Goal: Information Seeking & Learning: Find specific page/section

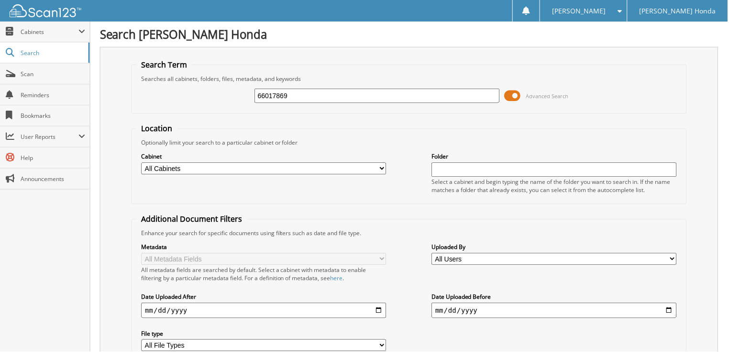
click at [513, 97] on span at bounding box center [513, 96] width 16 height 14
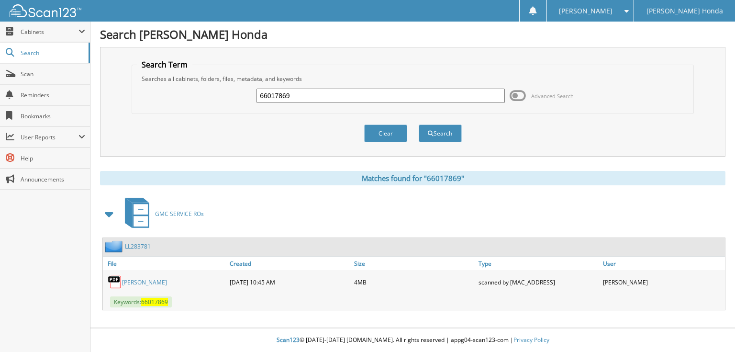
click at [333, 100] on input "66017869" at bounding box center [380, 96] width 248 height 14
type input "66017870"
click at [419, 124] on button "Search" at bounding box center [440, 133] width 43 height 18
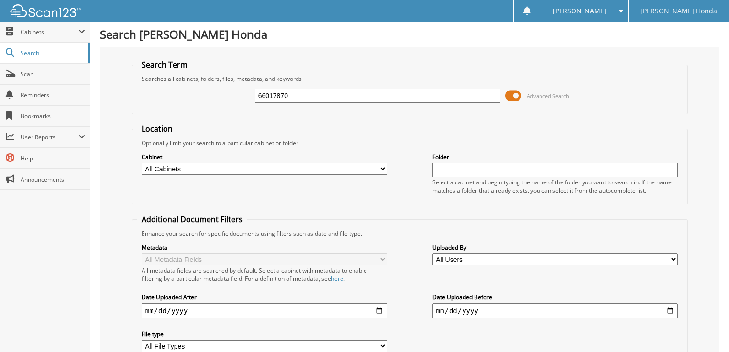
click at [513, 93] on span at bounding box center [513, 96] width 16 height 14
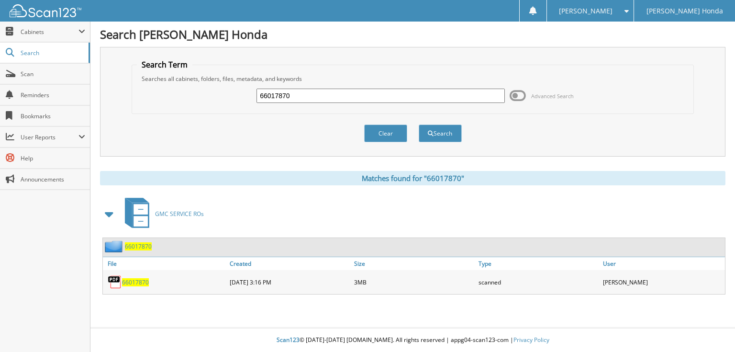
click at [370, 94] on input "66017870" at bounding box center [380, 96] width 248 height 14
type input "66017871"
click at [419, 124] on button "Search" at bounding box center [440, 133] width 43 height 18
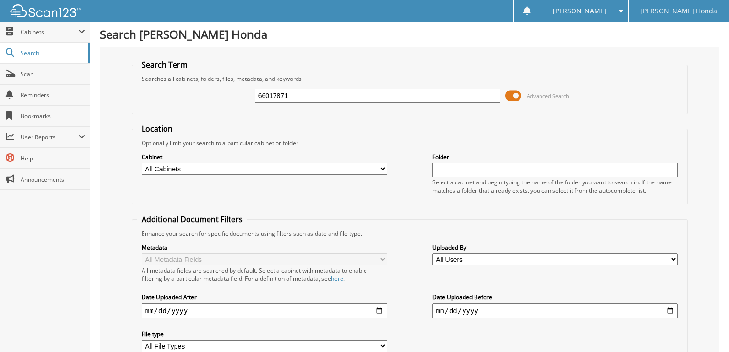
click at [512, 96] on span at bounding box center [513, 96] width 16 height 14
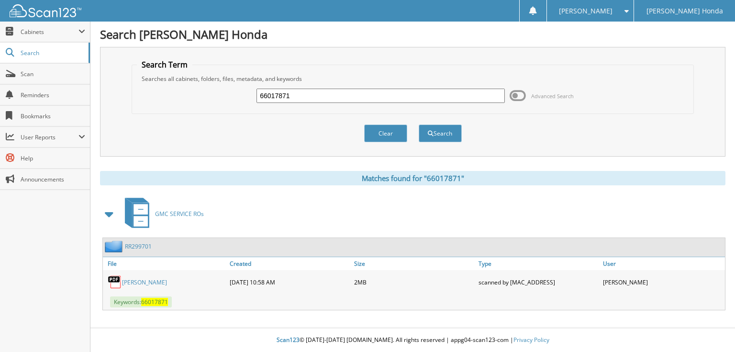
click at [404, 92] on input "66017871" at bounding box center [380, 96] width 248 height 14
type input "66017872"
click at [419, 124] on button "Search" at bounding box center [440, 133] width 43 height 18
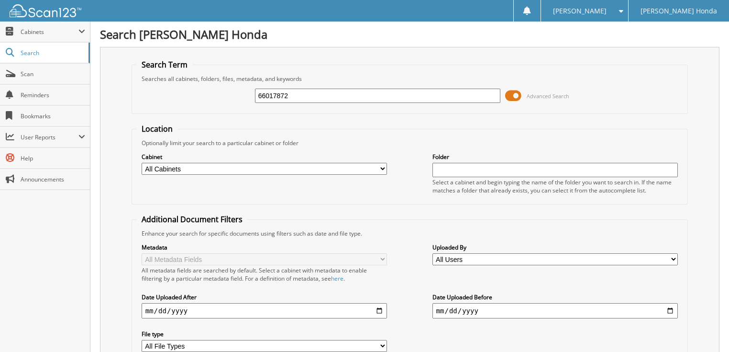
click at [521, 96] on span at bounding box center [513, 96] width 16 height 14
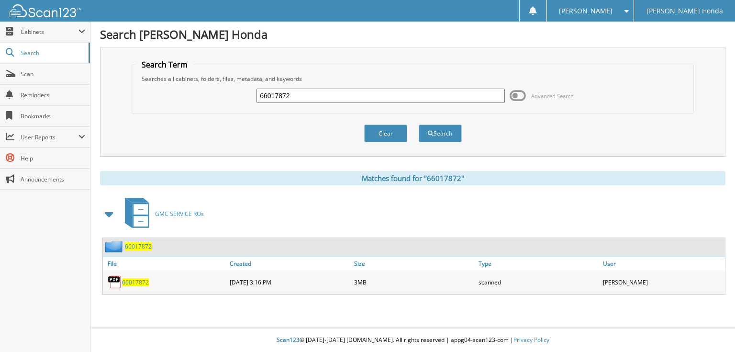
click at [414, 96] on input "66017872" at bounding box center [380, 96] width 248 height 14
type input "66017873"
click at [419, 124] on button "Search" at bounding box center [440, 133] width 43 height 18
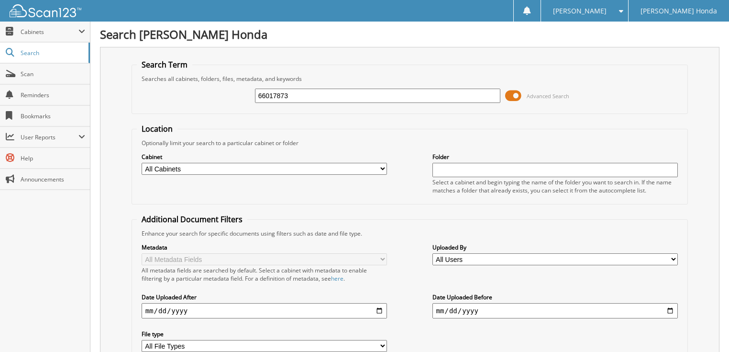
click at [287, 230] on div "Enhance your search for specific documents using filters such as date and file …" at bounding box center [410, 233] width 546 height 8
click at [517, 96] on span at bounding box center [513, 96] width 16 height 14
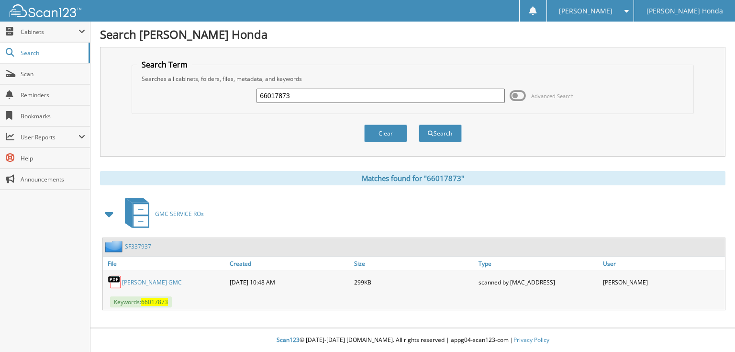
click at [305, 98] on input "66017873" at bounding box center [380, 96] width 248 height 14
type input "66017874"
click at [419, 124] on button "Search" at bounding box center [440, 133] width 43 height 18
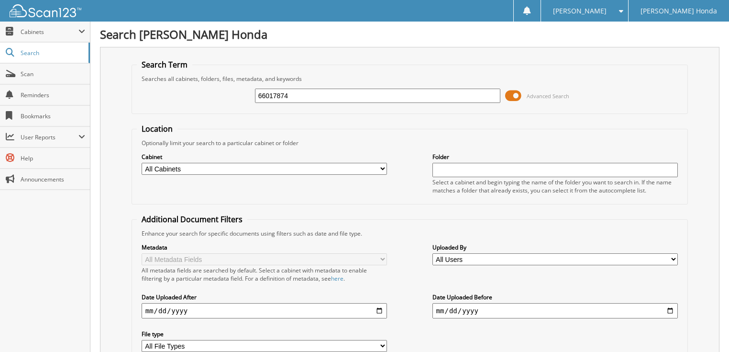
click at [515, 95] on span at bounding box center [513, 96] width 16 height 14
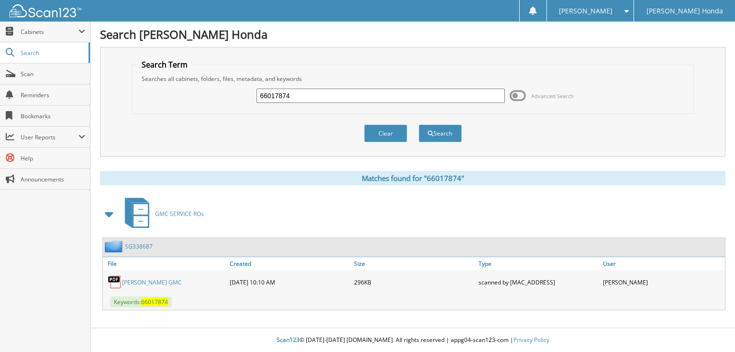
click at [391, 96] on input "66017874" at bounding box center [380, 96] width 248 height 14
type input "66017875"
click at [419, 124] on button "Search" at bounding box center [440, 133] width 43 height 18
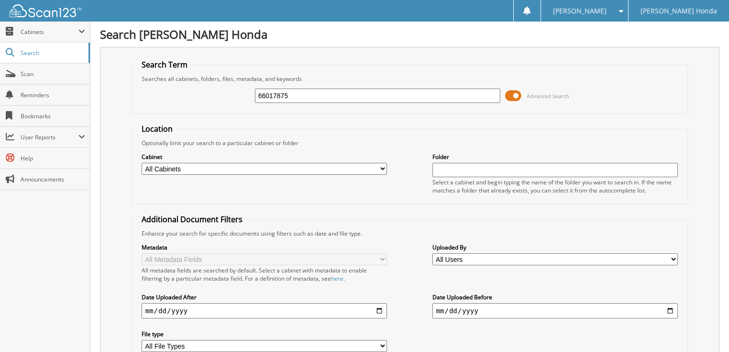
click at [514, 97] on span at bounding box center [513, 96] width 16 height 14
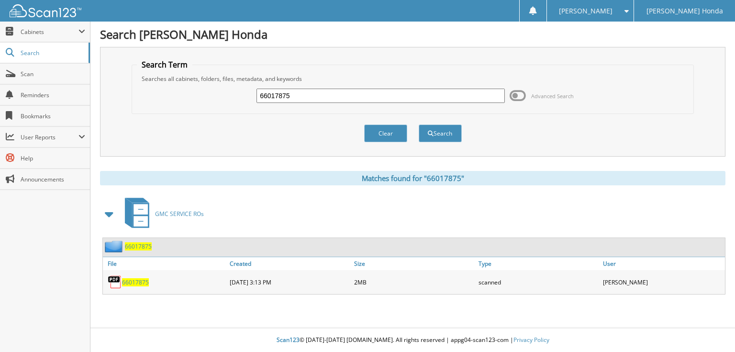
click at [339, 96] on input "66017875" at bounding box center [380, 96] width 248 height 14
type input "66017876"
click at [419, 124] on button "Search" at bounding box center [440, 133] width 43 height 18
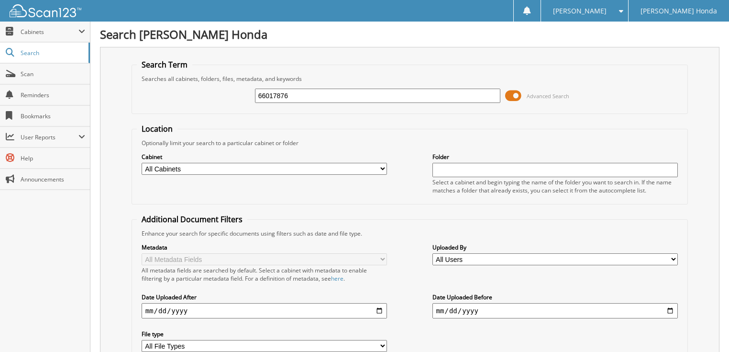
click at [515, 94] on span at bounding box center [513, 96] width 16 height 14
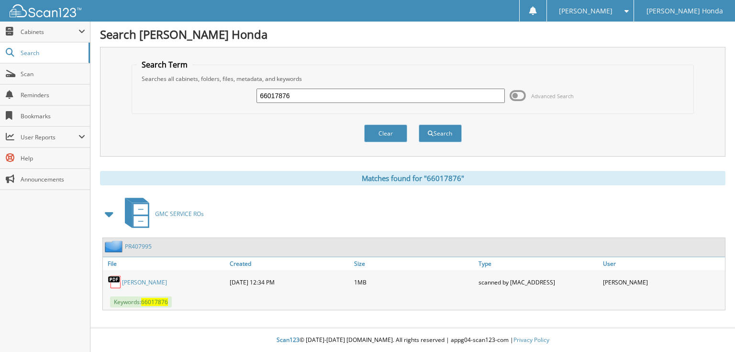
click at [357, 95] on input "66017876" at bounding box center [380, 96] width 248 height 14
type input "66017877"
click at [419, 124] on button "Search" at bounding box center [440, 133] width 43 height 18
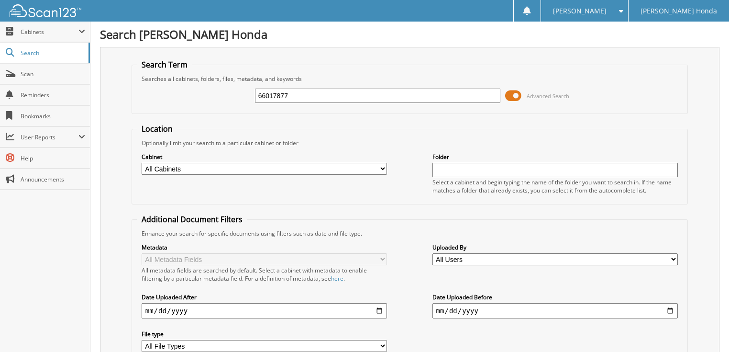
click at [511, 95] on span at bounding box center [513, 96] width 16 height 14
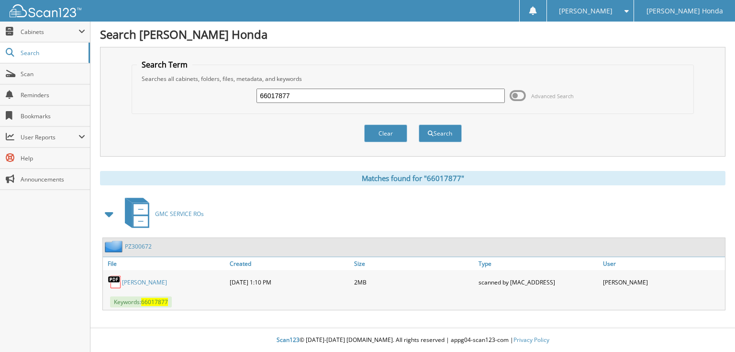
click at [303, 93] on input "66017877" at bounding box center [380, 96] width 248 height 14
type input "66017877"
click at [419, 124] on button "Search" at bounding box center [440, 133] width 43 height 18
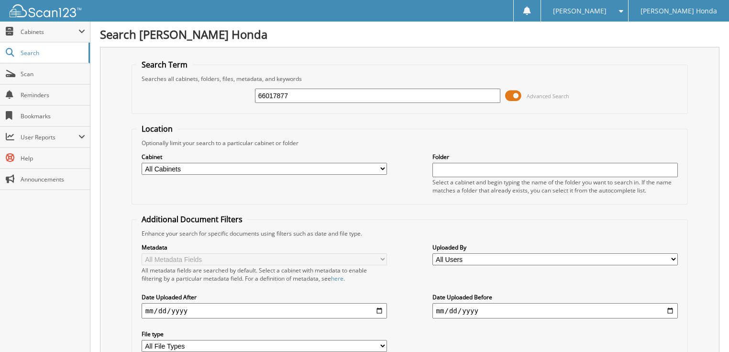
click at [515, 92] on span at bounding box center [513, 96] width 16 height 14
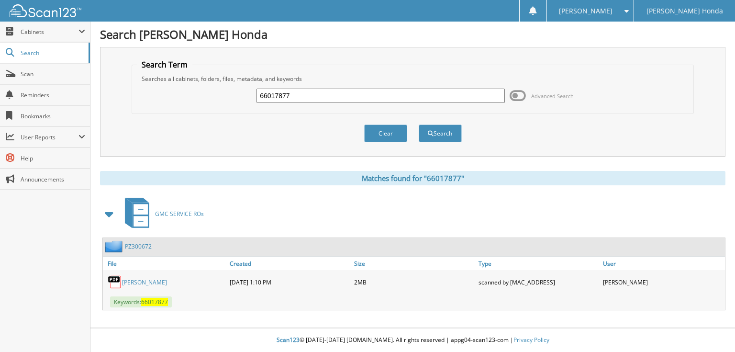
click at [378, 94] on input "66017877" at bounding box center [380, 96] width 248 height 14
click at [149, 278] on link "HOGABOOM, DAKOTAH" at bounding box center [144, 282] width 45 height 8
click at [304, 91] on input "66017877" at bounding box center [380, 96] width 248 height 14
type input "66017878"
click at [419, 124] on button "Search" at bounding box center [440, 133] width 43 height 18
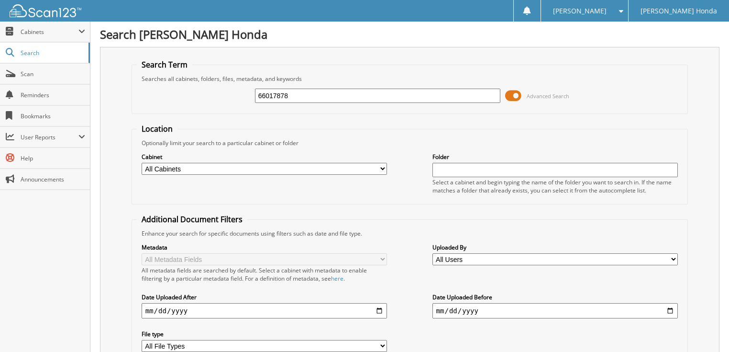
click at [514, 92] on span at bounding box center [513, 96] width 16 height 14
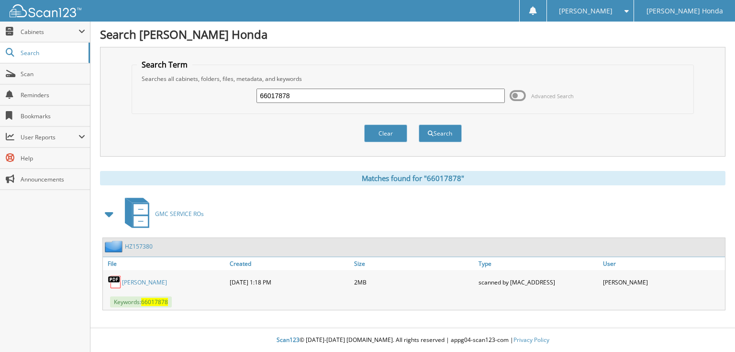
click at [381, 96] on input "66017878" at bounding box center [380, 96] width 248 height 14
type input "66017879"
click at [419, 124] on button "Search" at bounding box center [440, 133] width 43 height 18
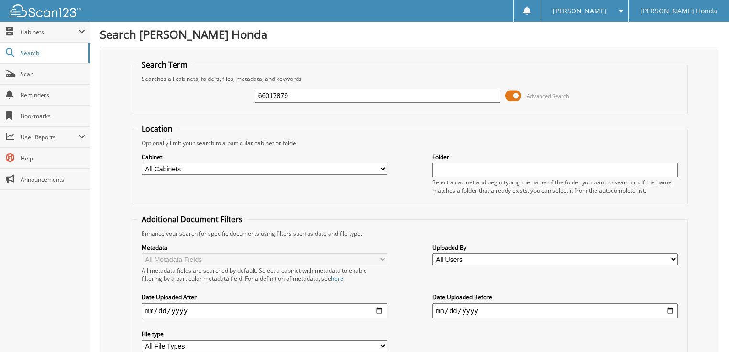
click at [511, 96] on span at bounding box center [513, 96] width 16 height 14
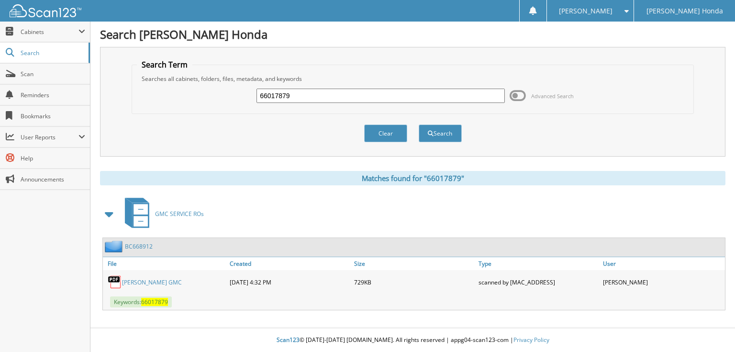
click at [391, 99] on input "66017879" at bounding box center [380, 96] width 248 height 14
type input "66017880"
click at [419, 124] on button "Search" at bounding box center [440, 133] width 43 height 18
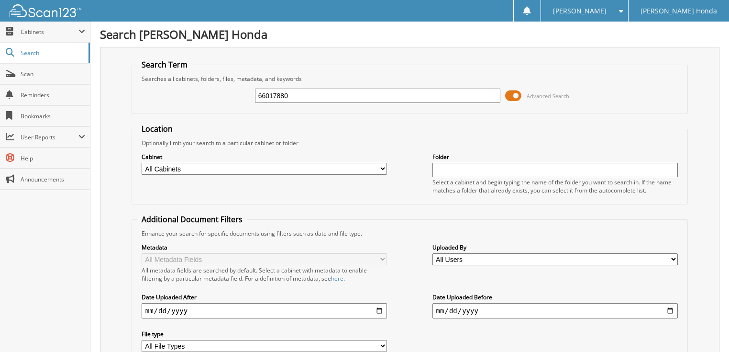
click at [512, 96] on span at bounding box center [513, 96] width 16 height 14
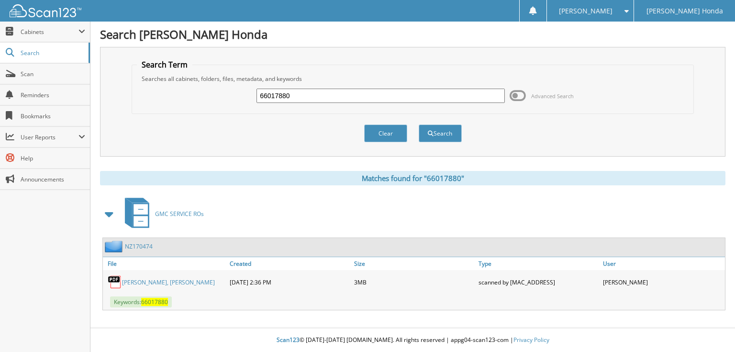
click at [307, 98] on input "66017880" at bounding box center [380, 96] width 248 height 14
type input "66017881"
click at [419, 124] on button "Search" at bounding box center [440, 133] width 43 height 18
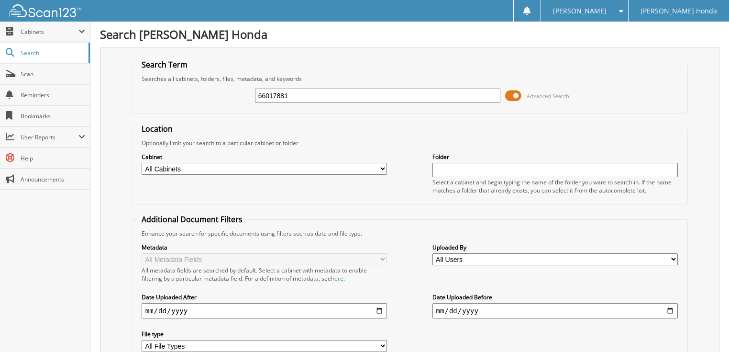
click at [518, 98] on span at bounding box center [513, 96] width 16 height 14
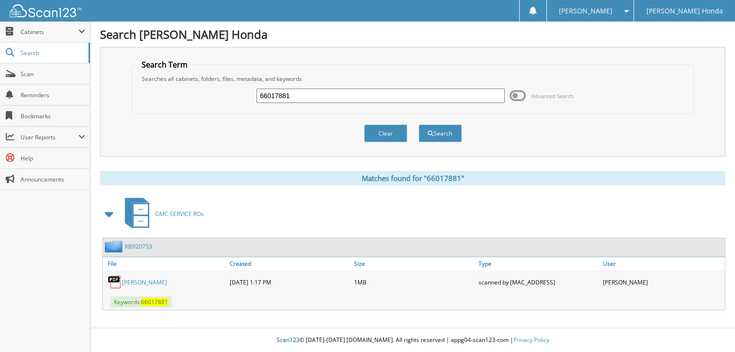
click at [366, 97] on input "66017881" at bounding box center [380, 96] width 248 height 14
type input "66017882"
click at [419, 124] on button "Search" at bounding box center [440, 133] width 43 height 18
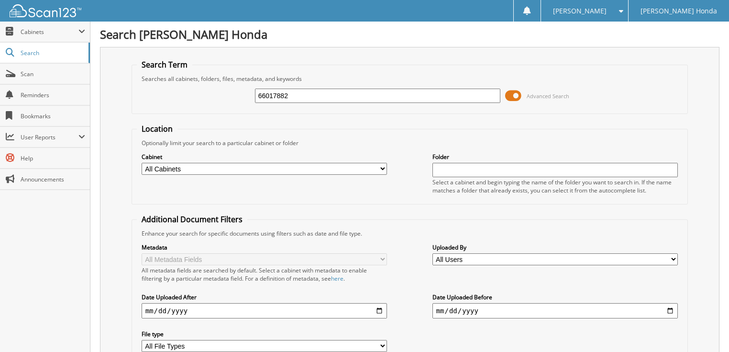
click at [511, 93] on span at bounding box center [513, 96] width 16 height 14
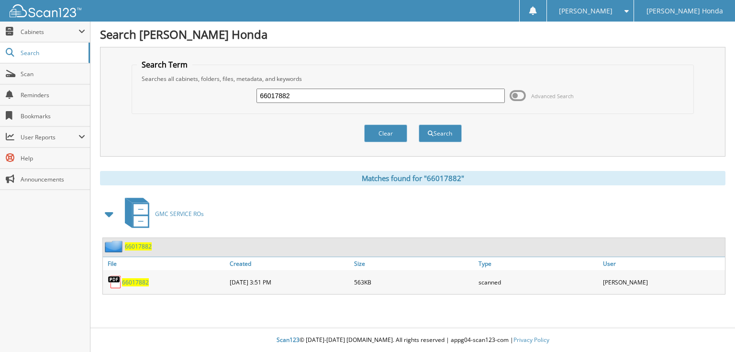
click at [521, 90] on span at bounding box center [518, 96] width 16 height 14
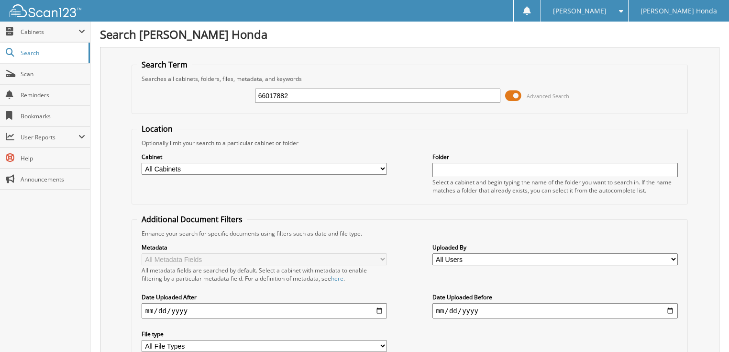
click at [295, 94] on input "66017882" at bounding box center [378, 96] width 246 height 14
type input "66017883"
click at [509, 93] on span at bounding box center [513, 96] width 16 height 14
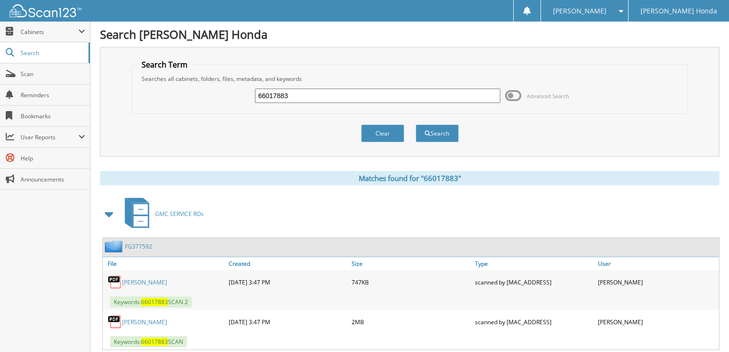
click at [304, 99] on input "66017883" at bounding box center [378, 96] width 246 height 14
type input "66017884"
click at [416, 124] on button "Search" at bounding box center [437, 133] width 43 height 18
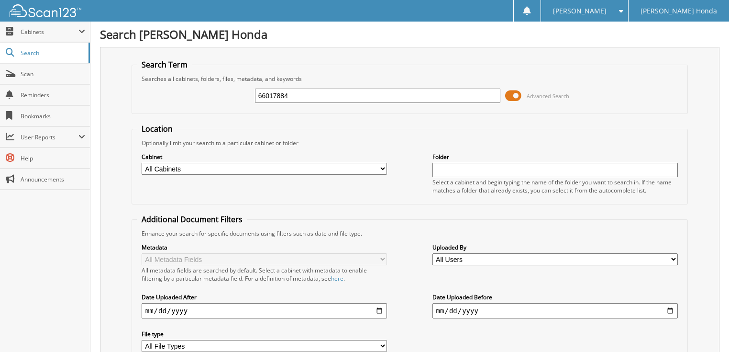
click at [511, 94] on span at bounding box center [513, 96] width 16 height 14
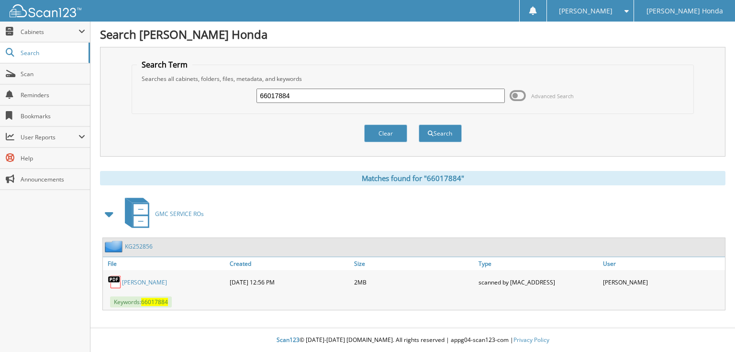
click at [400, 99] on input "66017884" at bounding box center [380, 96] width 248 height 14
type input "66017885"
click at [419, 124] on button "Search" at bounding box center [440, 133] width 43 height 18
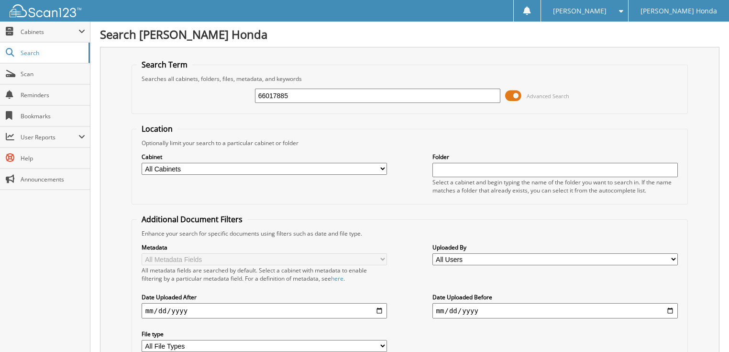
click at [519, 95] on span at bounding box center [513, 96] width 16 height 14
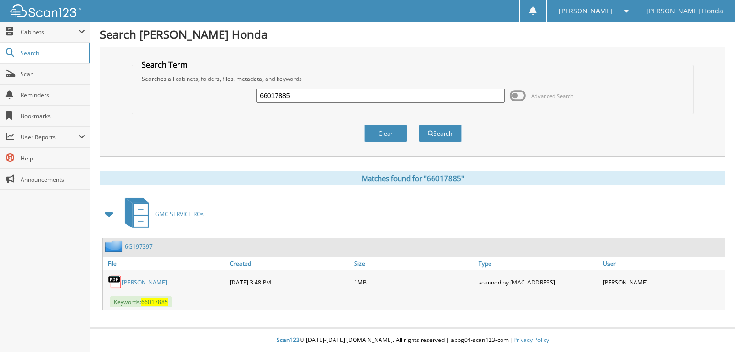
click at [385, 91] on input "66017885" at bounding box center [380, 96] width 248 height 14
type input "660178856"
click at [419, 124] on button "Search" at bounding box center [440, 133] width 43 height 18
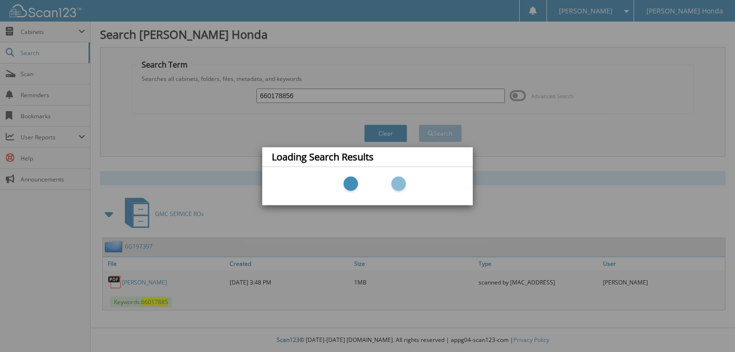
click at [333, 99] on div "Loading Search Results" at bounding box center [367, 176] width 735 height 352
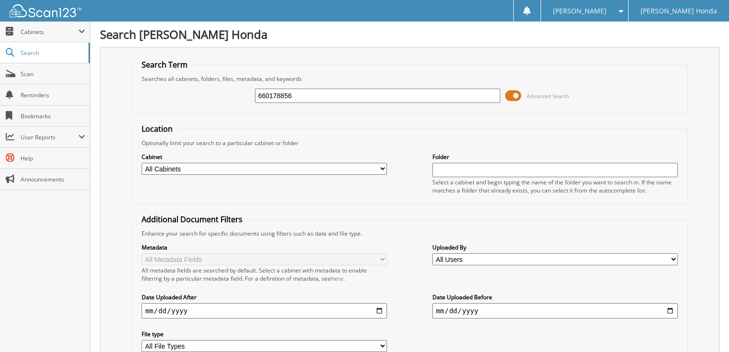
click at [332, 99] on input "660178856" at bounding box center [378, 96] width 246 height 14
type input "66017886"
click at [509, 90] on span at bounding box center [513, 96] width 16 height 14
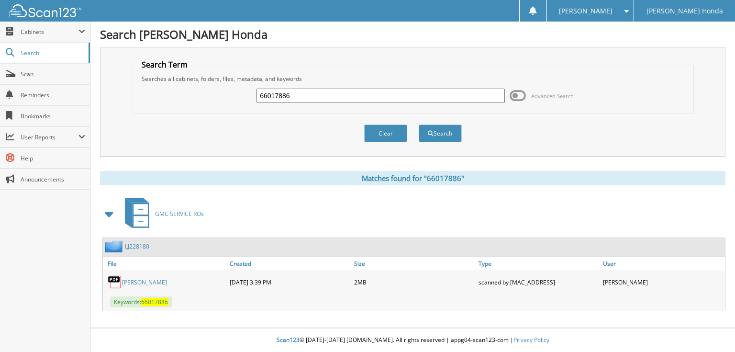
click at [373, 100] on input "66017886" at bounding box center [380, 96] width 248 height 14
type input "66017887"
click at [419, 124] on button "Search" at bounding box center [440, 133] width 43 height 18
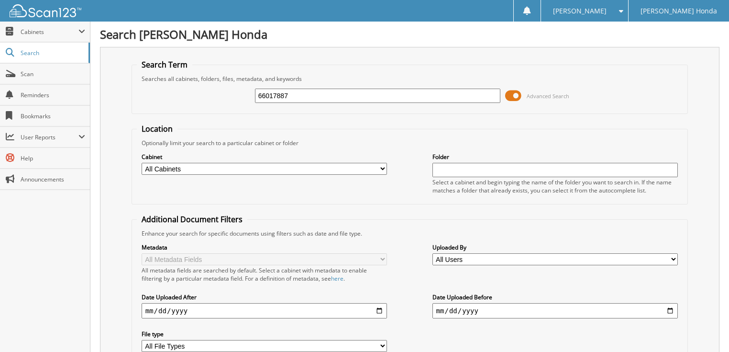
click at [509, 94] on span at bounding box center [513, 96] width 16 height 14
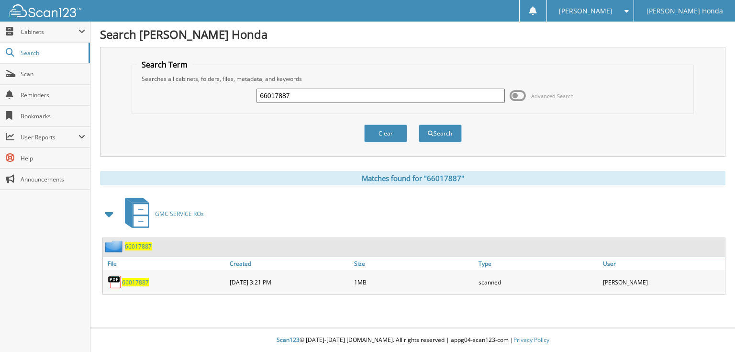
click at [340, 98] on input "66017887" at bounding box center [380, 96] width 248 height 14
type input "66017888"
click at [419, 124] on button "Search" at bounding box center [440, 133] width 43 height 18
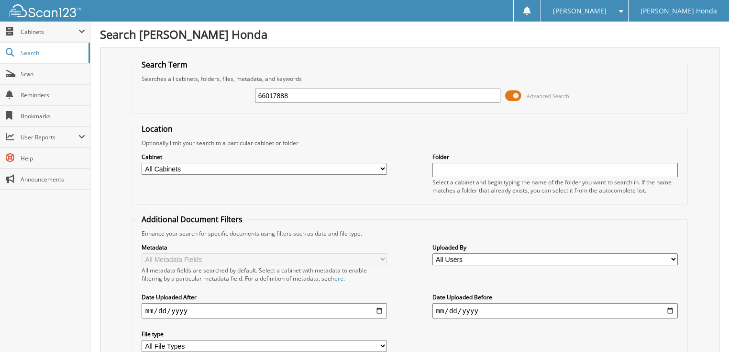
click at [511, 91] on span at bounding box center [513, 96] width 16 height 14
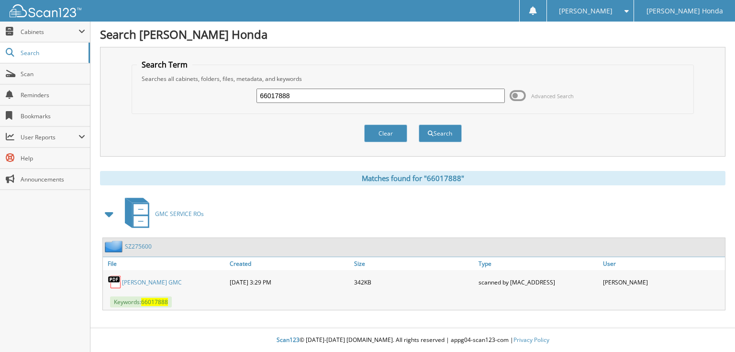
click at [329, 92] on input "66017888" at bounding box center [380, 96] width 248 height 14
type input "66017889"
click at [419, 124] on button "Search" at bounding box center [440, 133] width 43 height 18
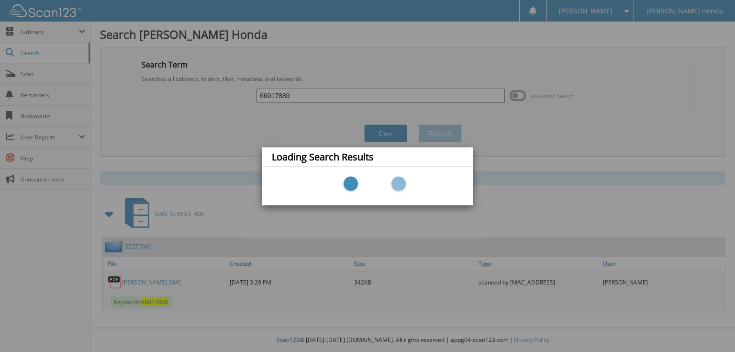
click at [513, 96] on div "Loading Search Results" at bounding box center [367, 176] width 735 height 352
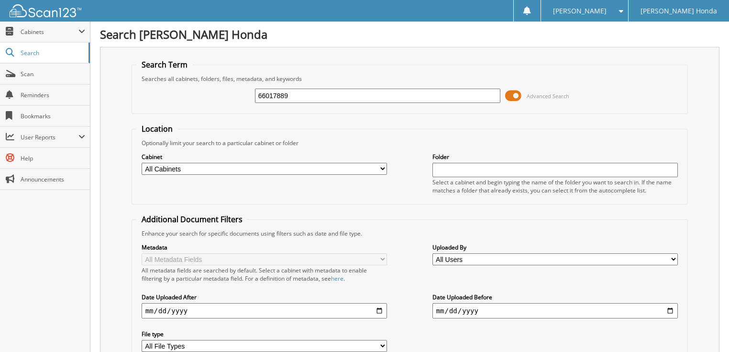
click at [300, 101] on input "66017889" at bounding box center [378, 96] width 246 height 14
click at [511, 97] on span at bounding box center [513, 96] width 16 height 14
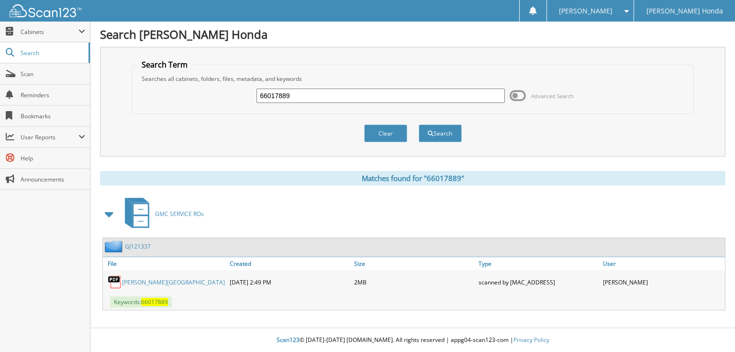
click at [318, 93] on input "66017889" at bounding box center [380, 96] width 248 height 14
type input "66017890"
click at [419, 124] on button "Search" at bounding box center [440, 133] width 43 height 18
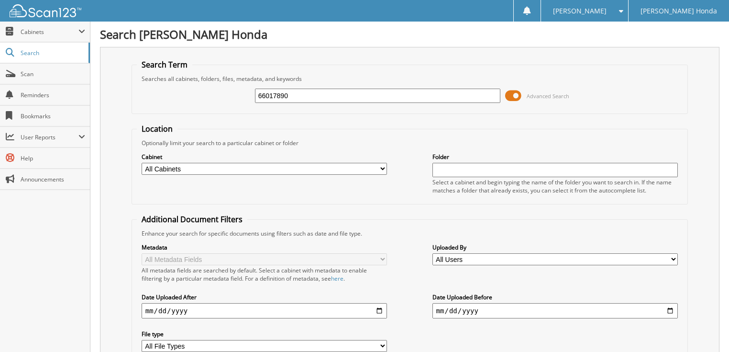
click at [311, 98] on input "66017890" at bounding box center [378, 96] width 246 height 14
type input "660178"
type input "66017890"
click at [356, 100] on input "66017890" at bounding box center [378, 96] width 246 height 14
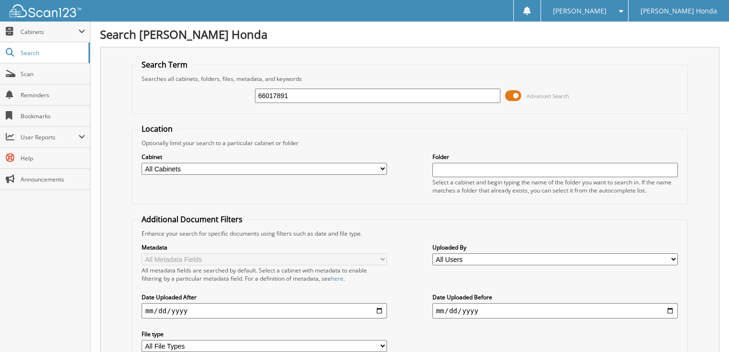
type input "66017891"
click at [325, 98] on input "66017891" at bounding box center [378, 96] width 246 height 14
click at [508, 95] on span at bounding box center [513, 96] width 16 height 14
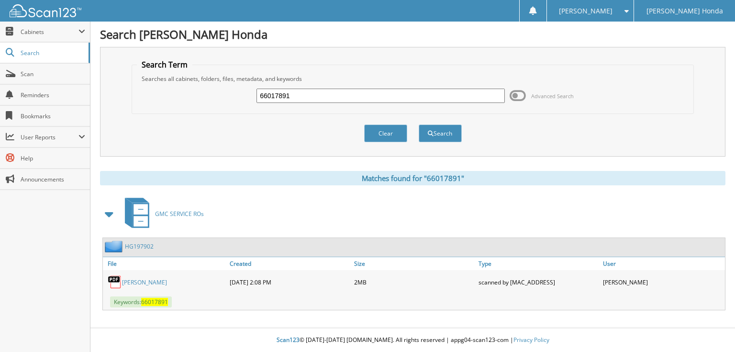
click at [393, 98] on input "66017891" at bounding box center [380, 96] width 248 height 14
type input "66017891"
click at [419, 124] on button "Search" at bounding box center [440, 133] width 43 height 18
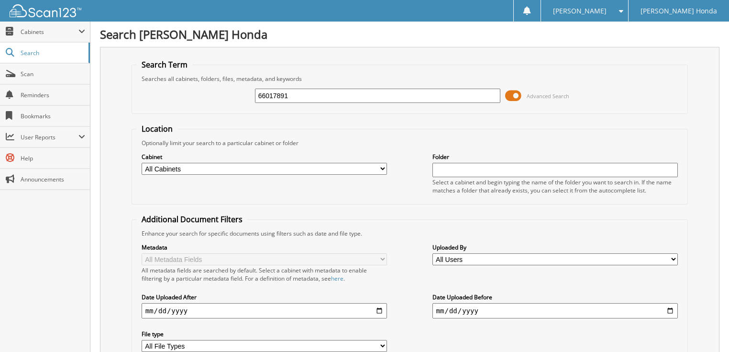
click at [510, 92] on span at bounding box center [513, 96] width 16 height 14
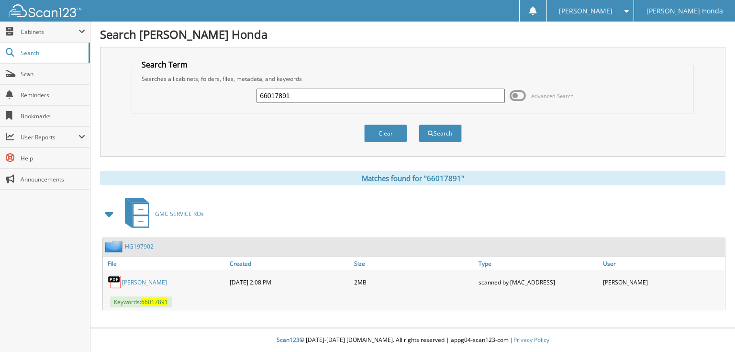
click at [371, 89] on input "66017891" at bounding box center [380, 96] width 248 height 14
type input "66017892"
click at [419, 124] on button "Search" at bounding box center [440, 133] width 43 height 18
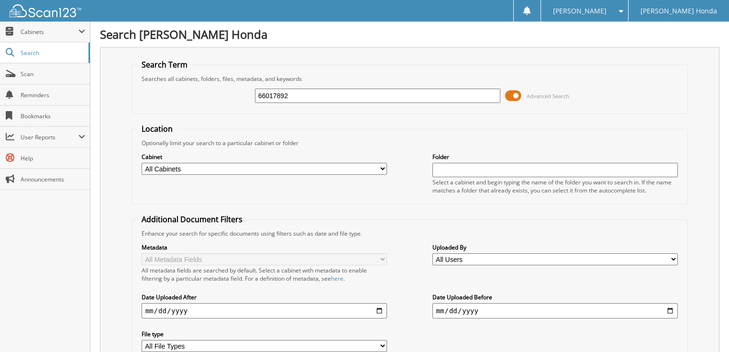
click at [519, 94] on span at bounding box center [513, 96] width 16 height 14
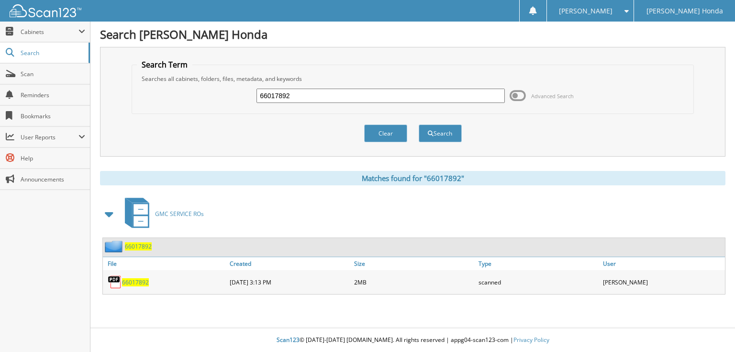
click at [357, 88] on div "66017892" at bounding box center [380, 96] width 248 height 16
click at [354, 90] on input "66017892" at bounding box center [380, 96] width 248 height 14
type input "66017893"
click at [419, 124] on button "Search" at bounding box center [440, 133] width 43 height 18
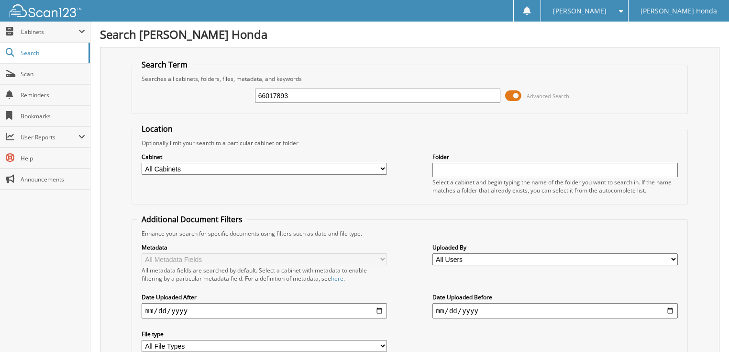
click at [515, 95] on span at bounding box center [513, 96] width 16 height 14
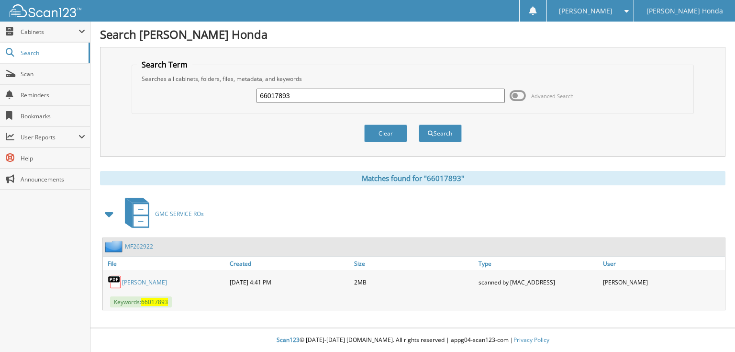
click at [344, 97] on input "66017893" at bounding box center [380, 96] width 248 height 14
type input "66017894"
click at [419, 124] on button "Search" at bounding box center [440, 133] width 43 height 18
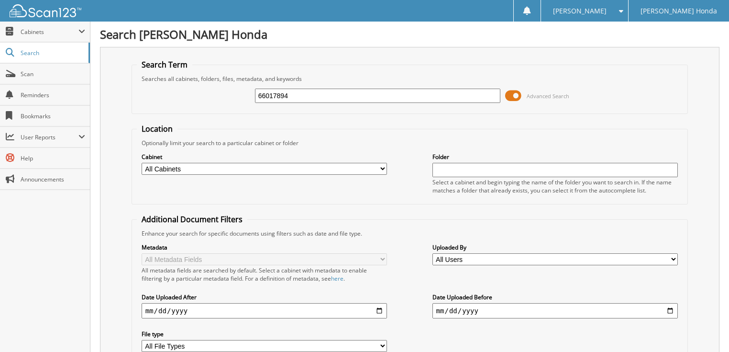
click at [516, 95] on span at bounding box center [513, 96] width 16 height 14
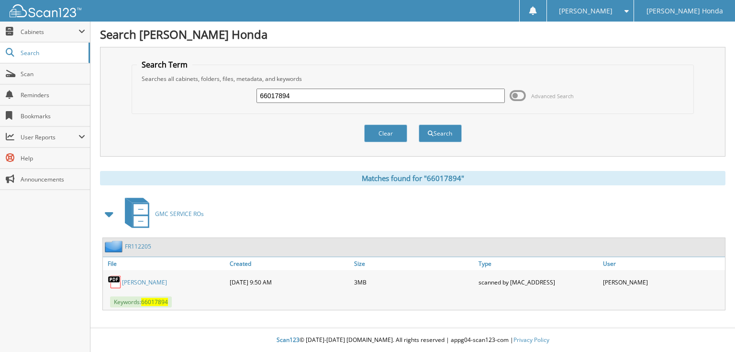
click at [328, 95] on input "66017894" at bounding box center [380, 96] width 248 height 14
type input "66017895"
click at [419, 124] on button "Search" at bounding box center [440, 133] width 43 height 18
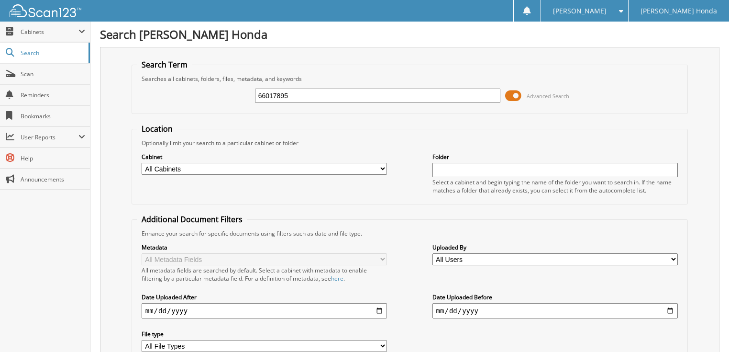
click at [514, 92] on span at bounding box center [513, 96] width 16 height 14
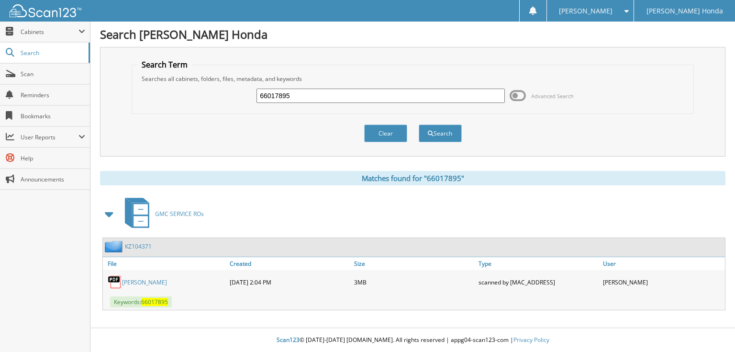
click at [379, 95] on input "66017895" at bounding box center [380, 96] width 248 height 14
type input "66017896"
click at [419, 124] on button "Search" at bounding box center [440, 133] width 43 height 18
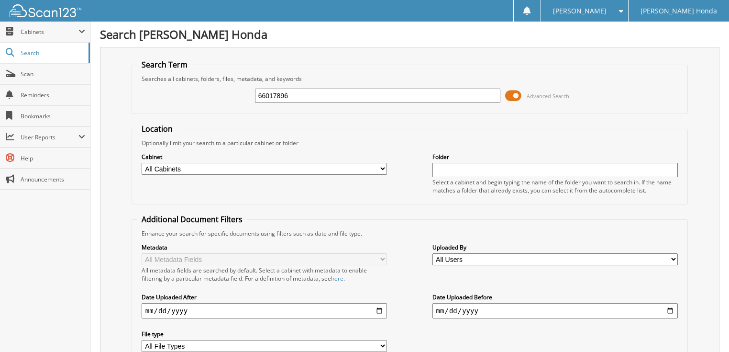
click at [534, 95] on span "Advanced Search" at bounding box center [548, 95] width 43 height 7
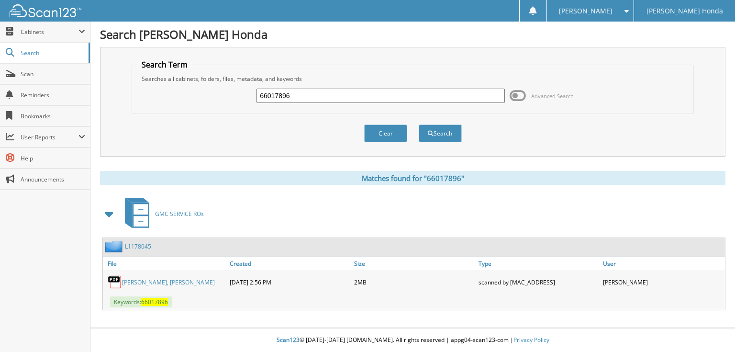
click at [311, 95] on input "66017896" at bounding box center [380, 96] width 248 height 14
type input "66017897"
click at [419, 124] on button "Search" at bounding box center [440, 133] width 43 height 18
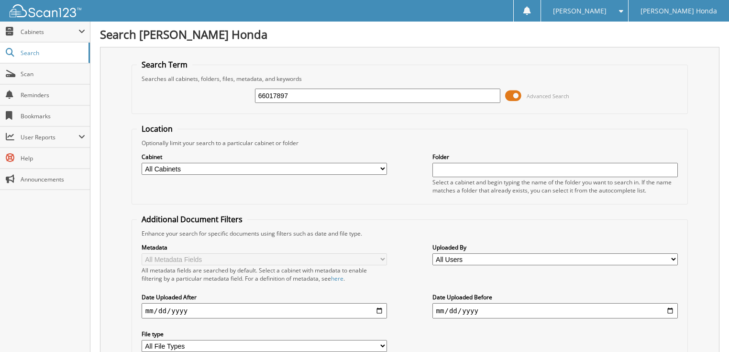
click at [507, 97] on span at bounding box center [513, 96] width 16 height 14
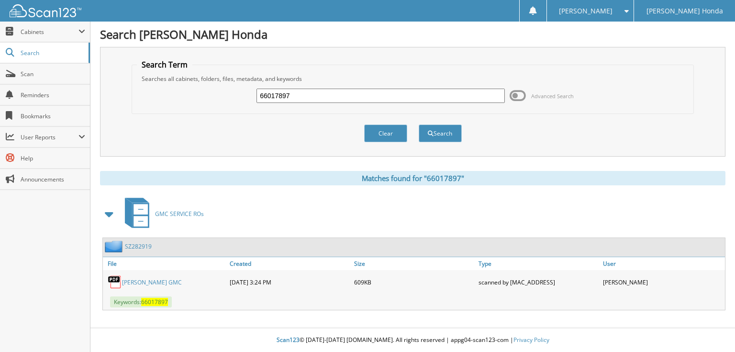
click at [310, 94] on input "66017897" at bounding box center [380, 96] width 248 height 14
type input "66017898"
click at [419, 124] on button "Search" at bounding box center [440, 133] width 43 height 18
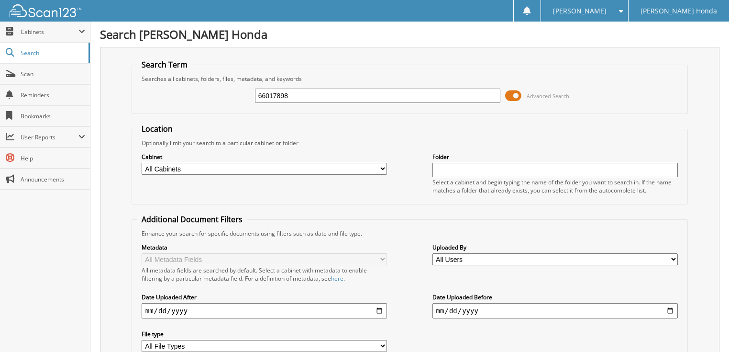
click at [517, 94] on span at bounding box center [513, 96] width 16 height 14
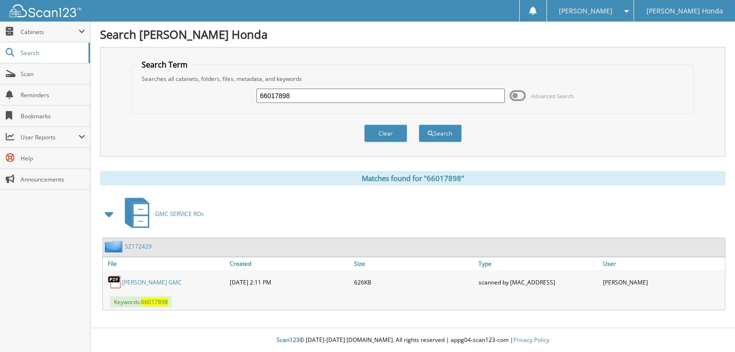
click at [316, 96] on input "66017898" at bounding box center [380, 96] width 248 height 14
type input "66017899"
click at [419, 124] on button "Search" at bounding box center [440, 133] width 43 height 18
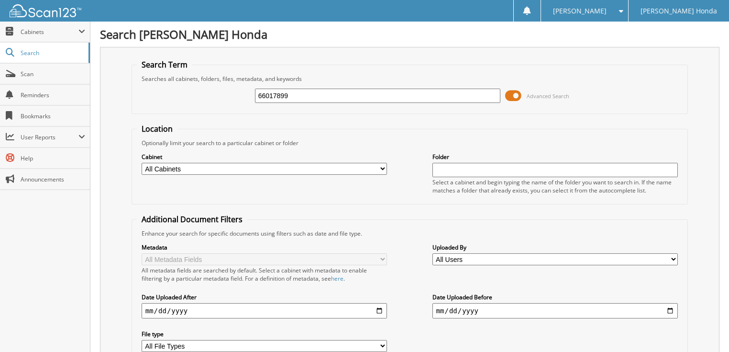
click at [517, 94] on span at bounding box center [513, 96] width 16 height 14
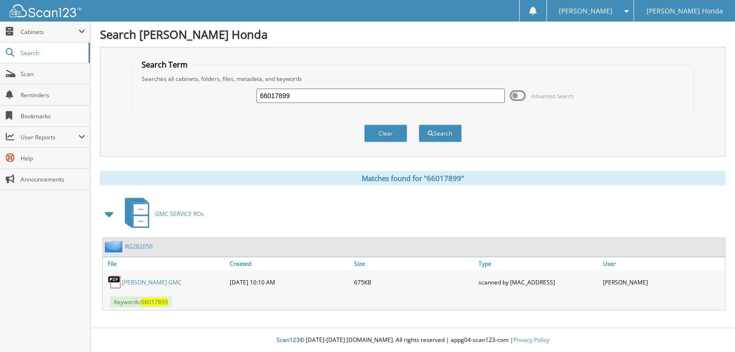
click at [334, 100] on input "66017899" at bounding box center [380, 96] width 248 height 14
type input "66017900"
click at [419, 124] on button "Search" at bounding box center [440, 133] width 43 height 18
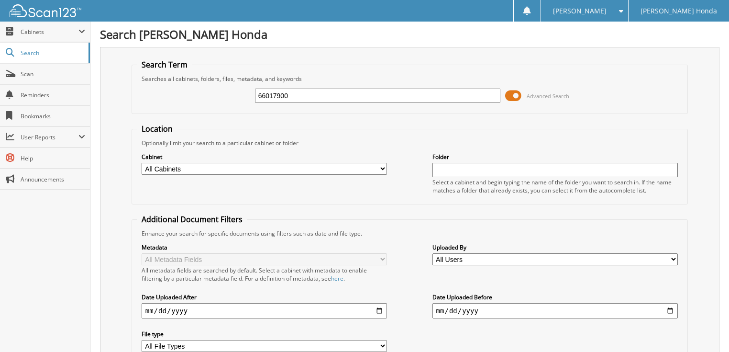
click at [516, 91] on span at bounding box center [513, 96] width 16 height 14
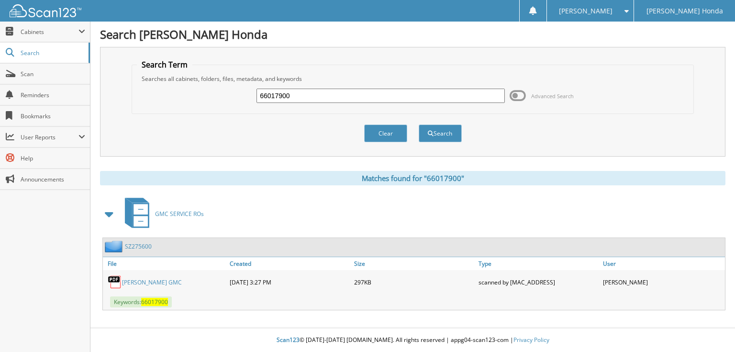
click at [326, 96] on input "66017900" at bounding box center [380, 96] width 248 height 14
type input "66017901"
click at [419, 124] on button "Search" at bounding box center [440, 133] width 43 height 18
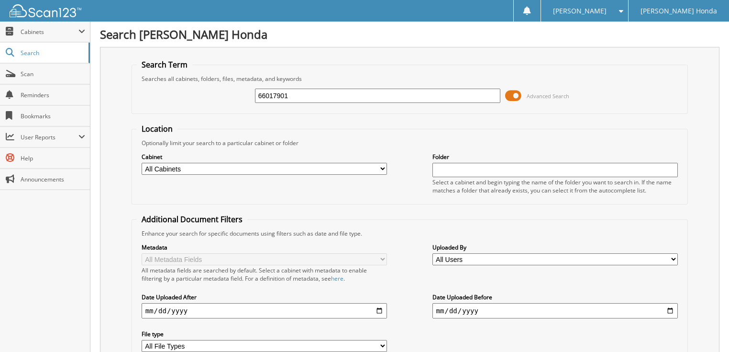
click at [520, 96] on span at bounding box center [513, 96] width 16 height 14
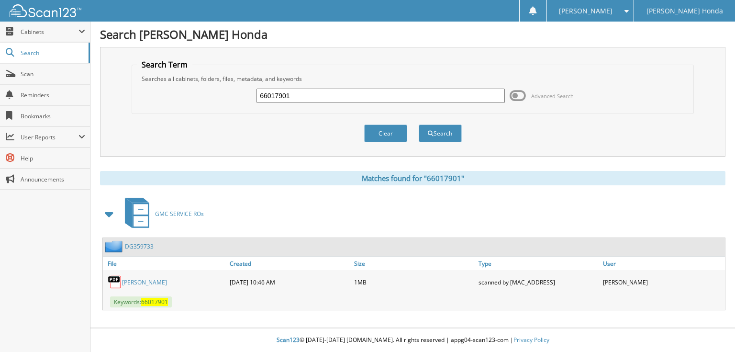
click at [350, 100] on input "66017901" at bounding box center [380, 96] width 248 height 14
type input "66017902"
click at [419, 124] on button "Search" at bounding box center [440, 133] width 43 height 18
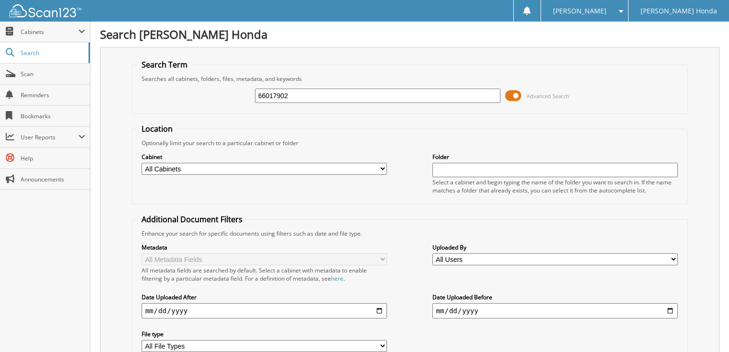
click at [515, 93] on span at bounding box center [513, 96] width 16 height 14
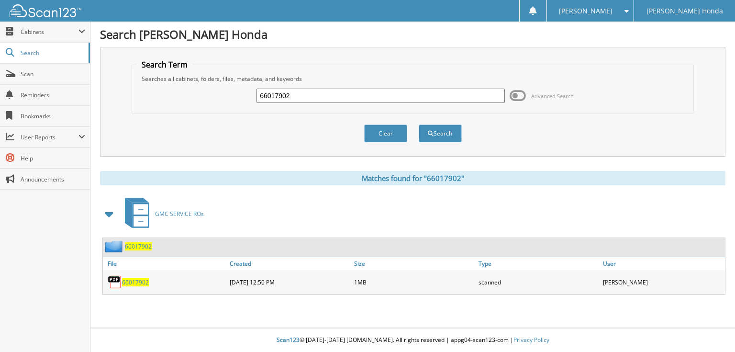
click at [375, 98] on input "66017902" at bounding box center [380, 96] width 248 height 14
type input "66017903"
click at [419, 124] on button "Search" at bounding box center [440, 133] width 43 height 18
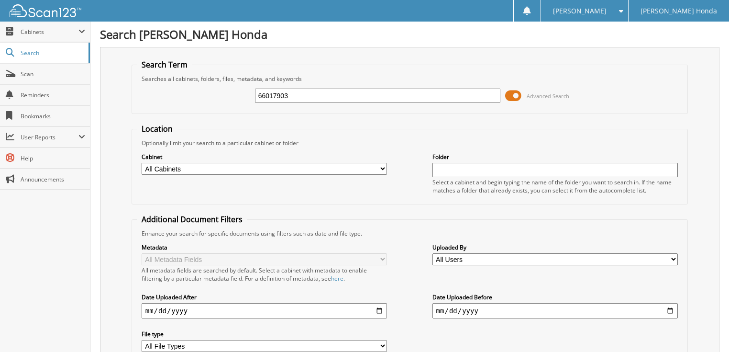
click at [322, 96] on input "66017903" at bounding box center [378, 96] width 246 height 14
click at [512, 92] on span at bounding box center [513, 96] width 16 height 14
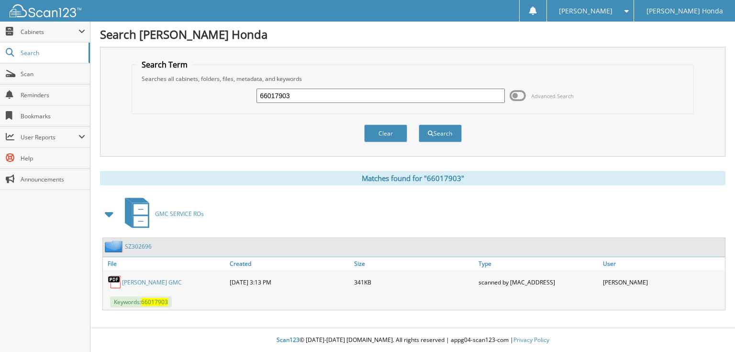
click at [381, 85] on div "66017903 Advanced Search" at bounding box center [412, 96] width 551 height 26
click at [306, 97] on input "66017903" at bounding box center [380, 96] width 248 height 14
type input "66017904"
click at [419, 124] on button "Search" at bounding box center [440, 133] width 43 height 18
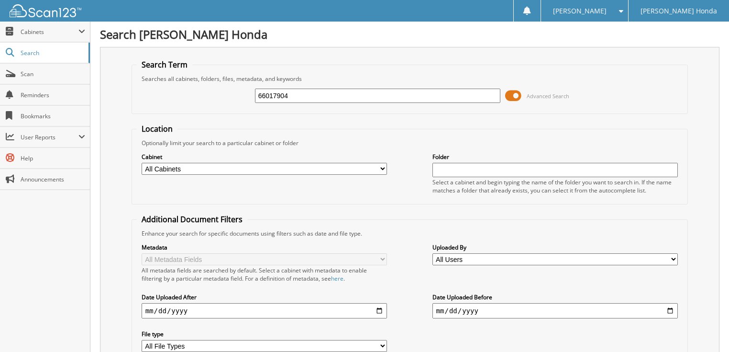
click at [507, 93] on span at bounding box center [513, 96] width 16 height 14
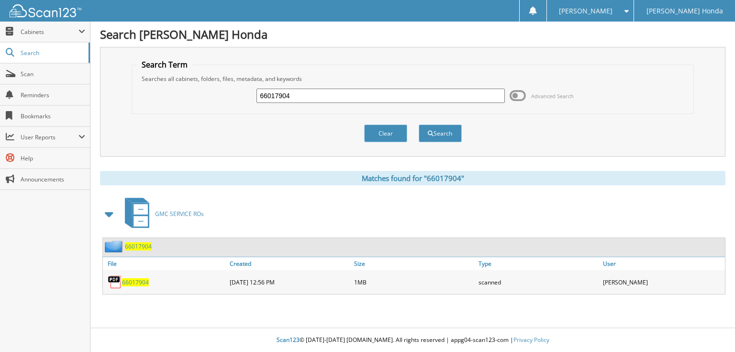
click at [521, 95] on span at bounding box center [518, 96] width 16 height 14
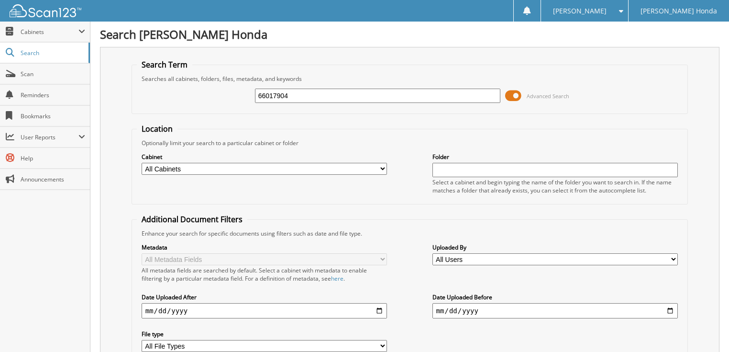
click at [517, 93] on span at bounding box center [513, 96] width 16 height 14
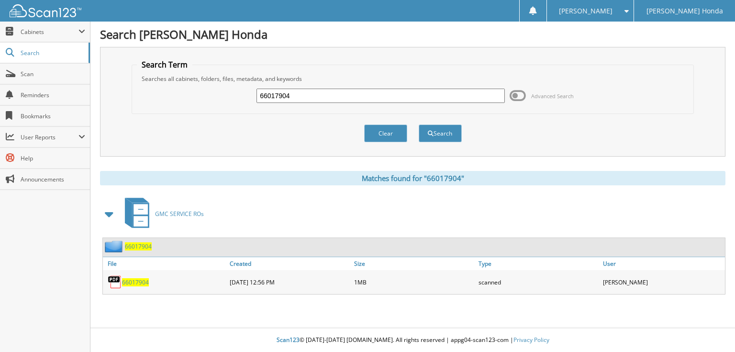
click at [375, 100] on input "66017904" at bounding box center [380, 96] width 248 height 14
type input "66017905"
click at [419, 124] on button "Search" at bounding box center [440, 133] width 43 height 18
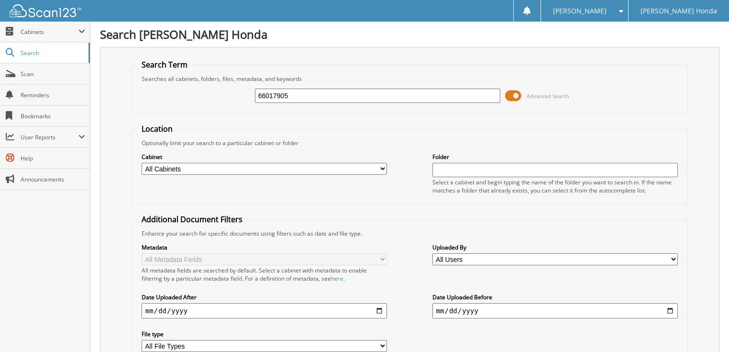
click at [513, 94] on span at bounding box center [513, 96] width 16 height 14
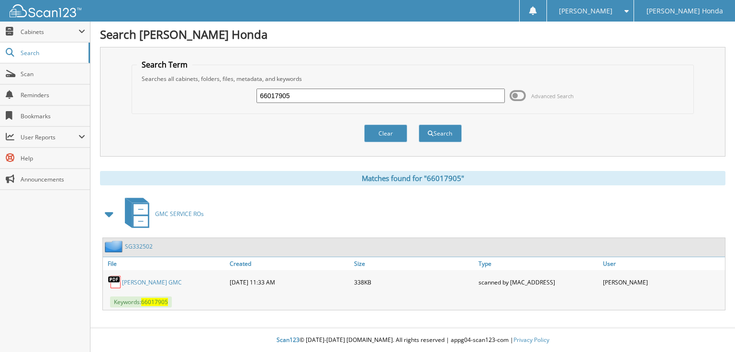
click at [310, 98] on input "66017905" at bounding box center [380, 96] width 248 height 14
type input "66017906"
click at [419, 124] on button "Search" at bounding box center [440, 133] width 43 height 18
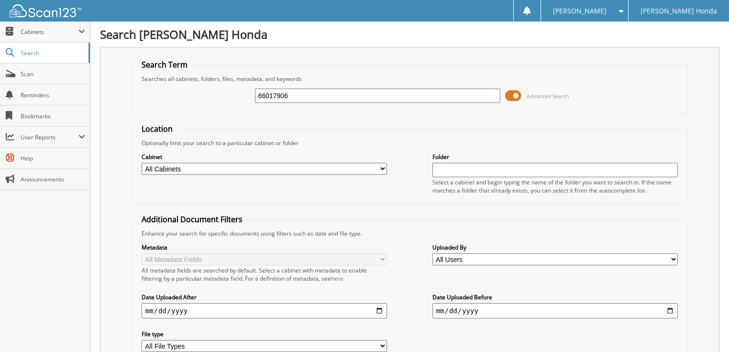
click at [519, 94] on span at bounding box center [513, 96] width 16 height 14
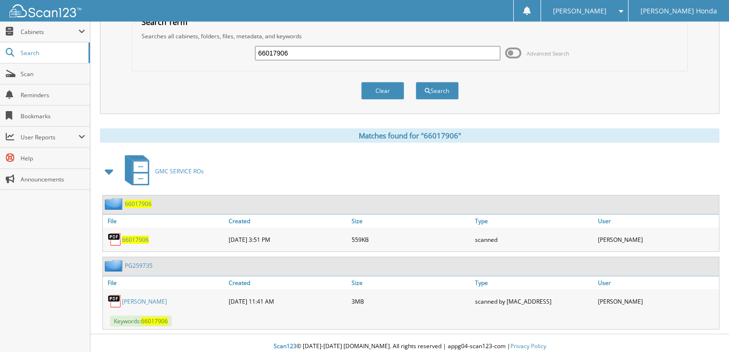
scroll to position [44, 0]
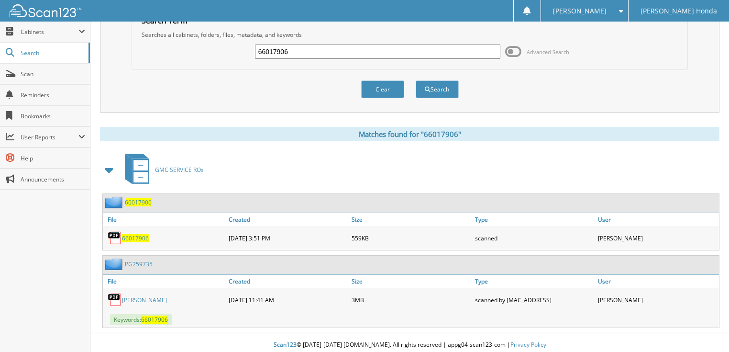
click at [140, 239] on div "66017906" at bounding box center [164, 237] width 123 height 19
click at [139, 234] on span "66017906" at bounding box center [135, 238] width 27 height 8
click at [304, 54] on input "66017906" at bounding box center [378, 51] width 246 height 14
type input "66017907"
click at [416, 80] on button "Search" at bounding box center [437, 89] width 43 height 18
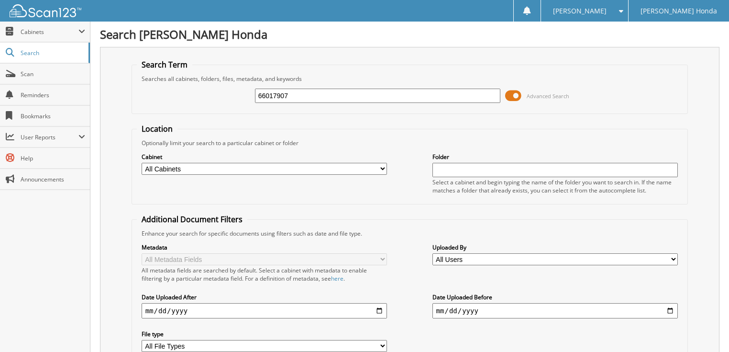
click at [511, 98] on span at bounding box center [513, 96] width 16 height 14
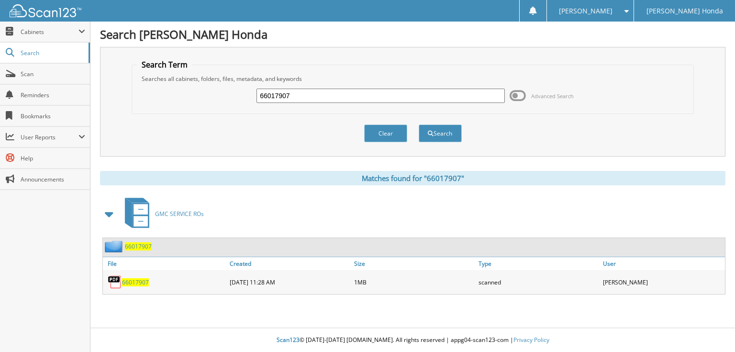
click at [318, 96] on input "66017907" at bounding box center [380, 96] width 248 height 14
click at [519, 94] on span at bounding box center [518, 96] width 16 height 14
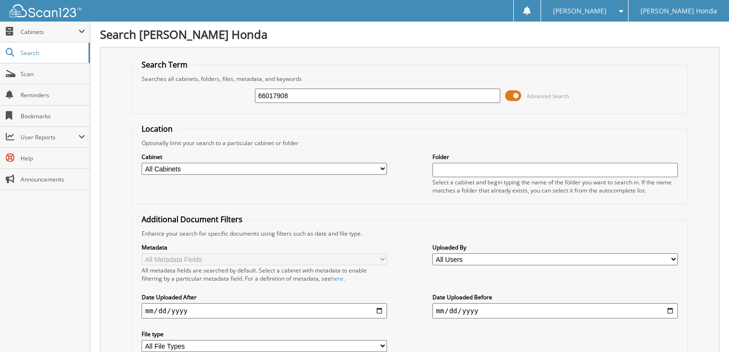
click at [347, 92] on input "66017908" at bounding box center [378, 96] width 246 height 14
click at [510, 90] on span at bounding box center [513, 96] width 16 height 14
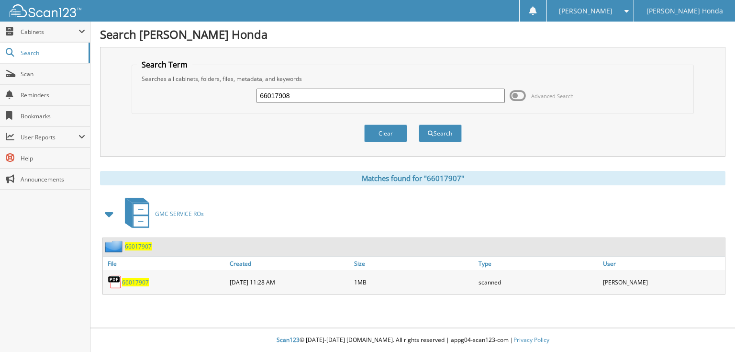
click at [380, 95] on input "66017908" at bounding box center [380, 96] width 248 height 14
type input "66017909"
click at [419, 124] on button "Search" at bounding box center [440, 133] width 43 height 18
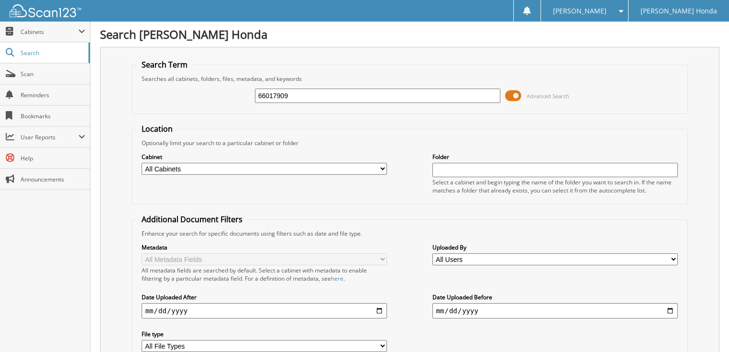
click at [513, 95] on span at bounding box center [513, 96] width 16 height 14
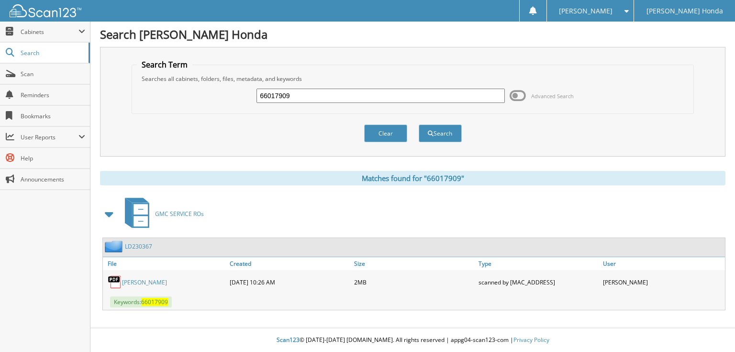
click at [330, 95] on input "66017909" at bounding box center [380, 96] width 248 height 14
click at [519, 93] on span at bounding box center [518, 96] width 16 height 14
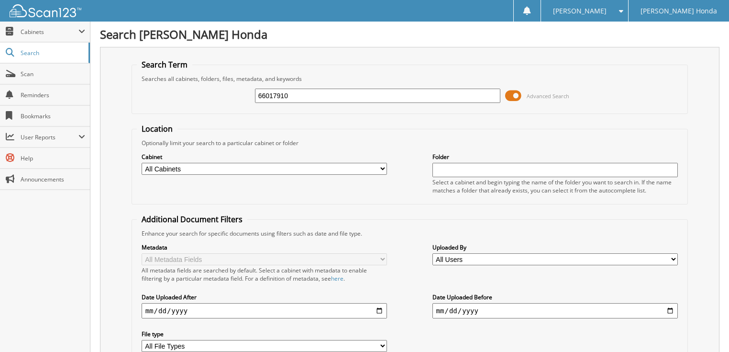
click at [385, 94] on input "66017910" at bounding box center [378, 96] width 246 height 14
type input "66017911"
click at [513, 95] on span at bounding box center [513, 96] width 16 height 14
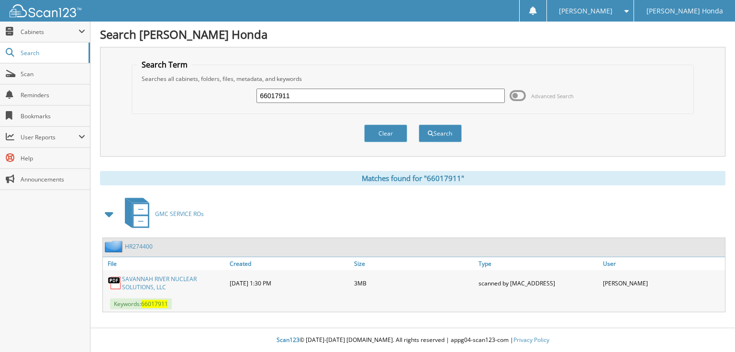
click at [308, 96] on input "66017911" at bounding box center [380, 96] width 248 height 14
type input "66017912"
click at [419, 124] on button "Search" at bounding box center [440, 133] width 43 height 18
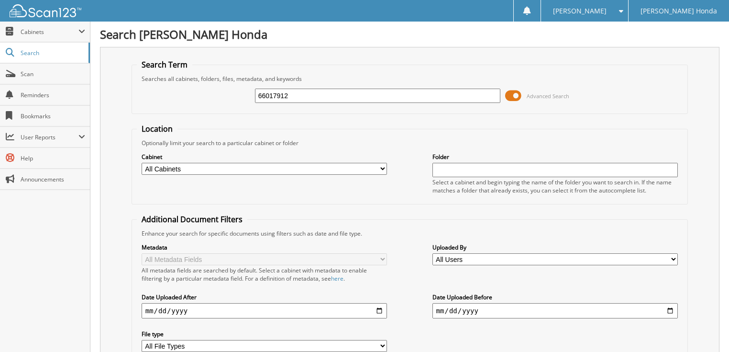
click at [324, 94] on input "66017912" at bounding box center [378, 96] width 246 height 14
click at [513, 90] on span at bounding box center [513, 96] width 16 height 14
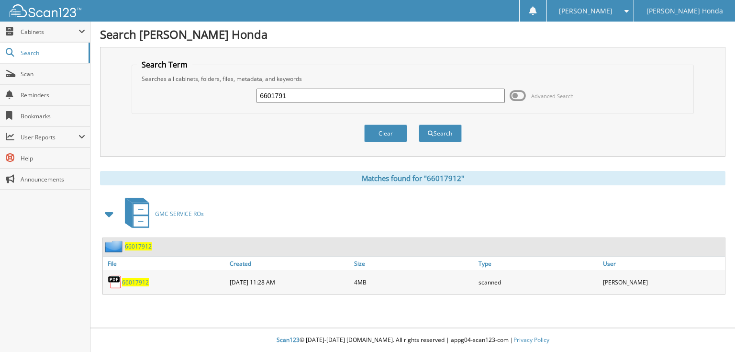
click at [307, 95] on input "6601791" at bounding box center [380, 96] width 248 height 14
drag, startPoint x: 302, startPoint y: 76, endPoint x: 289, endPoint y: 92, distance: 20.8
click at [289, 92] on input "6601791" at bounding box center [380, 96] width 248 height 14
type input "66017913"
click at [419, 124] on button "Search" at bounding box center [440, 133] width 43 height 18
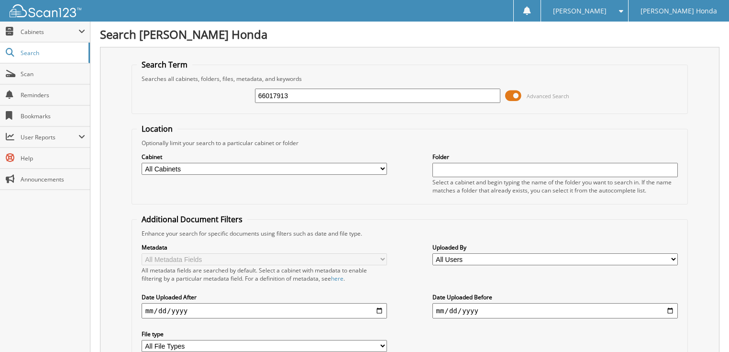
click at [518, 90] on span at bounding box center [513, 96] width 16 height 14
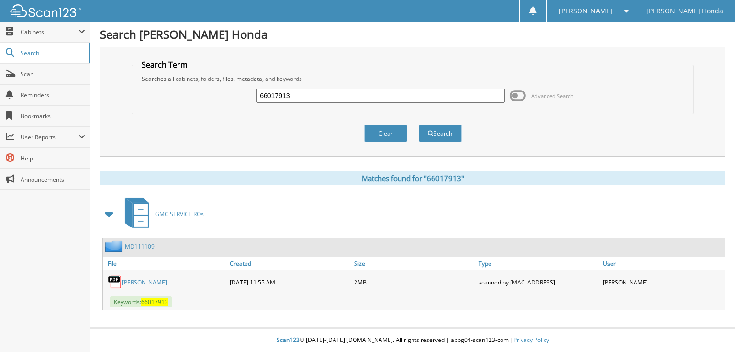
click at [312, 100] on input "66017913" at bounding box center [380, 96] width 248 height 14
type input "66017914"
click at [419, 124] on button "Search" at bounding box center [440, 133] width 43 height 18
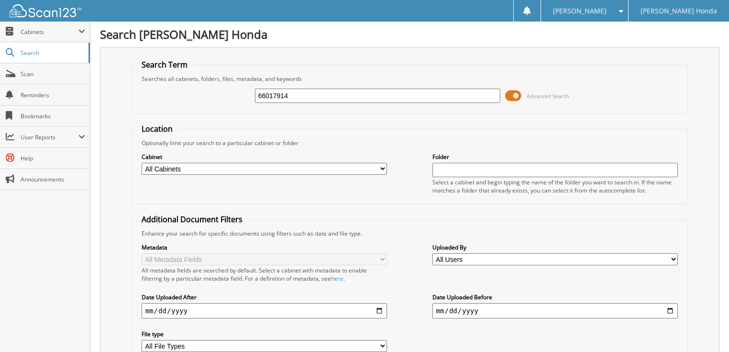
click at [508, 95] on span at bounding box center [513, 96] width 16 height 14
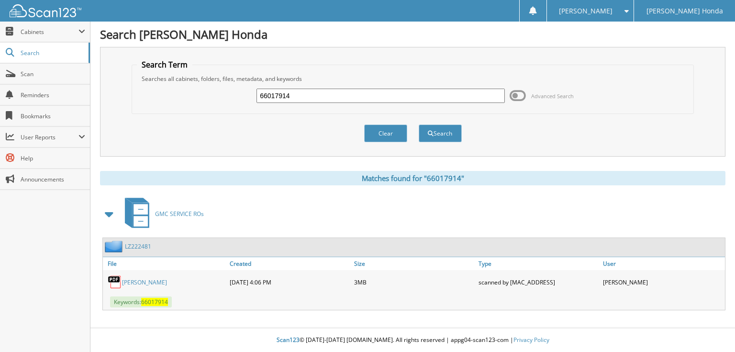
click at [369, 96] on input "66017914" at bounding box center [380, 96] width 248 height 14
click at [517, 93] on span at bounding box center [518, 96] width 16 height 14
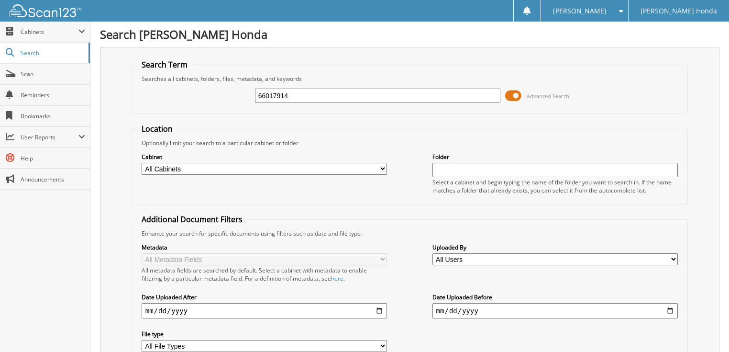
click at [341, 89] on input "66017914" at bounding box center [378, 96] width 246 height 14
click at [339, 96] on input "66017914" at bounding box center [378, 96] width 246 height 14
type input "66017915"
click at [515, 93] on span at bounding box center [513, 96] width 16 height 14
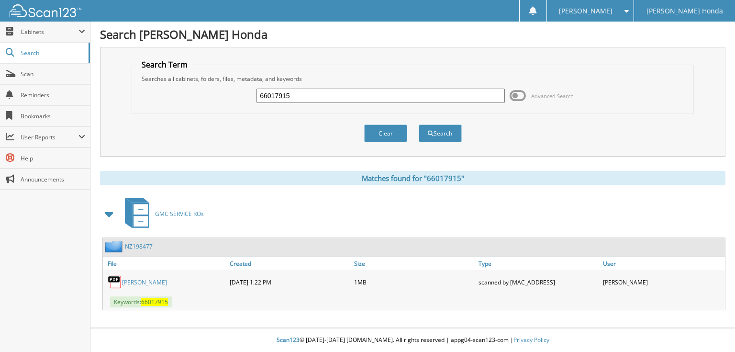
click at [398, 94] on input "66017915" at bounding box center [380, 96] width 248 height 14
click at [343, 97] on input "6601791" at bounding box center [380, 96] width 248 height 14
type input "66017916"
click at [419, 124] on button "Search" at bounding box center [440, 133] width 43 height 18
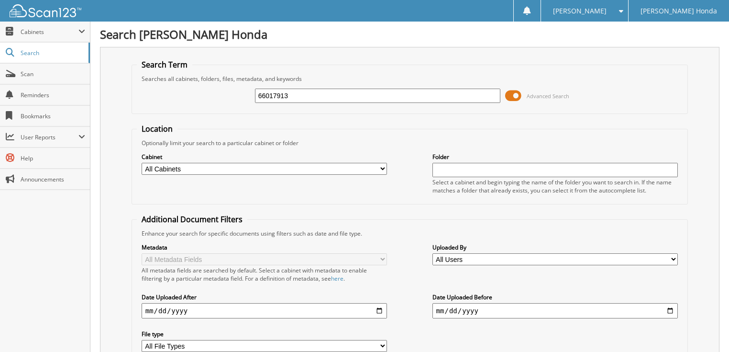
click at [310, 98] on input "66017913" at bounding box center [378, 96] width 246 height 14
type input "6601791"
click at [514, 97] on span at bounding box center [513, 96] width 16 height 14
click at [320, 96] on input "66017909" at bounding box center [378, 96] width 246 height 14
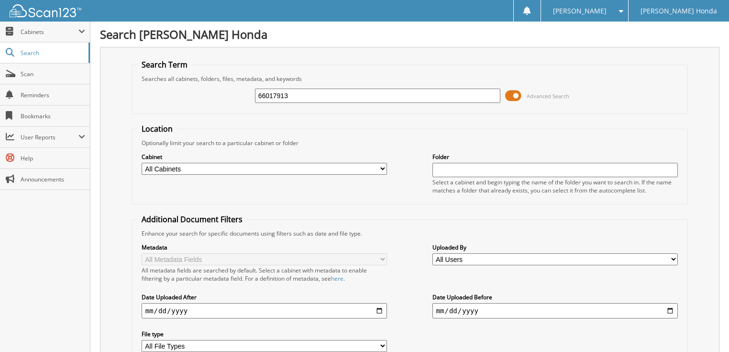
type input "66017913"
click at [517, 96] on span at bounding box center [513, 96] width 16 height 14
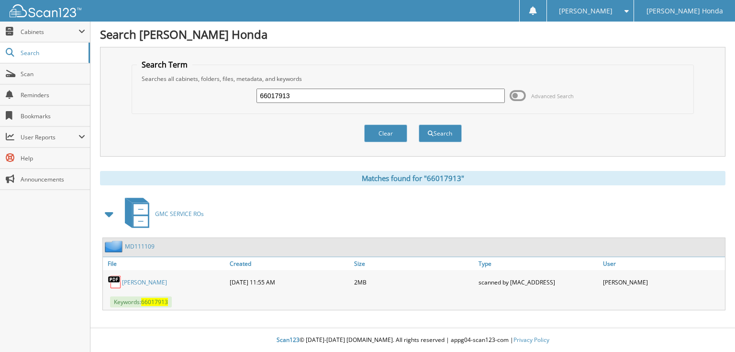
click at [323, 97] on input "66017913" at bounding box center [380, 96] width 248 height 14
type input "66017914"
click at [419, 124] on button "Search" at bounding box center [440, 133] width 43 height 18
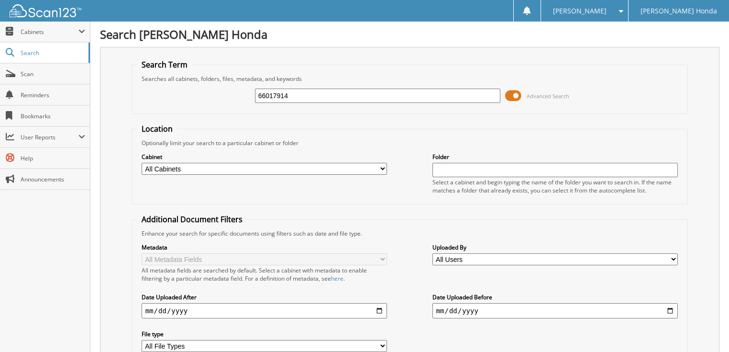
click at [515, 95] on span at bounding box center [513, 96] width 16 height 14
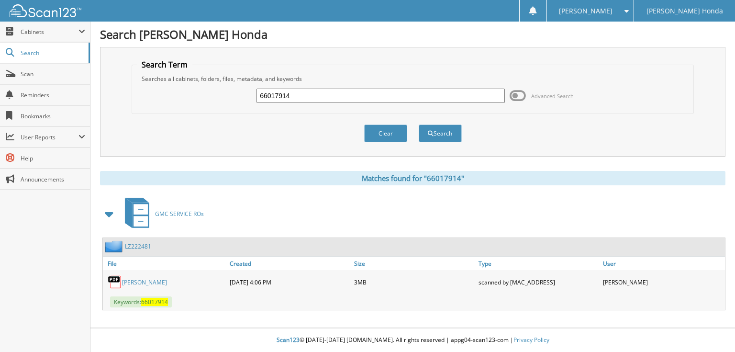
click at [331, 96] on input "66017914" at bounding box center [380, 96] width 248 height 14
type input "66017915"
click at [419, 124] on button "Search" at bounding box center [440, 133] width 43 height 18
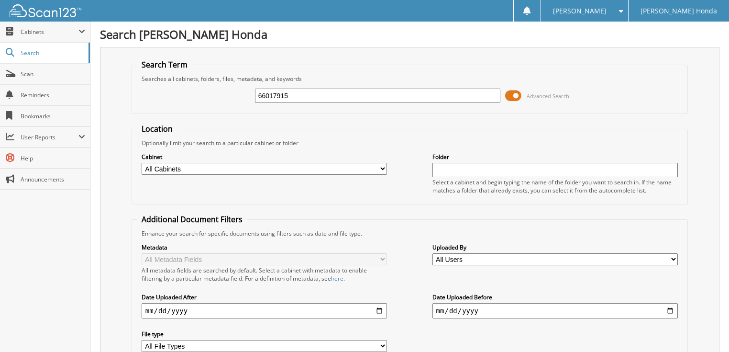
click at [312, 94] on input "66017915" at bounding box center [378, 96] width 246 height 14
type input "66017916"
click at [516, 97] on span at bounding box center [513, 96] width 16 height 14
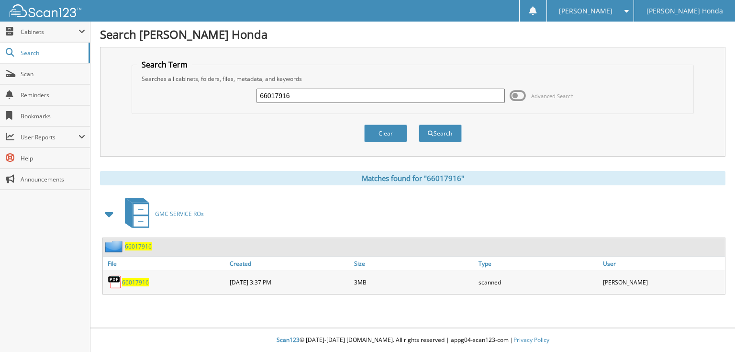
click at [366, 97] on input "66017916" at bounding box center [380, 96] width 248 height 14
type input "66017917"
click at [419, 124] on button "Search" at bounding box center [440, 133] width 43 height 18
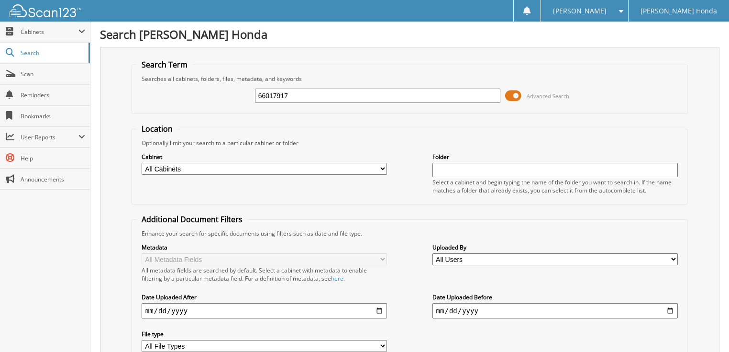
click at [521, 96] on span at bounding box center [513, 96] width 16 height 14
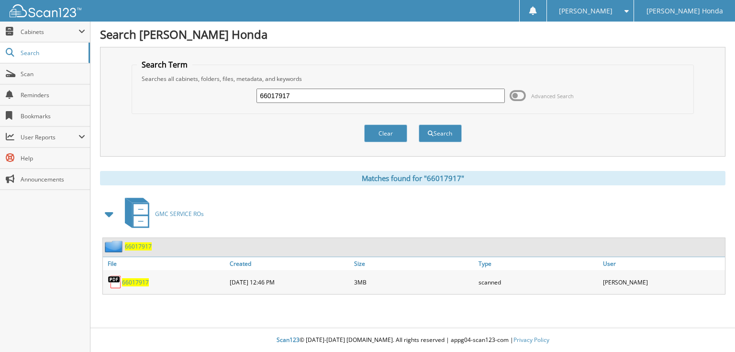
click at [363, 98] on input "66017917" at bounding box center [380, 96] width 248 height 14
type input "66017918"
click at [419, 124] on button "Search" at bounding box center [440, 133] width 43 height 18
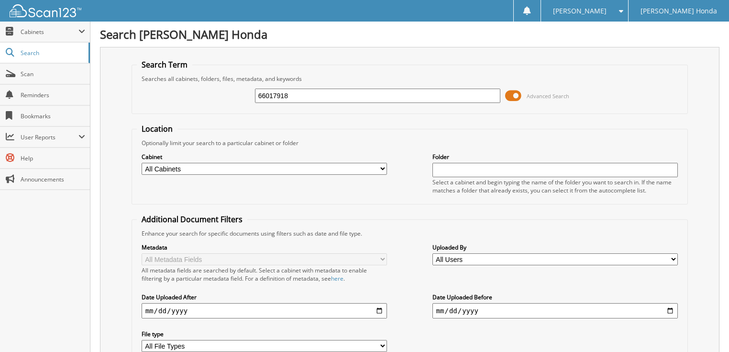
click at [517, 96] on span at bounding box center [513, 96] width 16 height 14
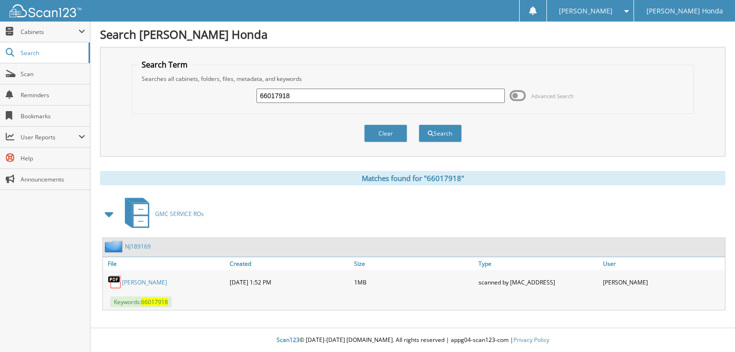
click at [356, 98] on input "66017918" at bounding box center [380, 96] width 248 height 14
type input "66017919"
click at [419, 124] on button "Search" at bounding box center [440, 133] width 43 height 18
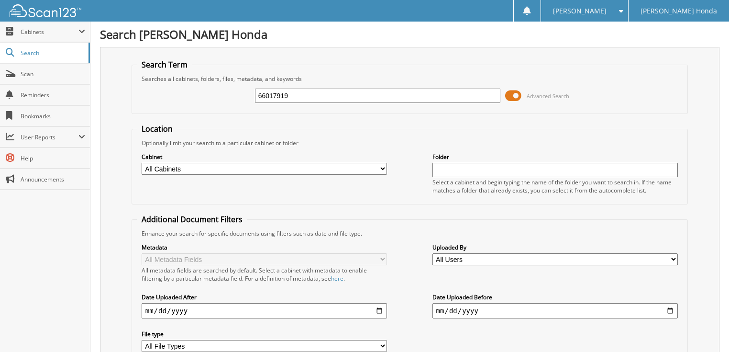
click at [516, 96] on span at bounding box center [513, 96] width 16 height 14
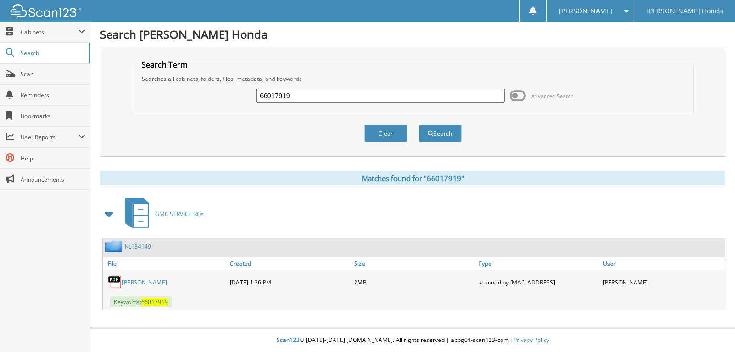
click at [383, 98] on input "66017919" at bounding box center [380, 96] width 248 height 14
type input "66017920"
click at [419, 124] on button "Search" at bounding box center [440, 133] width 43 height 18
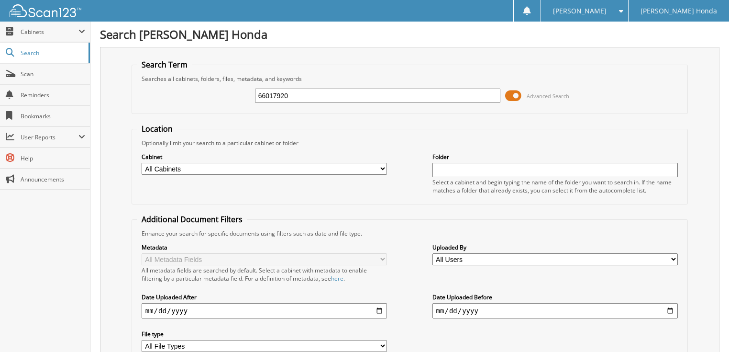
click at [520, 97] on span at bounding box center [513, 96] width 16 height 14
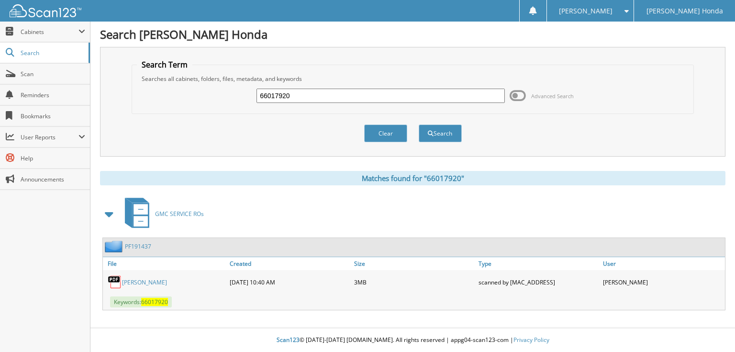
click at [315, 94] on input "66017920" at bounding box center [380, 96] width 248 height 14
type input "66017921"
click at [419, 124] on button "Search" at bounding box center [440, 133] width 43 height 18
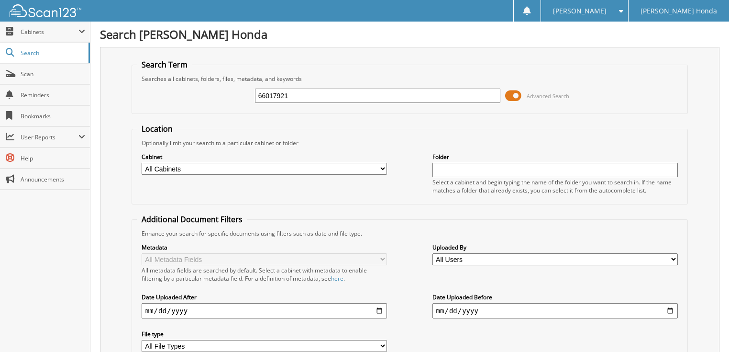
click at [510, 96] on span at bounding box center [513, 96] width 16 height 14
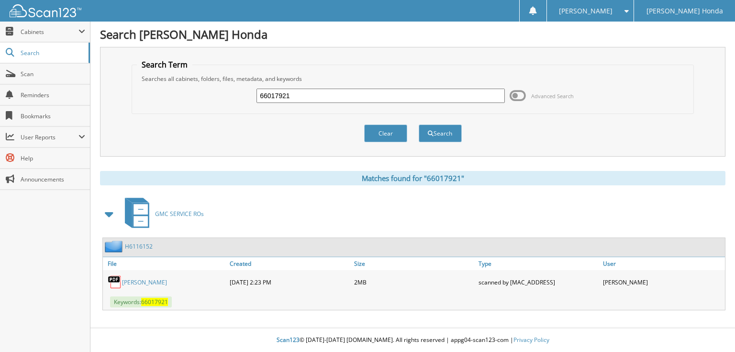
click at [315, 94] on input "66017921" at bounding box center [380, 96] width 248 height 14
type input "66017922"
click at [419, 124] on button "Search" at bounding box center [440, 133] width 43 height 18
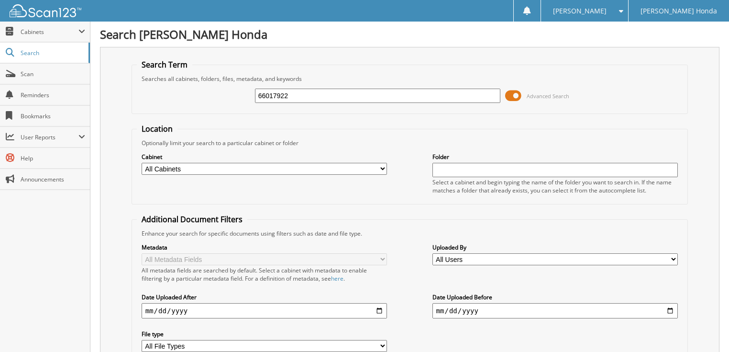
click at [516, 95] on span at bounding box center [513, 96] width 16 height 14
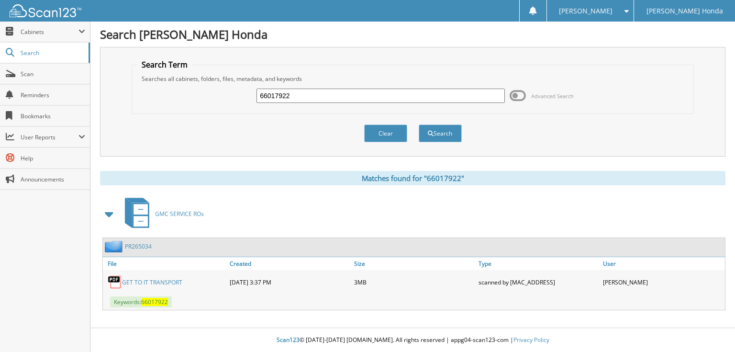
click at [347, 93] on input "66017922" at bounding box center [380, 96] width 248 height 14
type input "66017923"
click at [419, 124] on button "Search" at bounding box center [440, 133] width 43 height 18
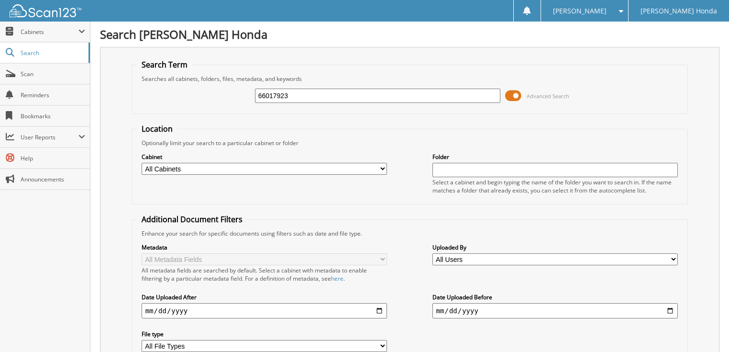
click at [513, 96] on span at bounding box center [513, 96] width 16 height 14
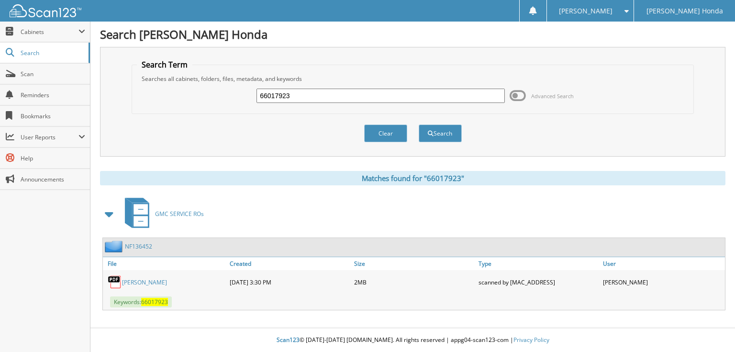
click at [320, 97] on input "66017923" at bounding box center [380, 96] width 248 height 14
type input "66017924"
click at [419, 124] on button "Search" at bounding box center [440, 133] width 43 height 18
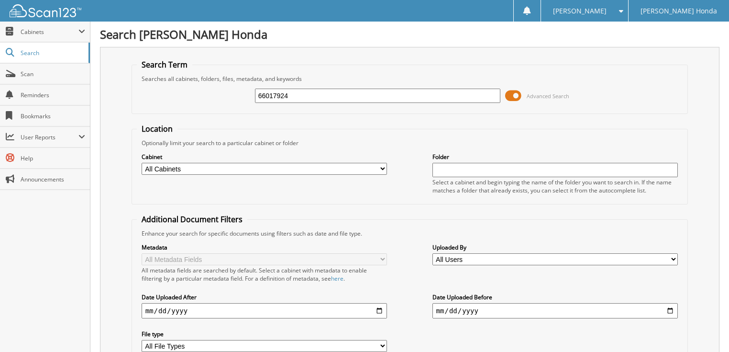
click at [515, 94] on span at bounding box center [513, 96] width 16 height 14
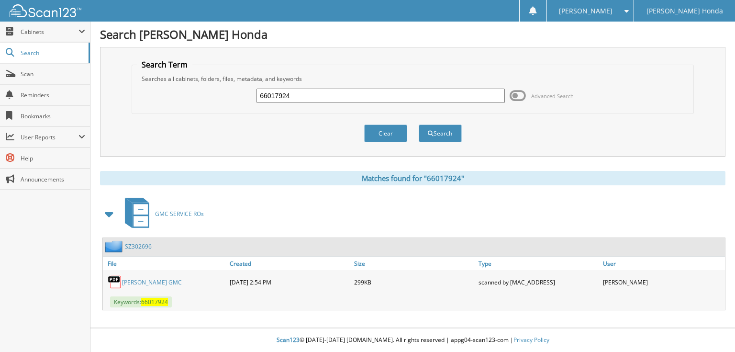
click at [337, 94] on input "66017924" at bounding box center [380, 96] width 248 height 14
type input "66017925"
click at [419, 124] on button "Search" at bounding box center [440, 133] width 43 height 18
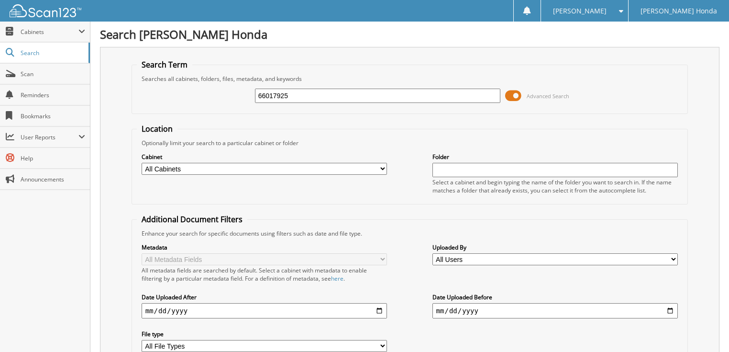
click at [521, 92] on span at bounding box center [513, 96] width 16 height 14
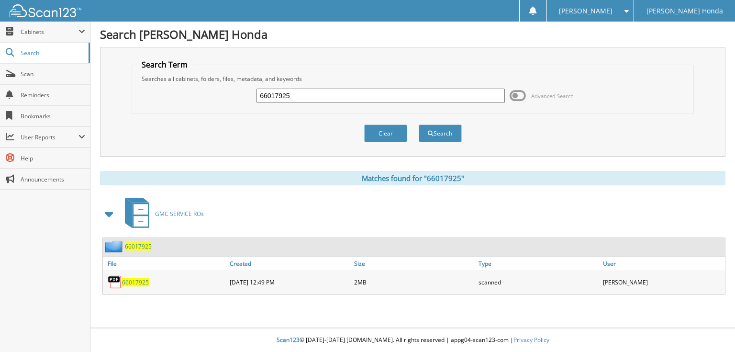
click at [381, 94] on input "66017925" at bounding box center [380, 96] width 248 height 14
type input "66017926"
click at [419, 124] on button "Search" at bounding box center [440, 133] width 43 height 18
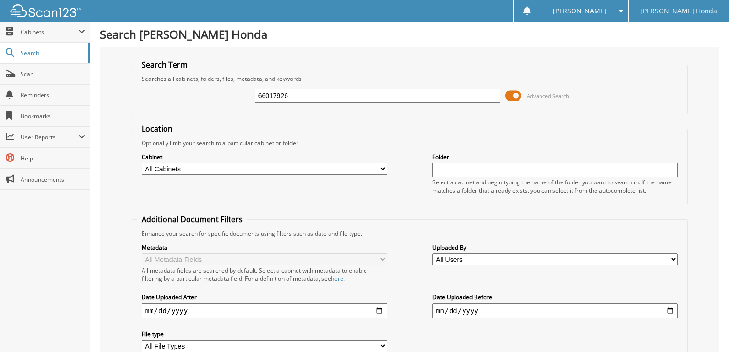
click at [514, 90] on span at bounding box center [513, 96] width 16 height 14
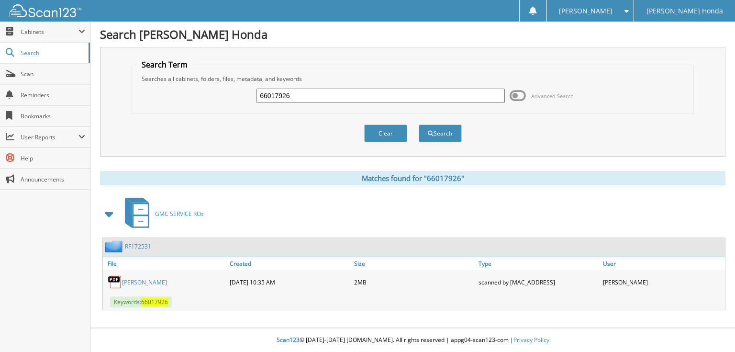
click at [323, 90] on input "66017926" at bounding box center [380, 96] width 248 height 14
type input "66017927"
click at [419, 124] on button "Search" at bounding box center [440, 133] width 43 height 18
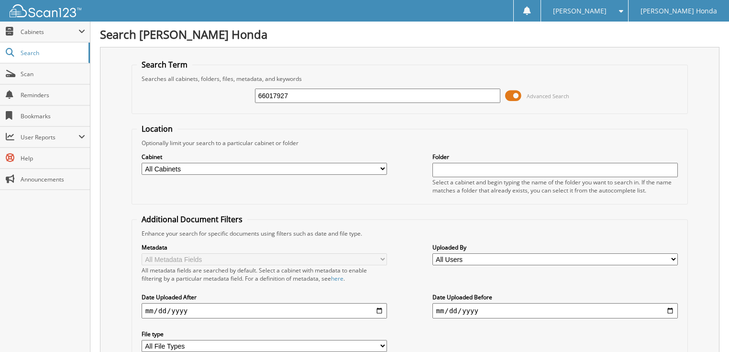
click at [516, 93] on span at bounding box center [513, 96] width 16 height 14
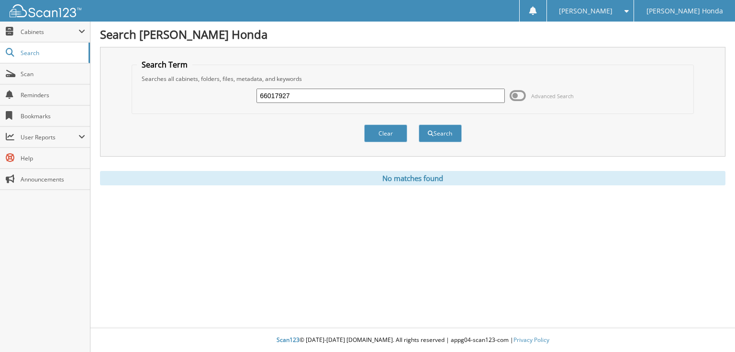
click at [291, 95] on input "66017927" at bounding box center [380, 96] width 248 height 14
type input "66017928"
click at [419, 124] on button "Search" at bounding box center [440, 133] width 43 height 18
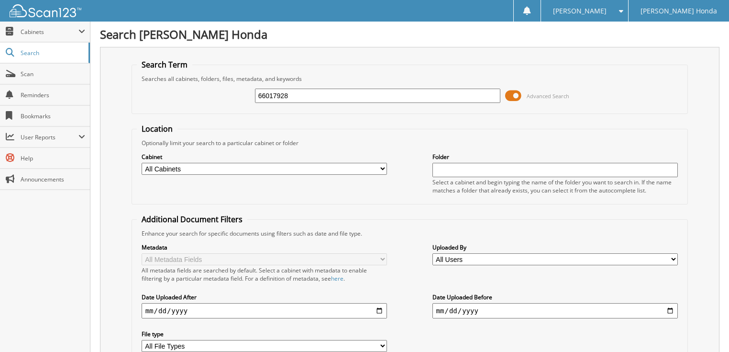
click at [509, 89] on span at bounding box center [513, 96] width 16 height 14
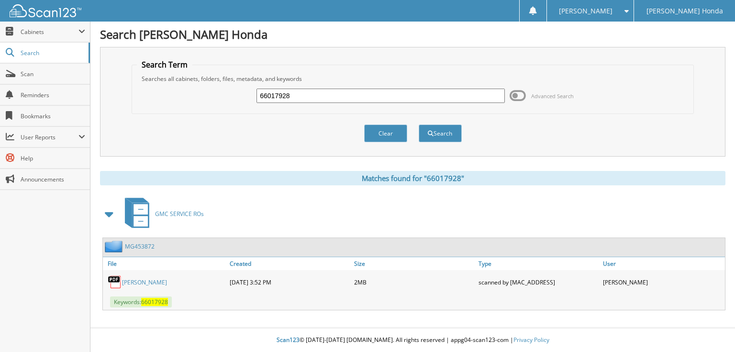
click at [337, 98] on input "66017928" at bounding box center [380, 96] width 248 height 14
type input "66017929+"
click at [419, 124] on button "Search" at bounding box center [440, 133] width 43 height 18
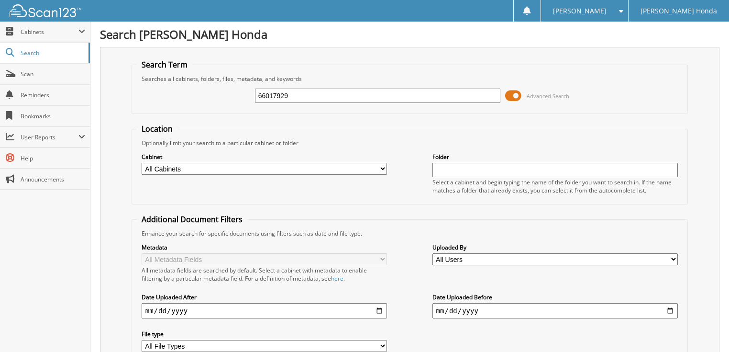
type input "66017929"
drag, startPoint x: 0, startPoint y: 0, endPoint x: 513, endPoint y: 92, distance: 521.1
click at [513, 92] on span at bounding box center [513, 96] width 16 height 14
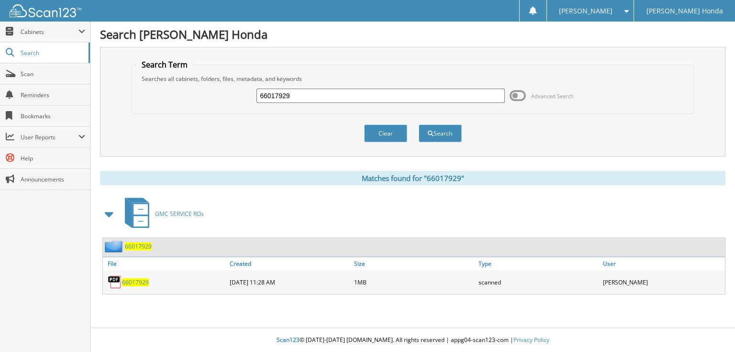
click at [351, 95] on input "66017929" at bounding box center [380, 96] width 248 height 14
type input "66017930"
click at [419, 124] on button "Search" at bounding box center [440, 133] width 43 height 18
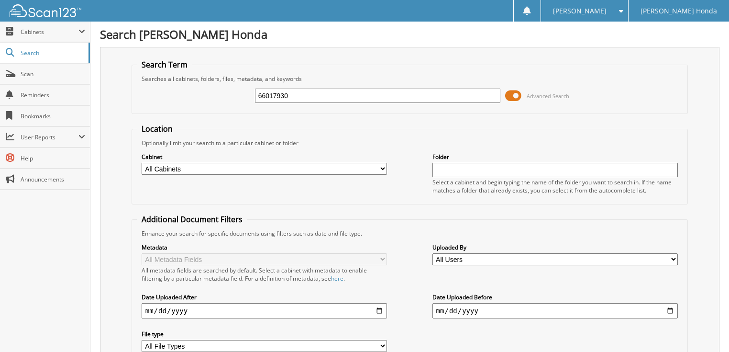
click at [514, 94] on span at bounding box center [513, 96] width 16 height 14
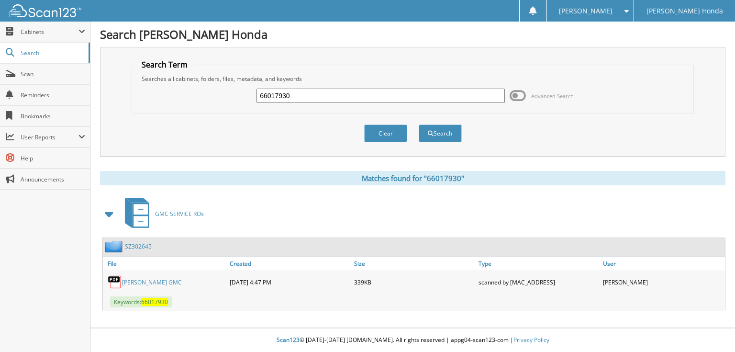
click at [322, 96] on input "66017930" at bounding box center [380, 96] width 248 height 14
type input "66017931"
click at [419, 124] on button "Search" at bounding box center [440, 133] width 43 height 18
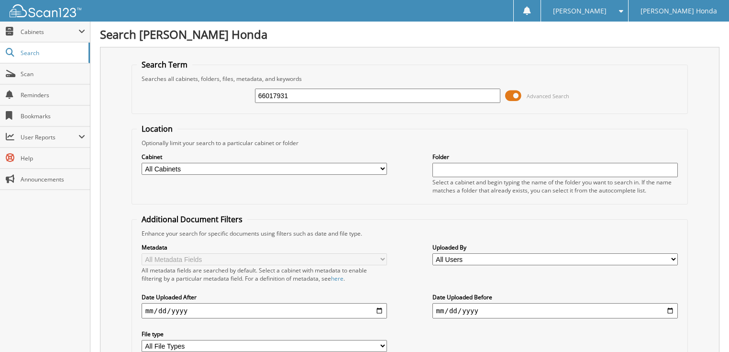
click at [513, 95] on span at bounding box center [513, 96] width 16 height 14
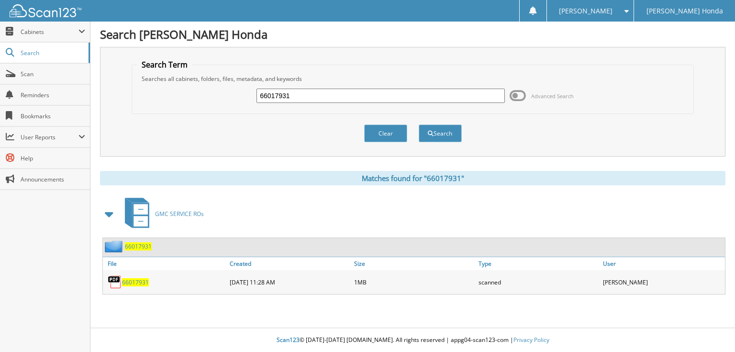
click at [323, 95] on input "66017931" at bounding box center [380, 96] width 248 height 14
type input "66017932"
click at [419, 124] on button "Search" at bounding box center [440, 133] width 43 height 18
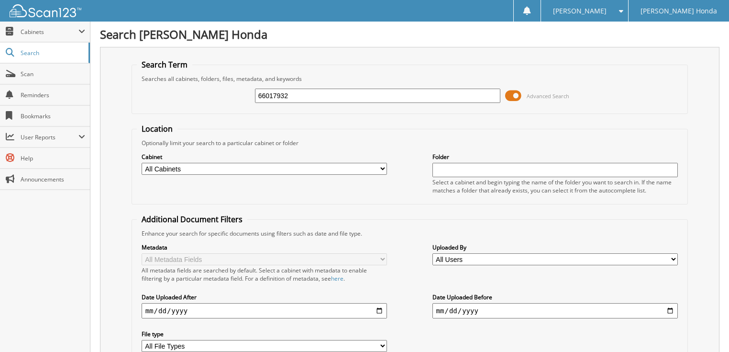
click at [515, 94] on span at bounding box center [513, 96] width 16 height 14
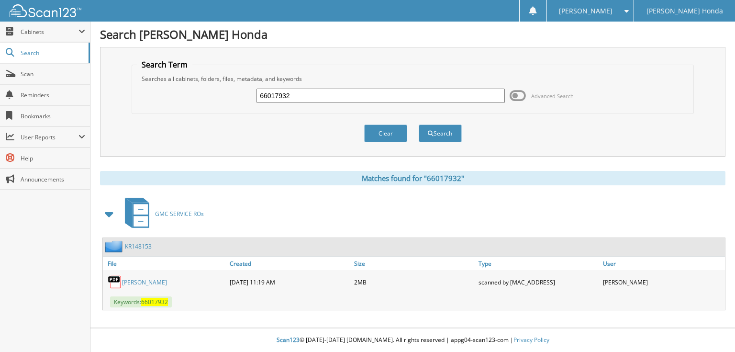
click at [326, 96] on input "66017932" at bounding box center [380, 96] width 248 height 14
type input "66017933"
click at [419, 124] on button "Search" at bounding box center [440, 133] width 43 height 18
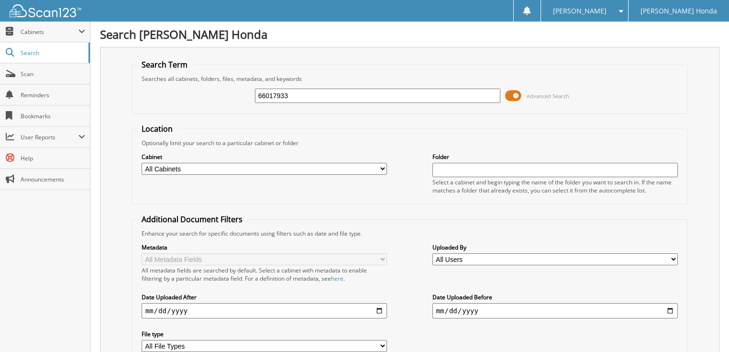
click at [518, 93] on span at bounding box center [513, 96] width 16 height 14
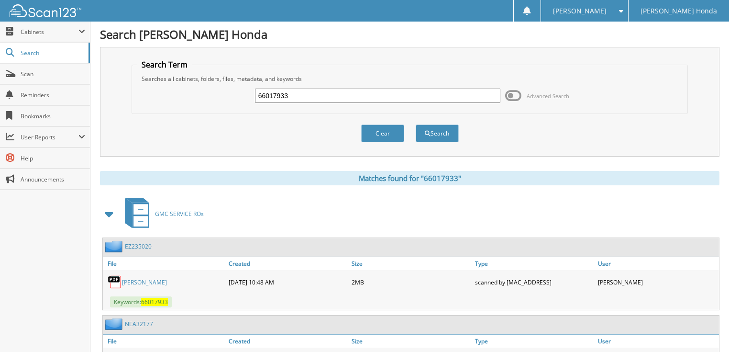
click at [359, 96] on input "66017933" at bounding box center [378, 96] width 246 height 14
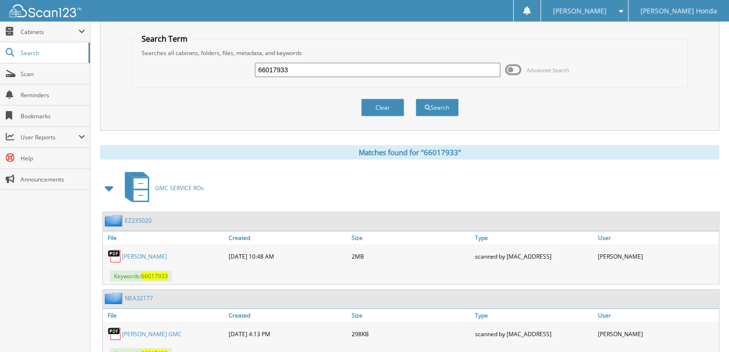
scroll to position [59, 0]
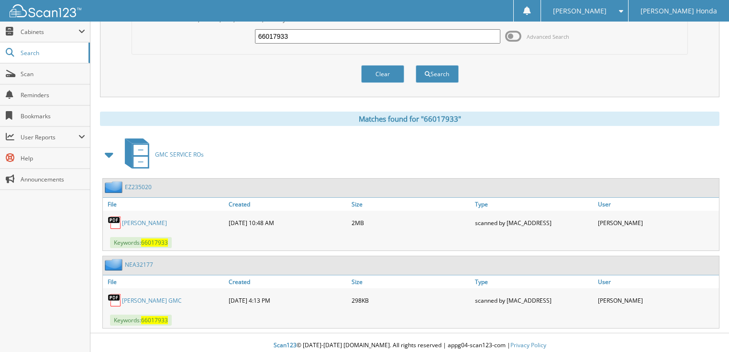
click at [155, 219] on link "[PERSON_NAME]" at bounding box center [144, 223] width 45 height 8
click at [161, 296] on link "GERALD JONES GMC" at bounding box center [152, 300] width 60 height 8
click at [139, 261] on link "NEA32177" at bounding box center [139, 264] width 28 height 8
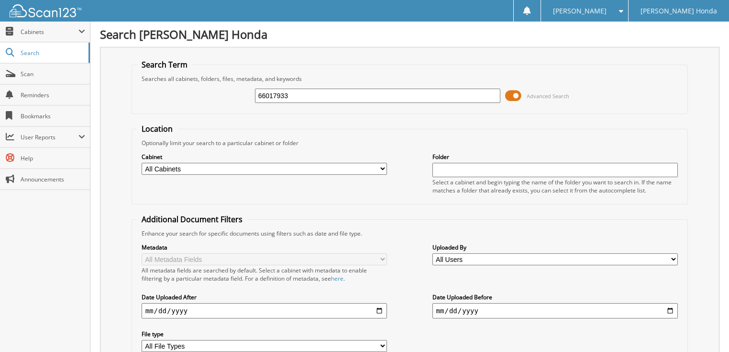
click at [511, 96] on span at bounding box center [513, 96] width 16 height 14
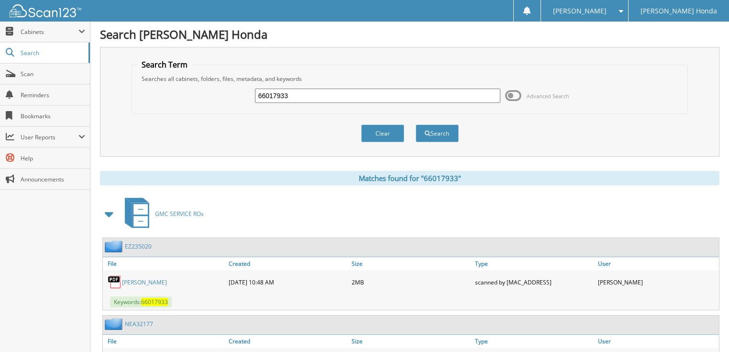
click at [310, 92] on input "66017933" at bounding box center [378, 96] width 246 height 14
type input "66017934"
click at [416, 124] on button "Search" at bounding box center [437, 133] width 43 height 18
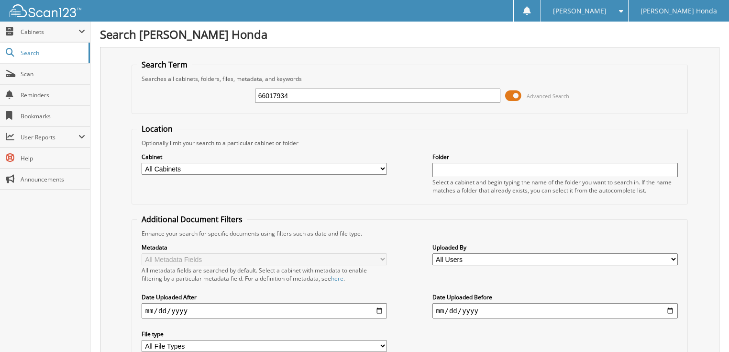
click at [507, 93] on span at bounding box center [513, 96] width 16 height 14
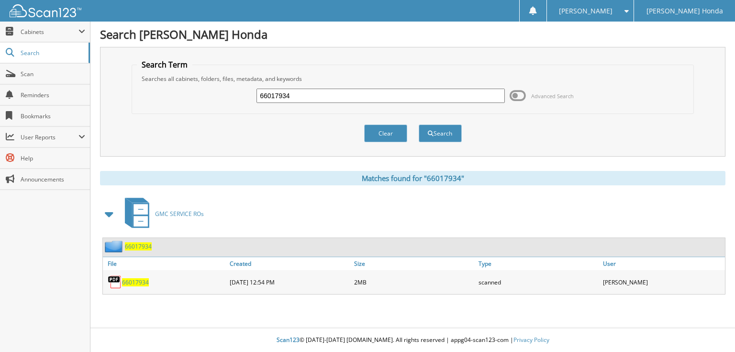
click at [412, 98] on input "66017934" at bounding box center [380, 96] width 248 height 14
type input "66017935"
click at [419, 124] on button "Search" at bounding box center [440, 133] width 43 height 18
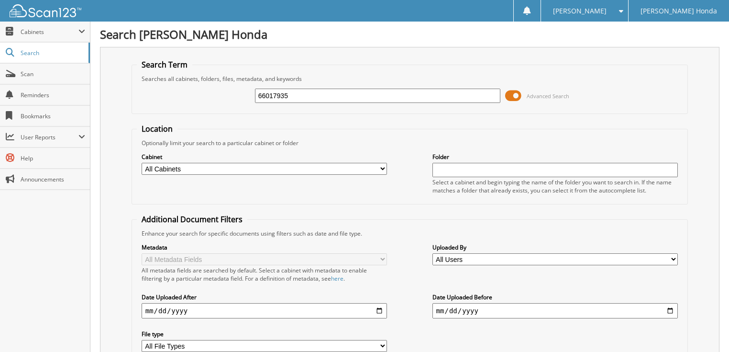
click at [521, 92] on span at bounding box center [513, 96] width 16 height 14
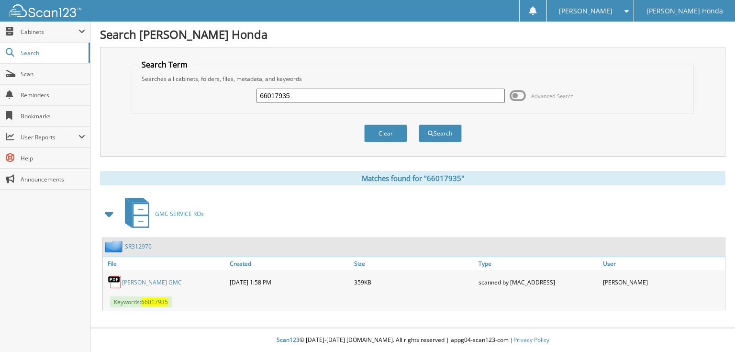
click at [357, 95] on input "66017935" at bounding box center [380, 96] width 248 height 14
type input "66017936"
click at [419, 124] on button "Search" at bounding box center [440, 133] width 43 height 18
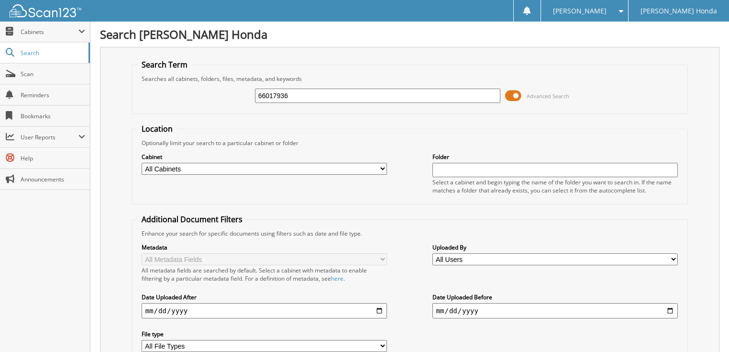
click at [517, 95] on span at bounding box center [513, 96] width 16 height 14
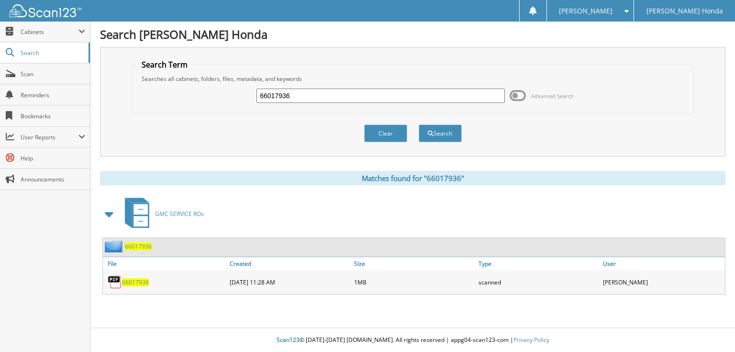
click at [371, 98] on input "66017936" at bounding box center [380, 96] width 248 height 14
type input "66017937"
click at [419, 124] on button "Search" at bounding box center [440, 133] width 43 height 18
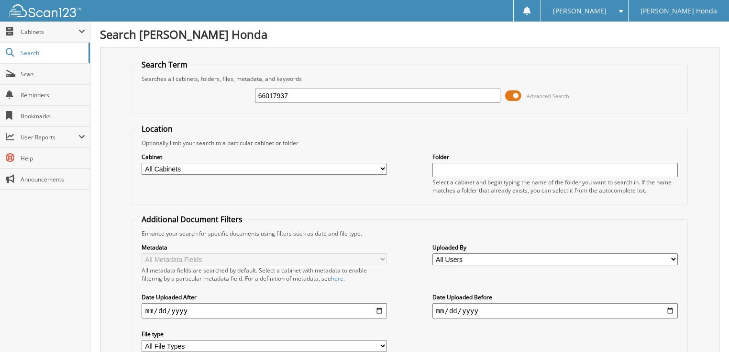
click at [511, 90] on span at bounding box center [513, 96] width 16 height 14
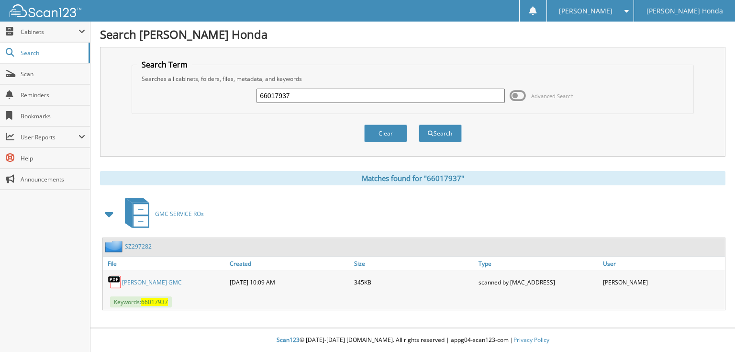
click at [427, 92] on input "66017937" at bounding box center [380, 96] width 248 height 14
type input "66017938"
click at [419, 124] on button "Search" at bounding box center [440, 133] width 43 height 18
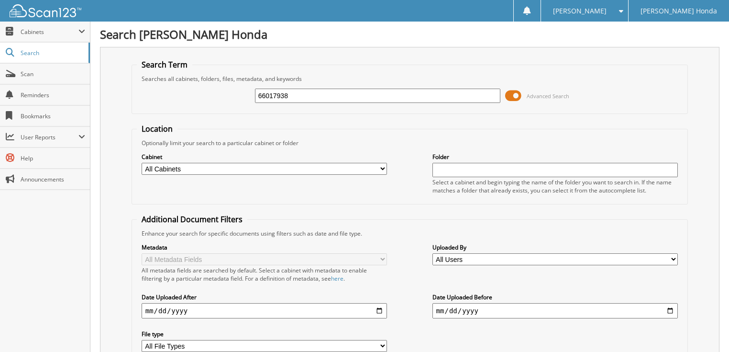
drag, startPoint x: 0, startPoint y: 0, endPoint x: 517, endPoint y: 95, distance: 525.4
click at [517, 95] on span at bounding box center [513, 96] width 16 height 14
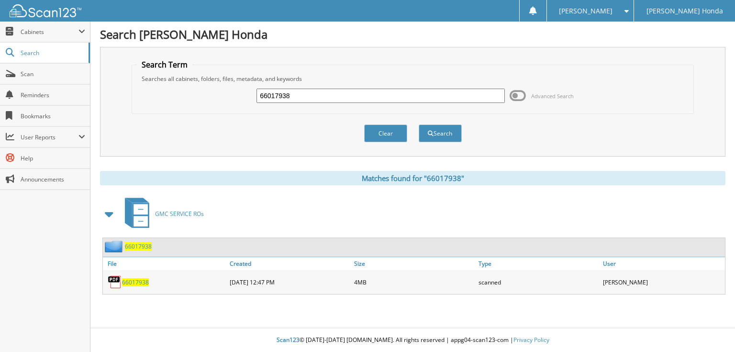
click at [332, 92] on input "66017938" at bounding box center [380, 96] width 248 height 14
type input "66017939"
click at [419, 124] on button "Search" at bounding box center [440, 133] width 43 height 18
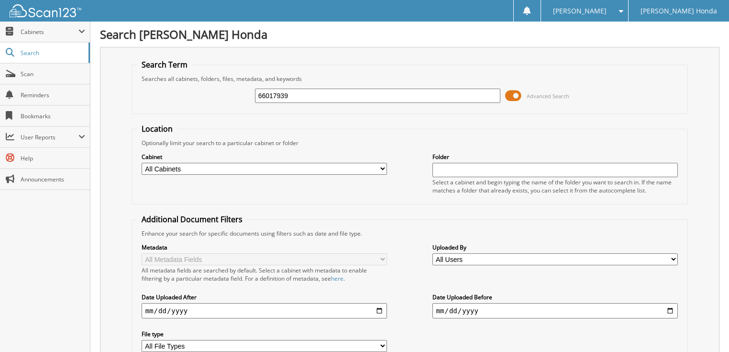
click at [335, 96] on input "66017939" at bounding box center [378, 96] width 246 height 14
click at [516, 97] on span at bounding box center [513, 96] width 16 height 14
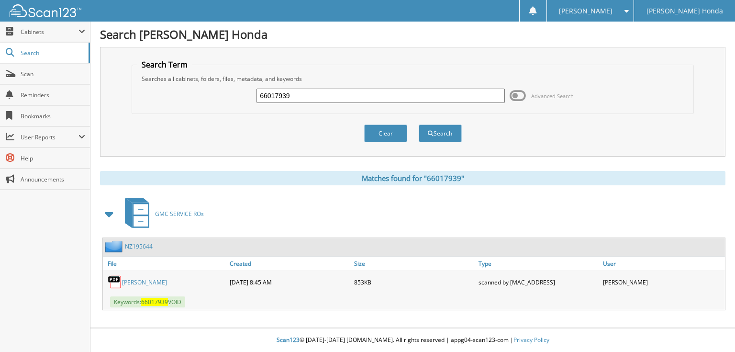
click at [314, 92] on input "66017939" at bounding box center [380, 96] width 248 height 14
type input "66017940"
click at [419, 124] on button "Search" at bounding box center [440, 133] width 43 height 18
click at [350, 92] on input "66017940" at bounding box center [380, 96] width 248 height 14
type input "66017941"
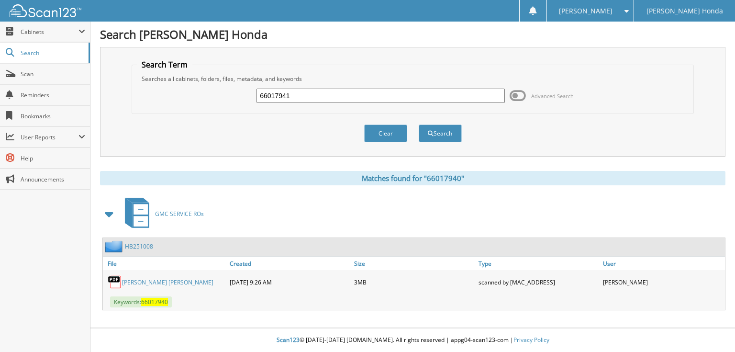
click at [419, 124] on button "Search" at bounding box center [440, 133] width 43 height 18
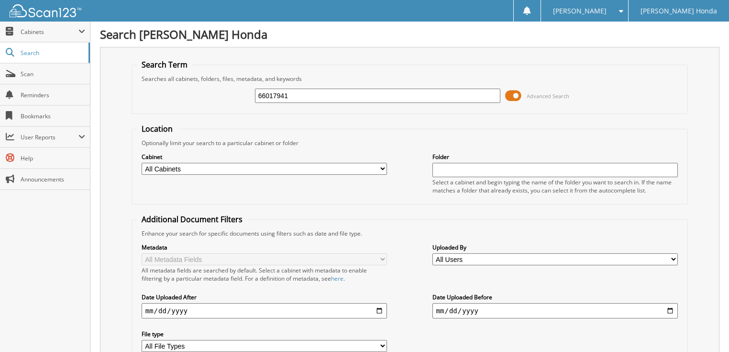
click at [518, 97] on span at bounding box center [513, 96] width 16 height 14
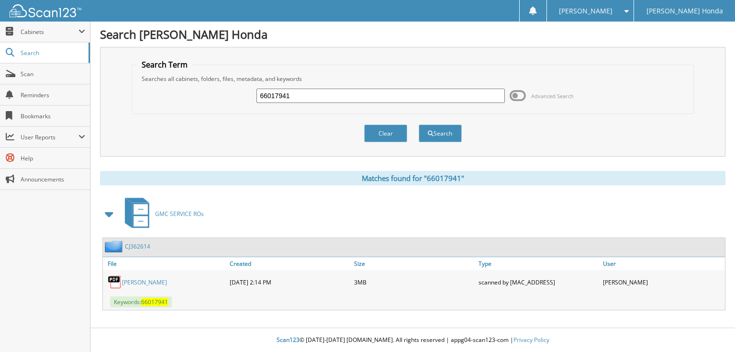
click at [335, 89] on input "66017941" at bounding box center [380, 96] width 248 height 14
type input "66017942"
click at [419, 124] on button "Search" at bounding box center [440, 133] width 43 height 18
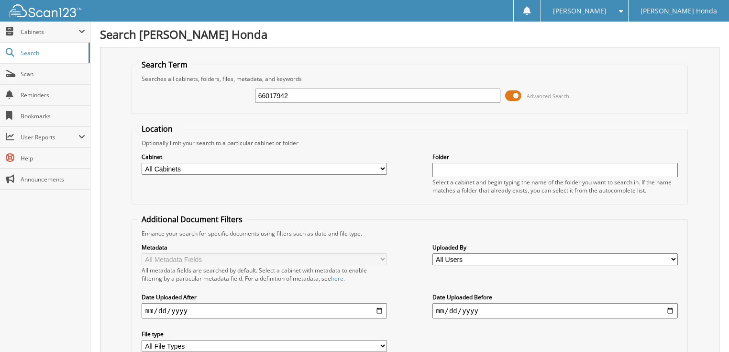
click at [508, 94] on span at bounding box center [513, 96] width 16 height 14
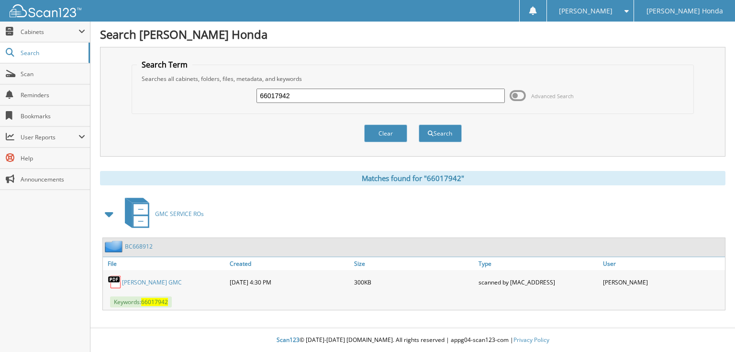
click at [400, 96] on input "66017942" at bounding box center [380, 96] width 248 height 14
type input "66017943"
click at [419, 124] on button "Search" at bounding box center [440, 133] width 43 height 18
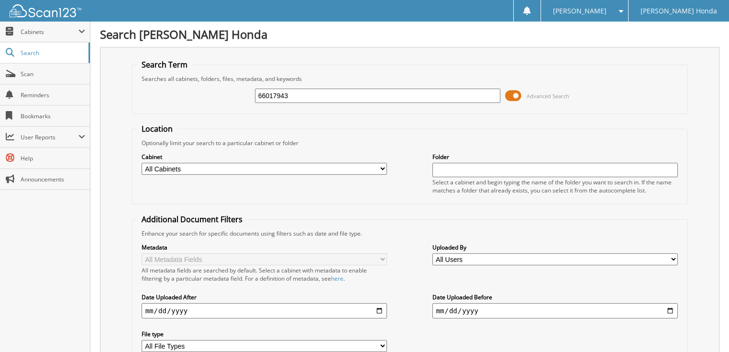
click at [516, 90] on span at bounding box center [513, 96] width 16 height 14
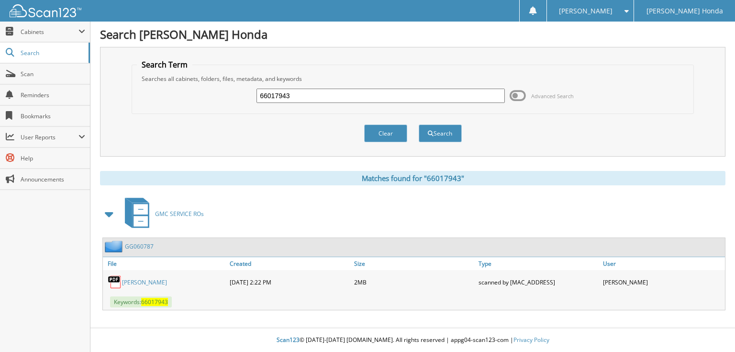
click at [336, 94] on input "66017943" at bounding box center [380, 96] width 248 height 14
type input "66017944"
click at [419, 124] on button "Search" at bounding box center [440, 133] width 43 height 18
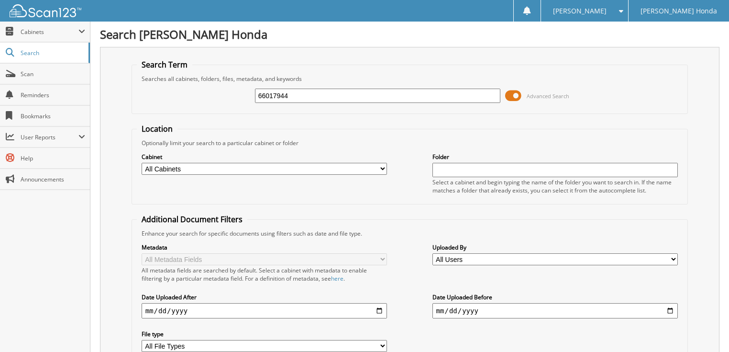
click at [517, 95] on span at bounding box center [513, 96] width 16 height 14
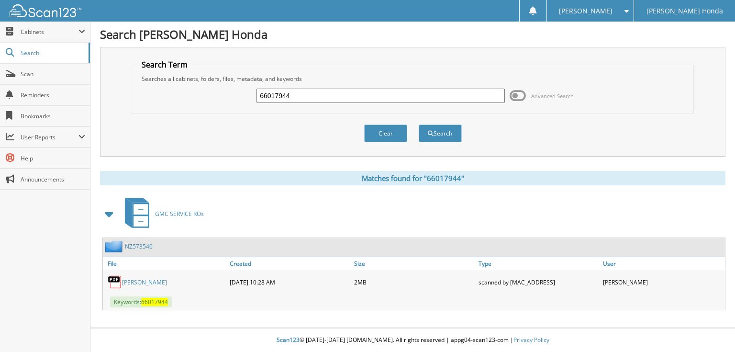
click at [399, 101] on input "66017944" at bounding box center [380, 96] width 248 height 14
type input "66017945"
click at [419, 124] on button "Search" at bounding box center [440, 133] width 43 height 18
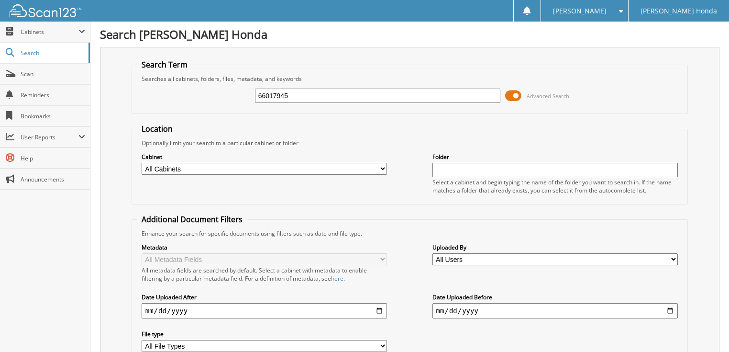
click at [522, 94] on span at bounding box center [513, 96] width 16 height 14
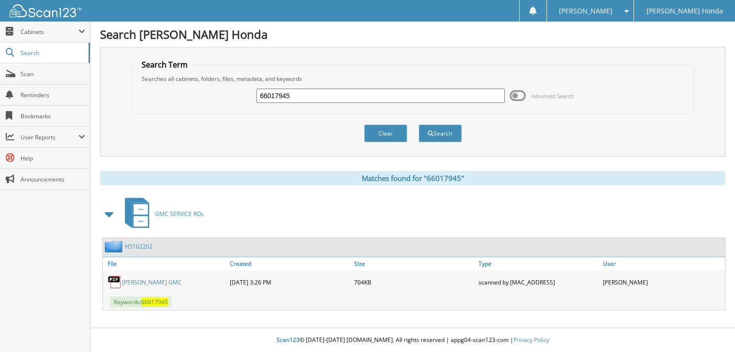
click at [324, 96] on input "66017945" at bounding box center [380, 96] width 248 height 14
type input "66017946"
click at [419, 124] on button "Search" at bounding box center [440, 133] width 43 height 18
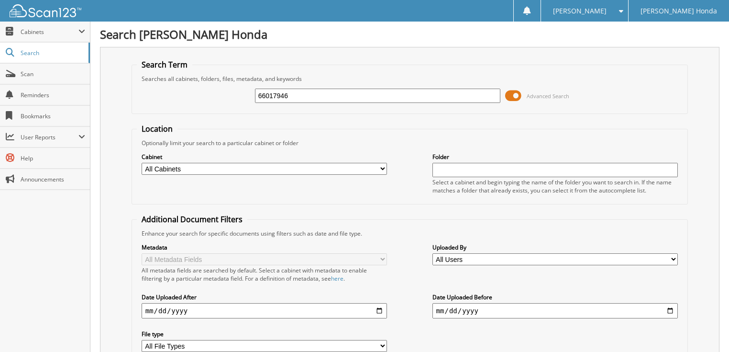
click at [515, 94] on span at bounding box center [513, 96] width 16 height 14
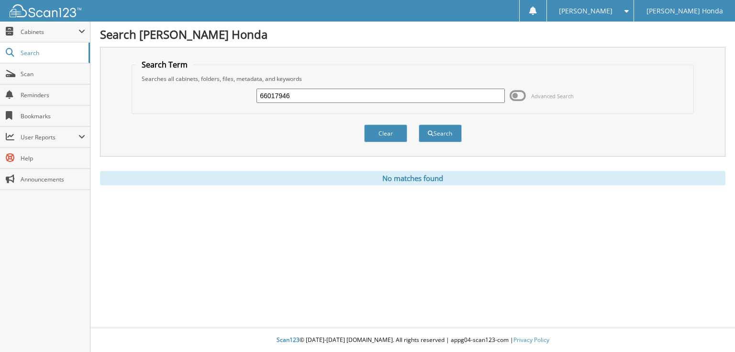
click at [329, 95] on input "66017946" at bounding box center [380, 96] width 248 height 14
type input "66017947"
click at [419, 124] on button "Search" at bounding box center [440, 133] width 43 height 18
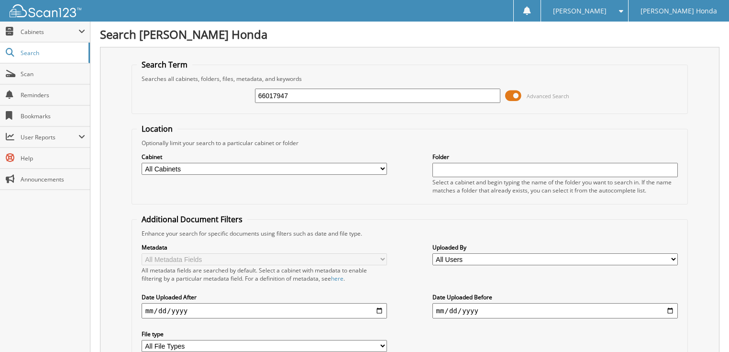
click at [512, 91] on span at bounding box center [513, 96] width 16 height 14
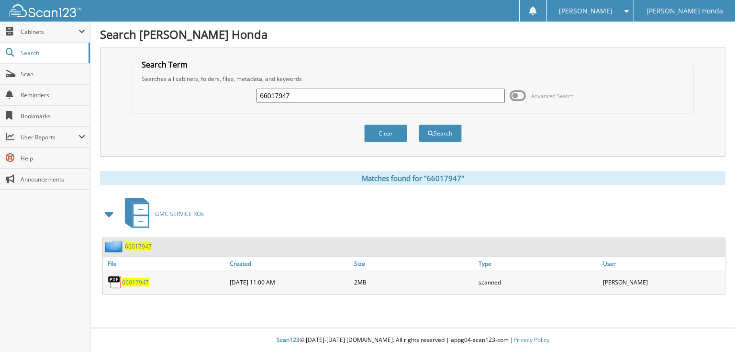
click at [392, 101] on input "66017947" at bounding box center [380, 96] width 248 height 14
type input "66017948"
click at [419, 124] on button "Search" at bounding box center [440, 133] width 43 height 18
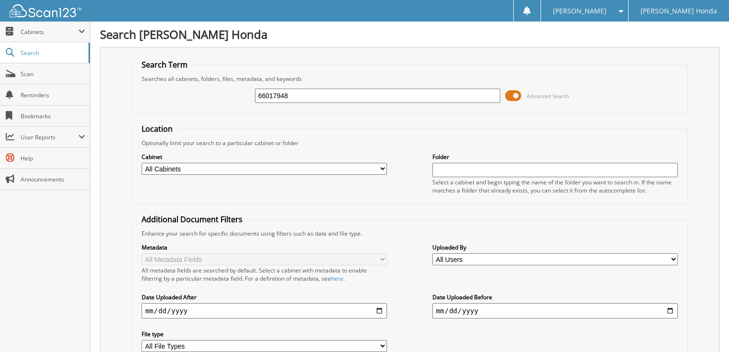
click at [513, 89] on span at bounding box center [513, 96] width 16 height 14
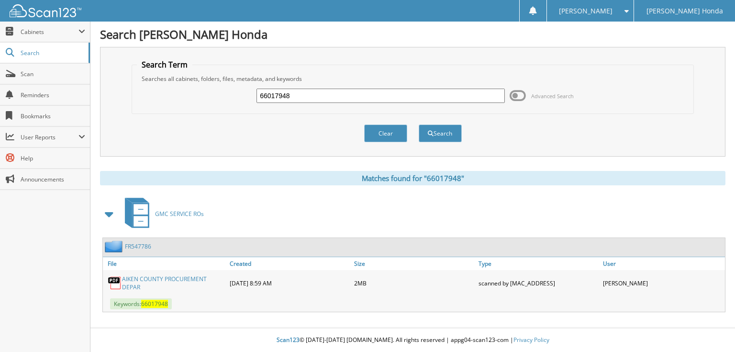
click at [327, 96] on input "66017948" at bounding box center [380, 96] width 248 height 14
type input "66017949"
click at [419, 124] on button "Search" at bounding box center [440, 133] width 43 height 18
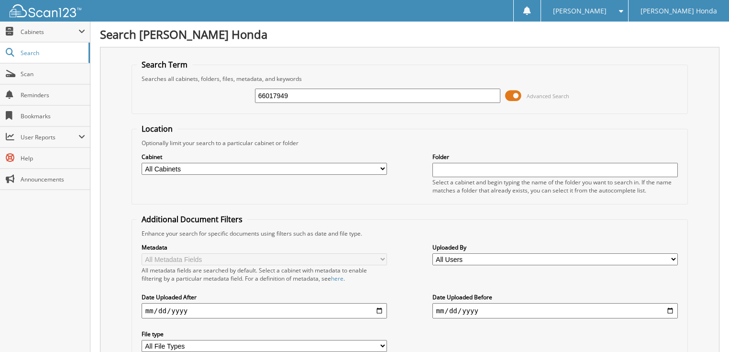
click at [518, 94] on span at bounding box center [513, 96] width 16 height 14
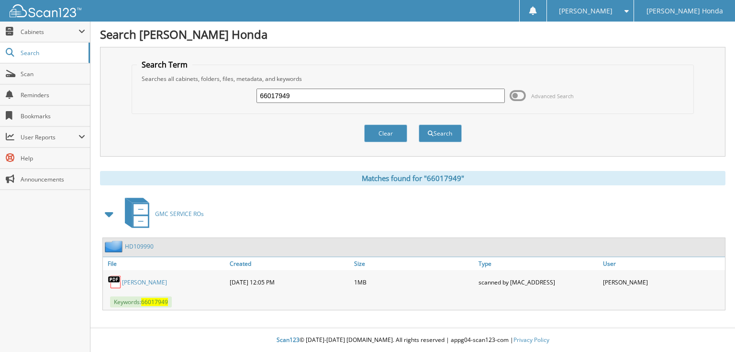
click at [360, 94] on input "66017949" at bounding box center [380, 96] width 248 height 14
type input "66017950"
click at [419, 124] on button "Search" at bounding box center [440, 133] width 43 height 18
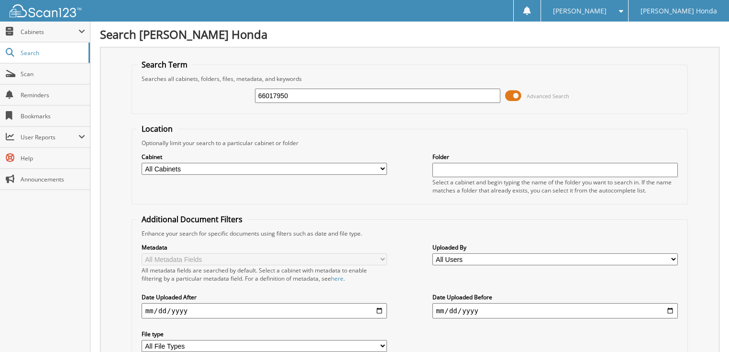
click at [515, 94] on span at bounding box center [513, 96] width 16 height 14
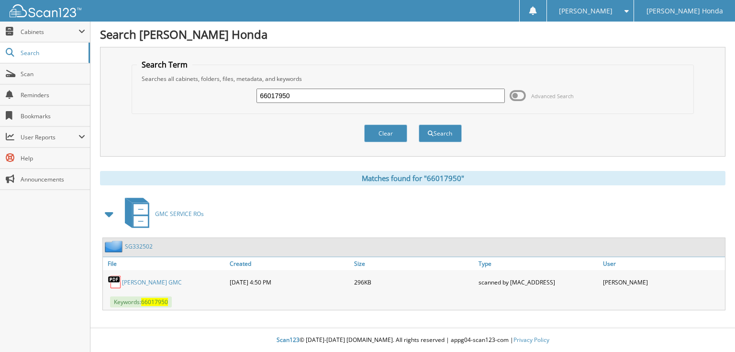
click at [415, 90] on input "66017950" at bounding box center [380, 96] width 248 height 14
type input "66017951"
click at [419, 124] on button "Search" at bounding box center [440, 133] width 43 height 18
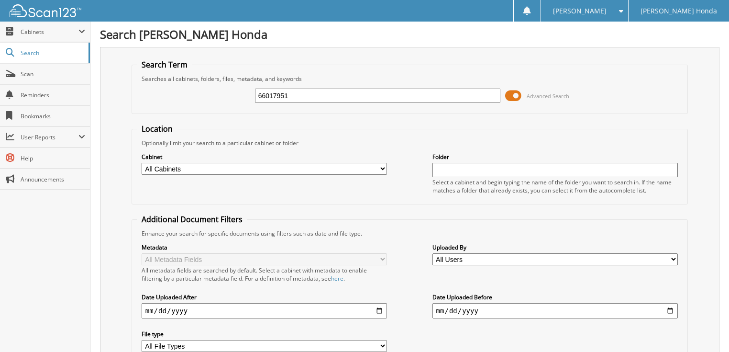
click at [521, 91] on span at bounding box center [513, 96] width 16 height 14
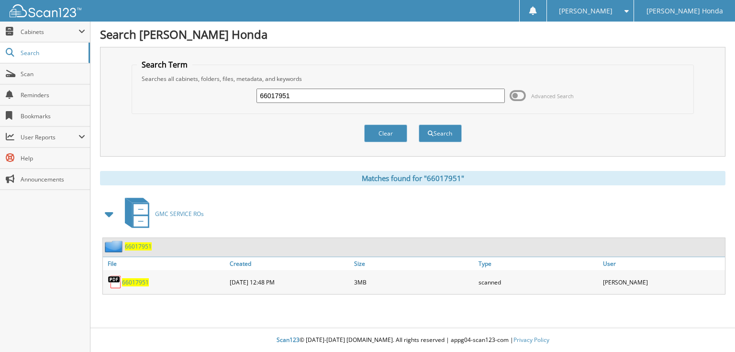
click at [415, 96] on input "66017951" at bounding box center [380, 96] width 248 height 14
type input "66017952"
click at [419, 124] on button "Search" at bounding box center [440, 133] width 43 height 18
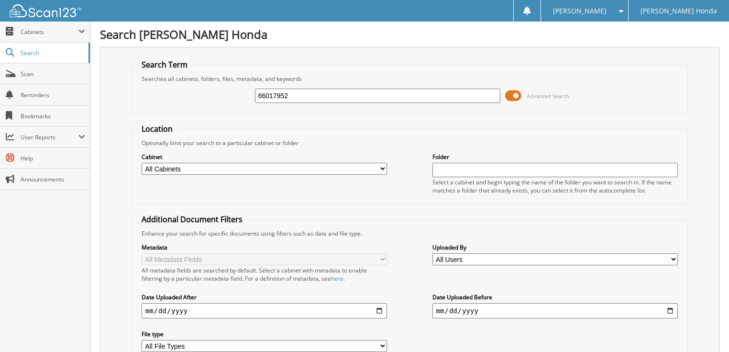
click at [515, 97] on span at bounding box center [513, 96] width 16 height 14
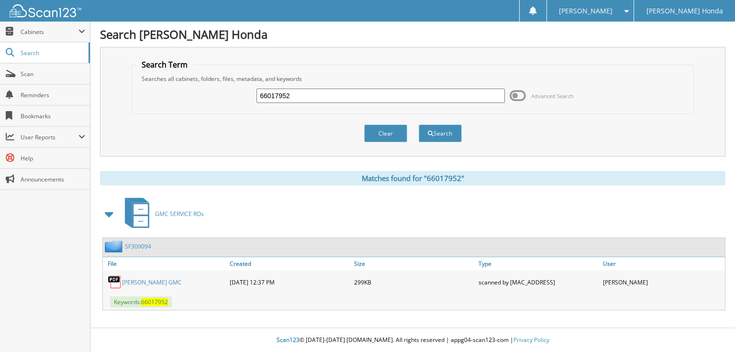
click at [404, 94] on input "66017952" at bounding box center [380, 96] width 248 height 14
type input "66017953"
click at [419, 124] on button "Search" at bounding box center [440, 133] width 43 height 18
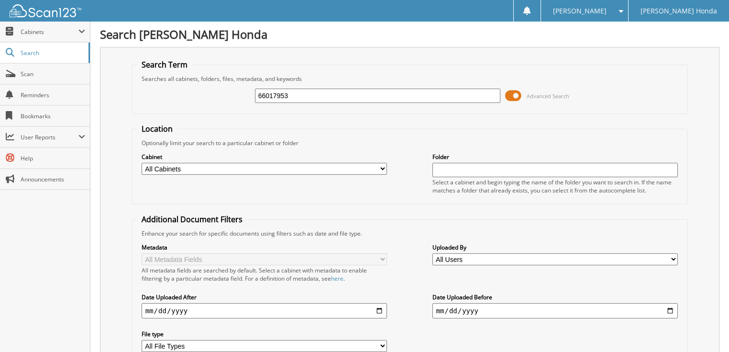
click at [511, 92] on span at bounding box center [513, 96] width 16 height 14
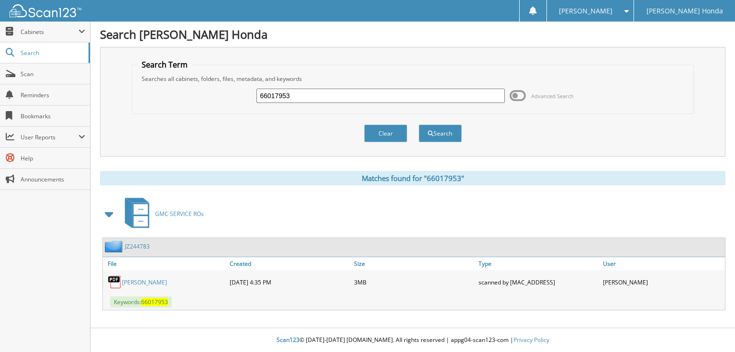
click at [388, 91] on input "66017953" at bounding box center [380, 96] width 248 height 14
type input "66017954"
click at [419, 124] on button "Search" at bounding box center [440, 133] width 43 height 18
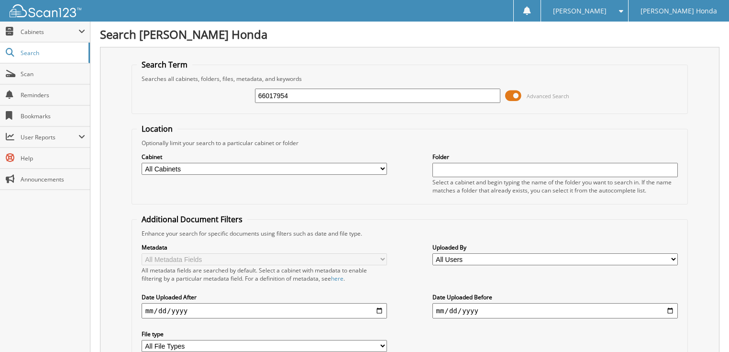
click at [509, 96] on span at bounding box center [513, 96] width 16 height 14
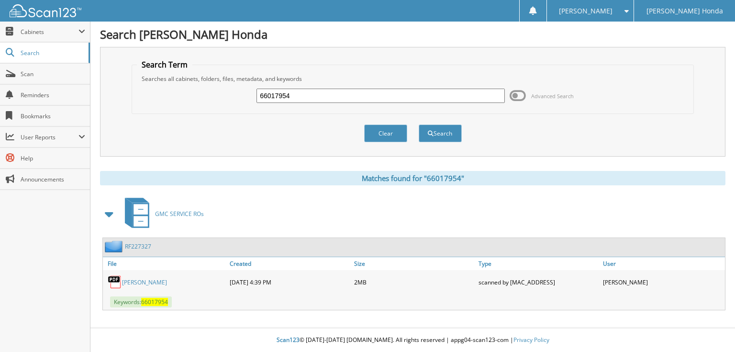
click at [411, 95] on input "66017954" at bounding box center [380, 96] width 248 height 14
type input "66017955"
click at [419, 124] on button "Search" at bounding box center [440, 133] width 43 height 18
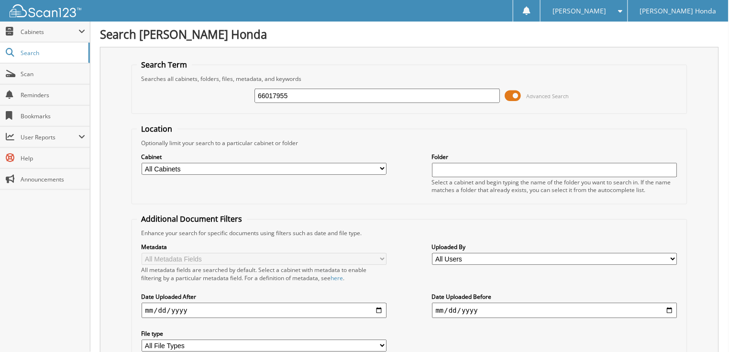
click at [525, 93] on span "Advanced Search" at bounding box center [537, 96] width 64 height 14
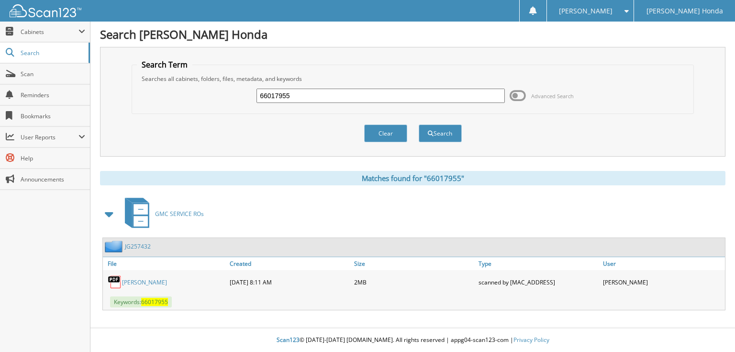
click at [520, 95] on span at bounding box center [518, 96] width 16 height 14
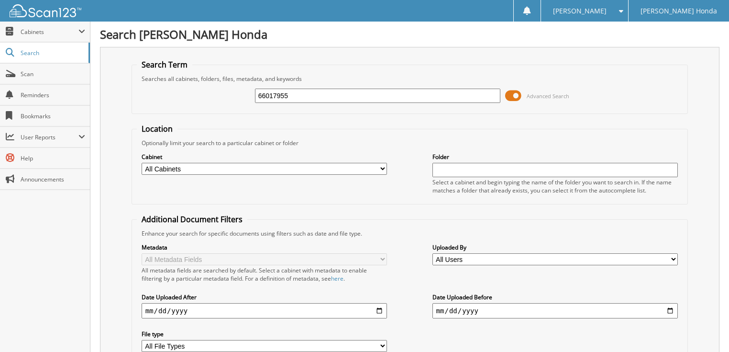
click at [516, 94] on span at bounding box center [513, 96] width 16 height 14
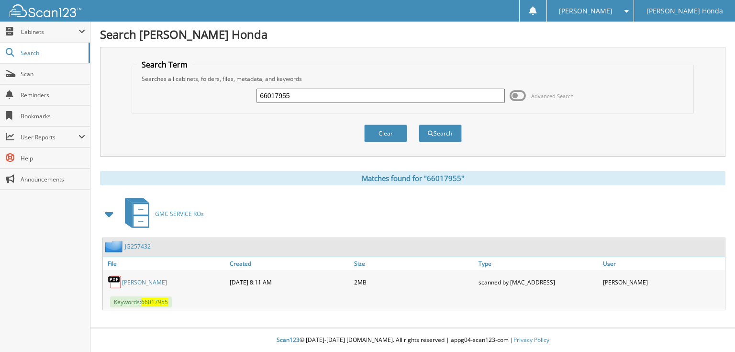
click at [357, 99] on input "66017955" at bounding box center [380, 96] width 248 height 14
type input "66017956"
click at [419, 124] on button "Search" at bounding box center [440, 133] width 43 height 18
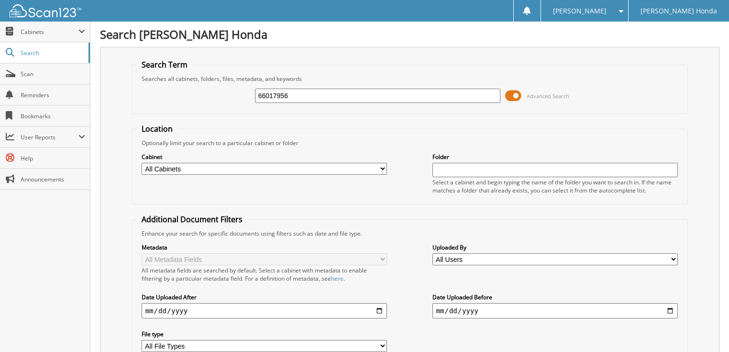
click at [513, 94] on span at bounding box center [513, 96] width 16 height 14
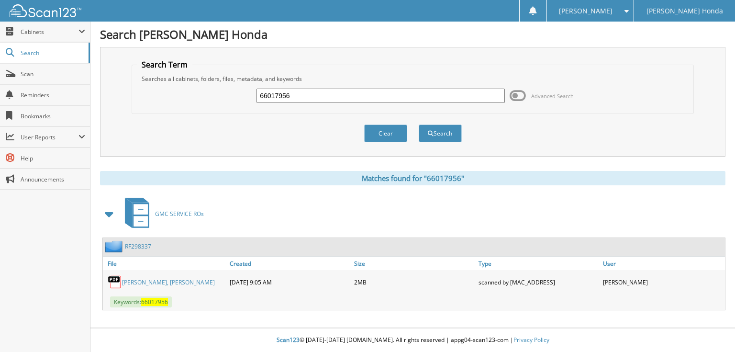
click at [422, 94] on input "66017956" at bounding box center [380, 96] width 248 height 14
type input "66017957"
click at [419, 124] on button "Search" at bounding box center [440, 133] width 43 height 18
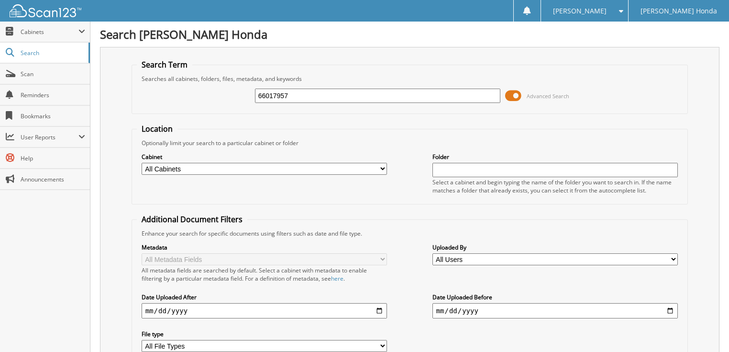
click at [300, 94] on input "66017957" at bounding box center [378, 96] width 246 height 14
type input "66017956"
click at [513, 95] on span at bounding box center [513, 96] width 16 height 14
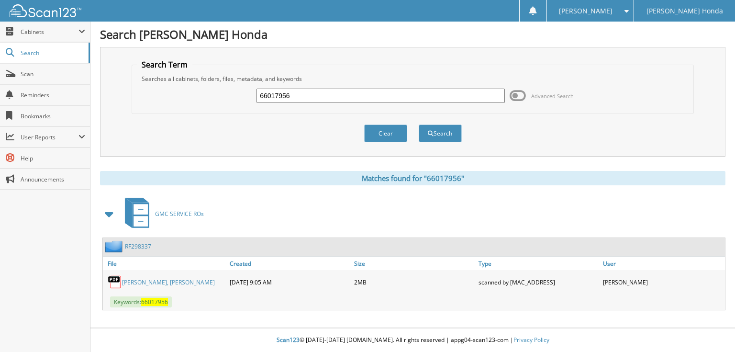
click at [188, 280] on link "ESRADA-SANCHEZ SR, GERARD" at bounding box center [168, 282] width 93 height 8
click at [131, 243] on link "RF298337" at bounding box center [138, 246] width 26 height 8
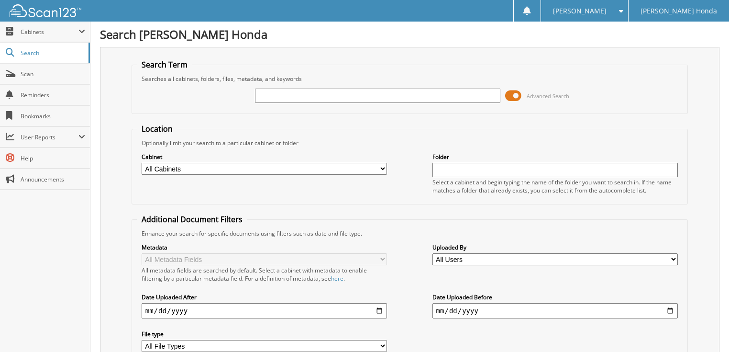
click at [279, 98] on input "text" at bounding box center [378, 96] width 246 height 14
click at [504, 95] on div "66017956 Advanced Search" at bounding box center [410, 96] width 546 height 26
click at [510, 95] on span at bounding box center [513, 96] width 16 height 14
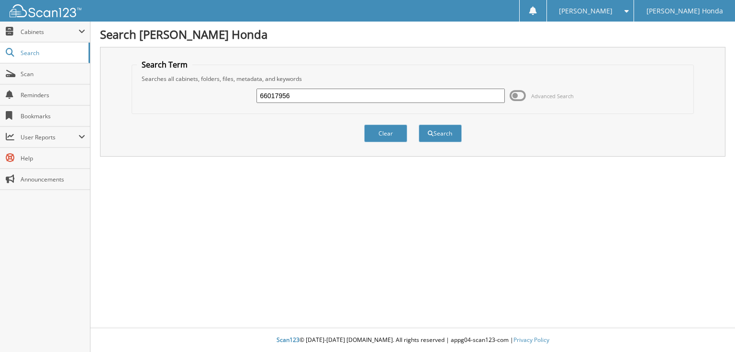
click at [308, 96] on input "66017956" at bounding box center [380, 96] width 248 height 14
type input "66017955"
click at [419, 124] on button "Search" at bounding box center [440, 133] width 43 height 18
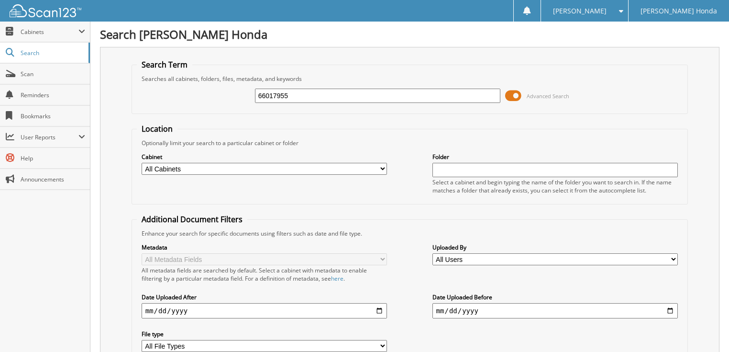
click at [509, 90] on span at bounding box center [513, 96] width 16 height 14
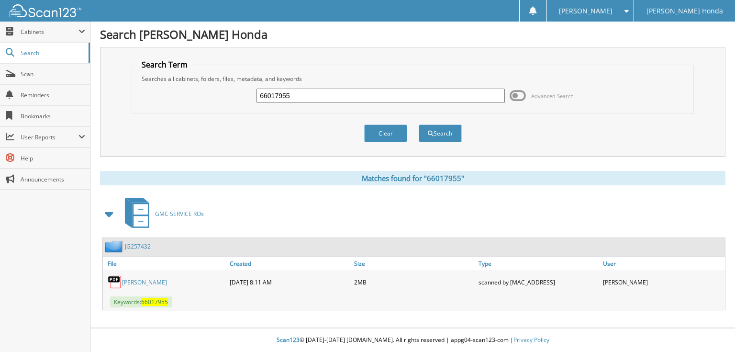
click at [354, 96] on input "66017955" at bounding box center [380, 96] width 248 height 14
type input "66017956"
click at [419, 124] on button "Search" at bounding box center [440, 133] width 43 height 18
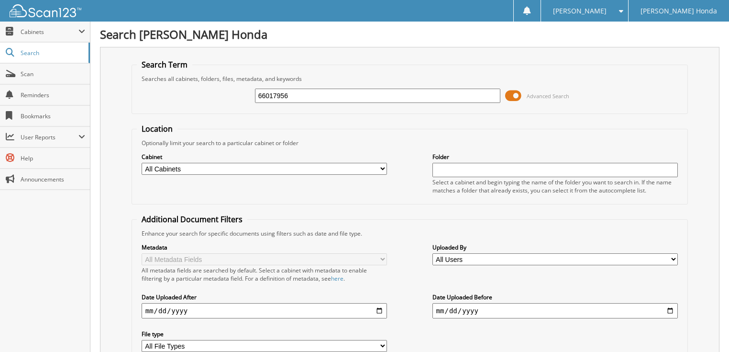
click at [517, 94] on span at bounding box center [513, 96] width 16 height 14
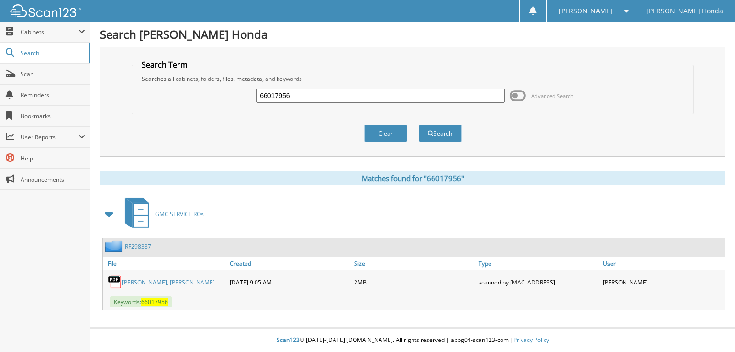
click at [130, 242] on link "RF298337" at bounding box center [138, 246] width 26 height 8
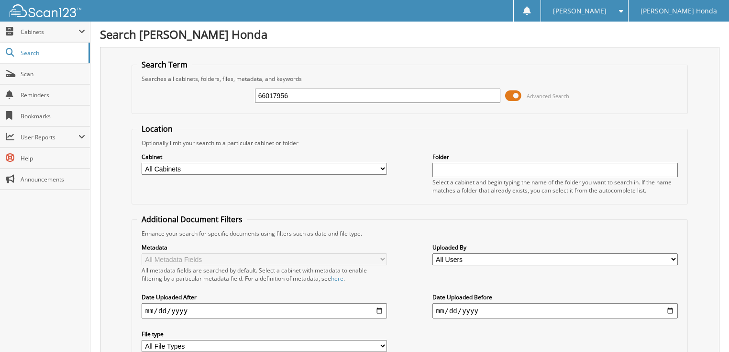
click at [318, 91] on input "66017956" at bounding box center [378, 96] width 246 height 14
type input "66017957"
click at [516, 93] on span at bounding box center [513, 96] width 16 height 14
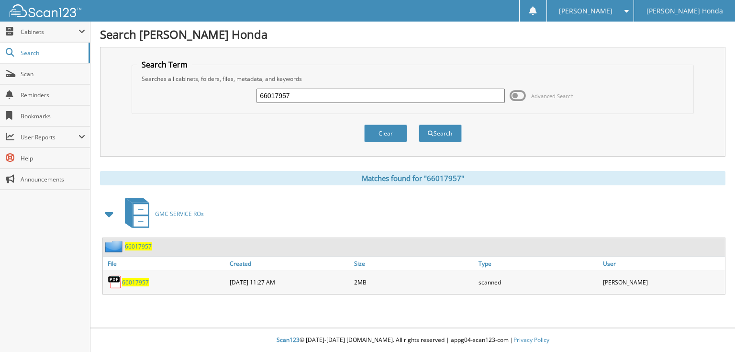
click at [336, 89] on input "66017957" at bounding box center [380, 96] width 248 height 14
type input "66017958"
click at [419, 124] on button "Search" at bounding box center [440, 133] width 43 height 18
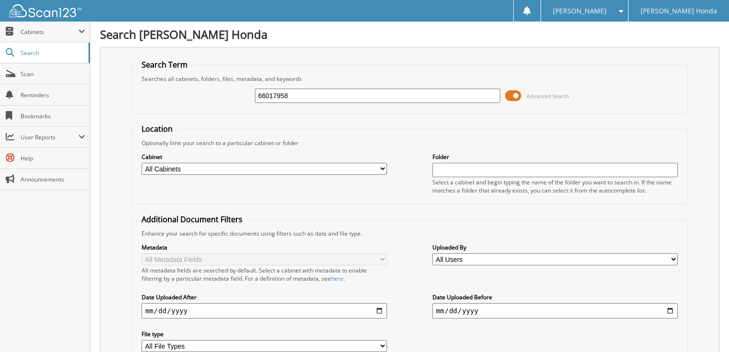
drag, startPoint x: 0, startPoint y: 0, endPoint x: 520, endPoint y: 95, distance: 528.3
click at [520, 95] on span at bounding box center [513, 96] width 16 height 14
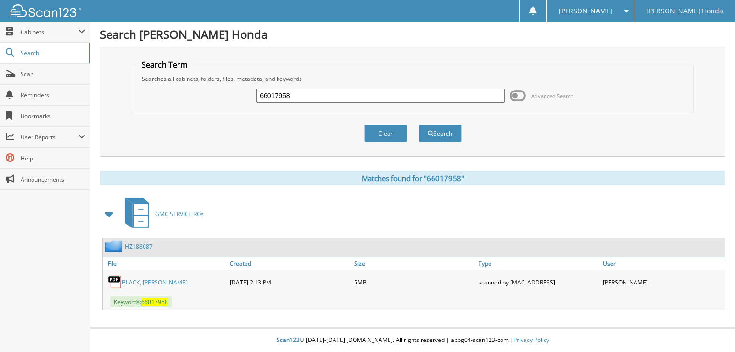
click at [367, 101] on input "66017958" at bounding box center [380, 96] width 248 height 14
type input "66017959"
click at [419, 124] on button "Search" at bounding box center [440, 133] width 43 height 18
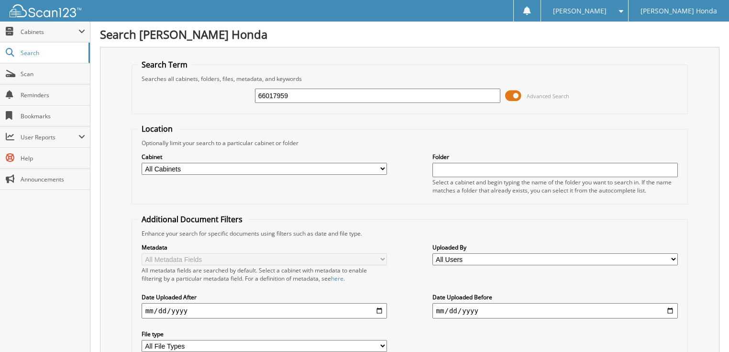
click at [516, 92] on span at bounding box center [513, 96] width 16 height 14
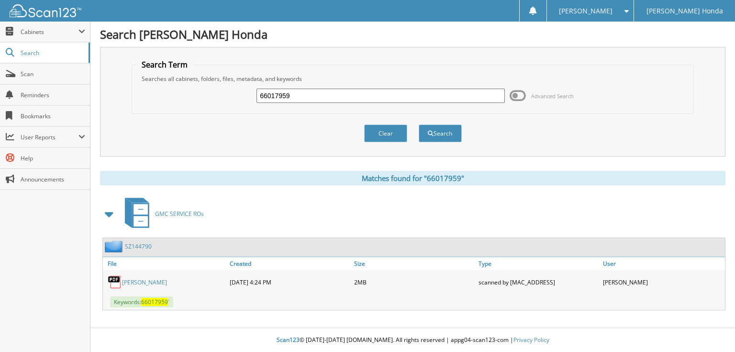
click at [372, 89] on input "66017959" at bounding box center [380, 96] width 248 height 14
type input "66017960"
click at [419, 124] on button "Search" at bounding box center [440, 133] width 43 height 18
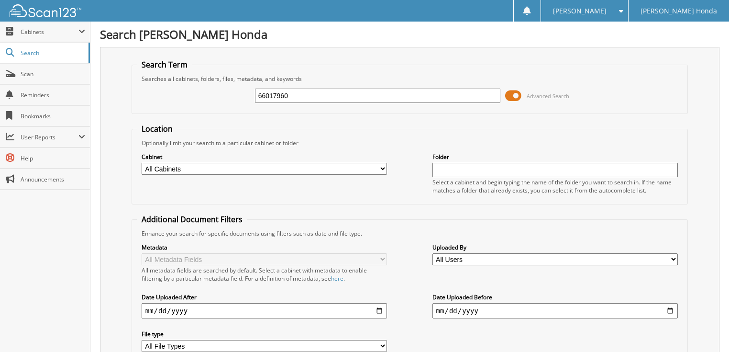
click at [512, 94] on span at bounding box center [513, 96] width 16 height 14
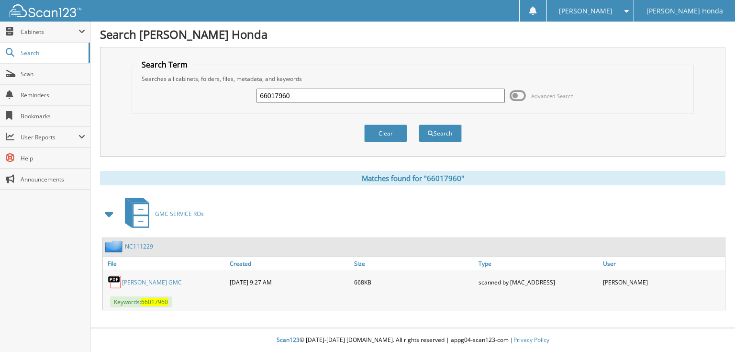
click at [399, 89] on input "66017960" at bounding box center [380, 96] width 248 height 14
type input "66017961"
click at [419, 124] on button "Search" at bounding box center [440, 133] width 43 height 18
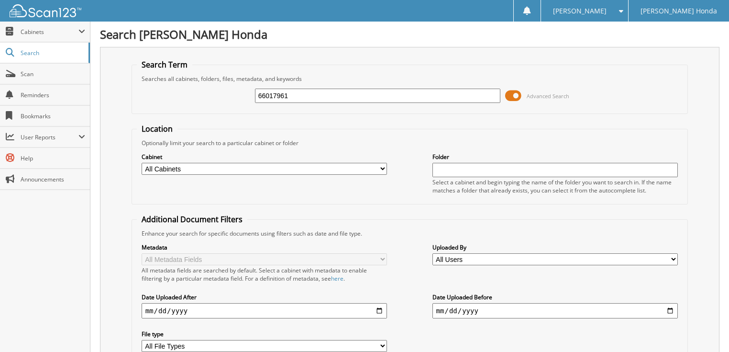
click at [521, 95] on span at bounding box center [513, 96] width 16 height 14
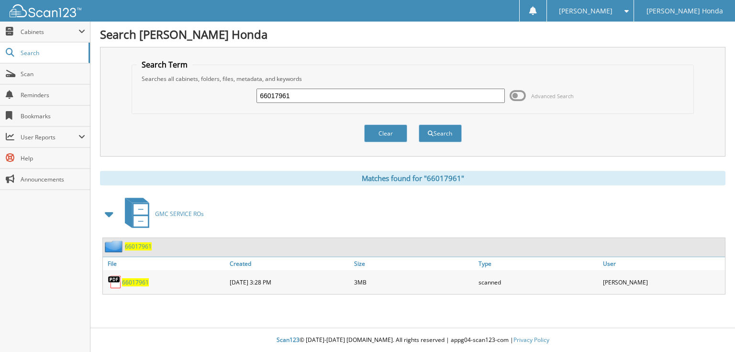
click at [366, 90] on input "66017961" at bounding box center [380, 96] width 248 height 14
type input "66017962"
click at [419, 124] on button "Search" at bounding box center [440, 133] width 43 height 18
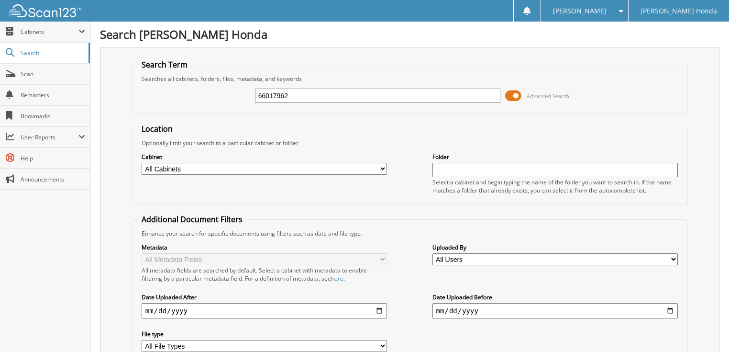
click at [515, 97] on span at bounding box center [513, 96] width 16 height 14
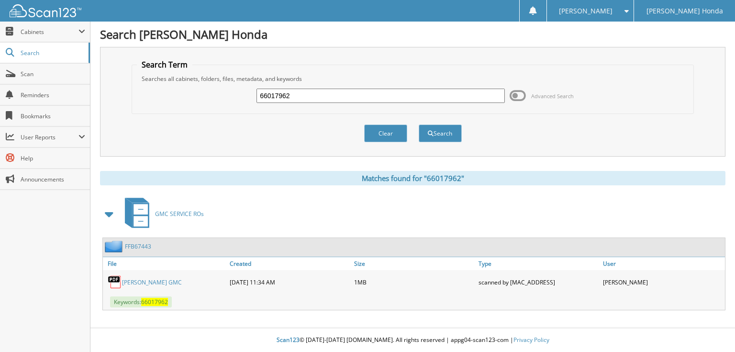
click at [369, 100] on input "66017962" at bounding box center [380, 96] width 248 height 14
type input "66017963"
click at [419, 124] on button "Search" at bounding box center [440, 133] width 43 height 18
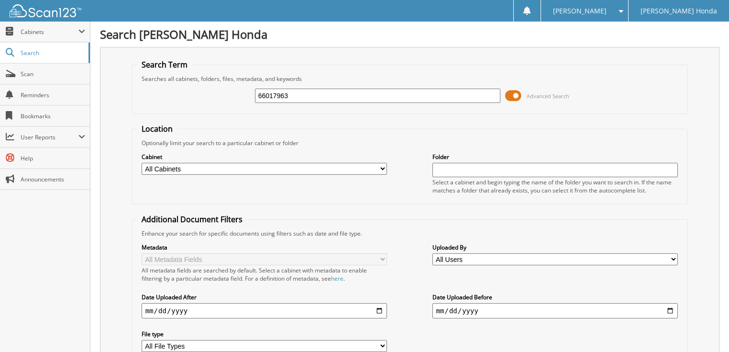
click at [522, 92] on span "Advanced Search" at bounding box center [537, 96] width 64 height 14
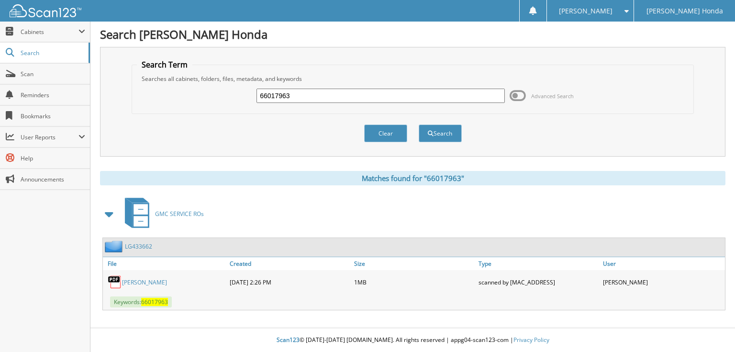
click at [354, 92] on input "66017963" at bounding box center [380, 96] width 248 height 14
type input "66017964"
click at [419, 124] on button "Search" at bounding box center [440, 133] width 43 height 18
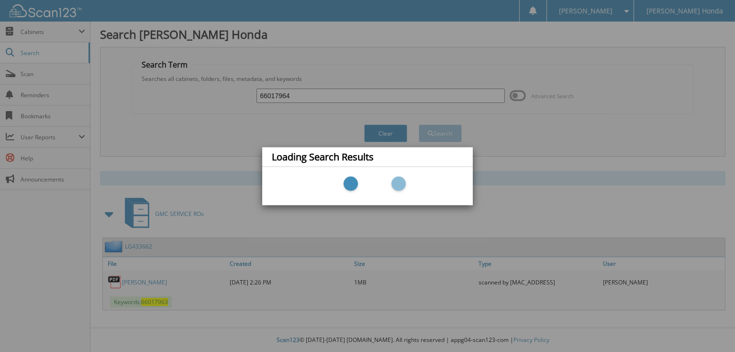
click at [521, 96] on div "Loading Search Results" at bounding box center [367, 176] width 735 height 352
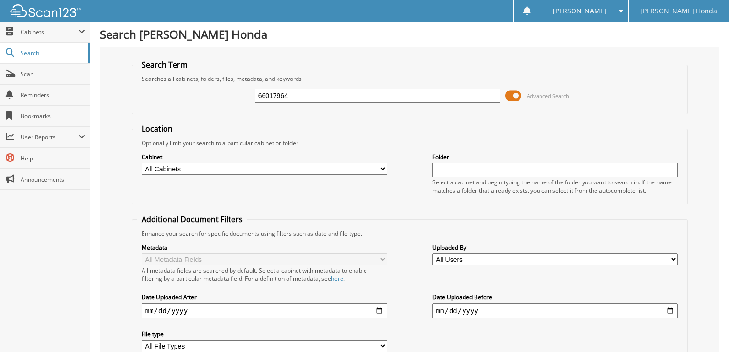
click at [508, 93] on span at bounding box center [513, 96] width 16 height 14
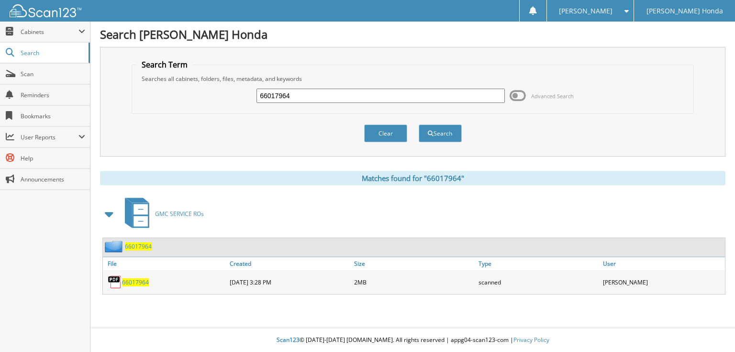
click at [388, 94] on input "66017964" at bounding box center [380, 96] width 248 height 14
type input "66017965"
click at [419, 124] on button "Search" at bounding box center [440, 133] width 43 height 18
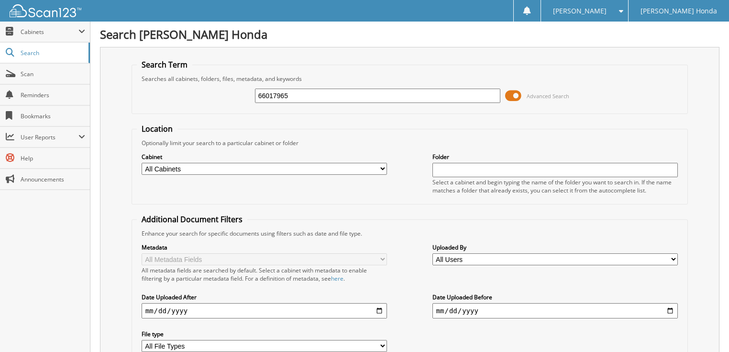
drag, startPoint x: 0, startPoint y: 0, endPoint x: 516, endPoint y: 95, distance: 524.4
click at [520, 95] on span at bounding box center [513, 96] width 16 height 14
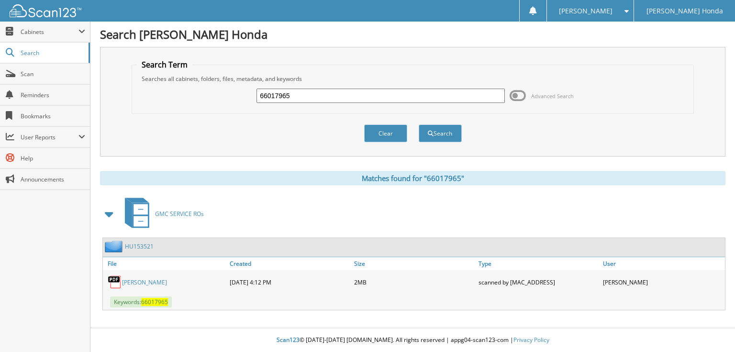
click at [360, 98] on input "66017965" at bounding box center [380, 96] width 248 height 14
type input "66017966"
click at [419, 124] on button "Search" at bounding box center [440, 133] width 43 height 18
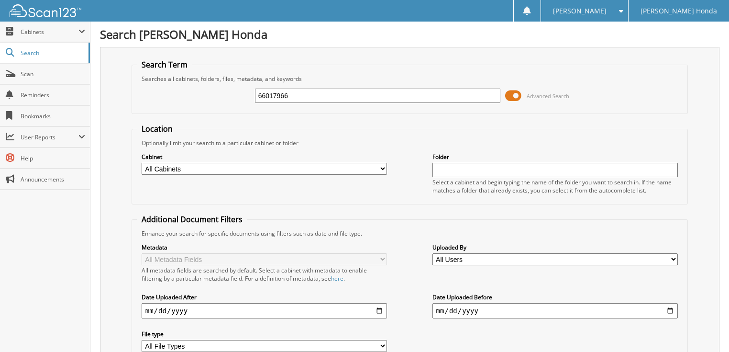
click at [522, 93] on span "Advanced Search" at bounding box center [537, 96] width 64 height 14
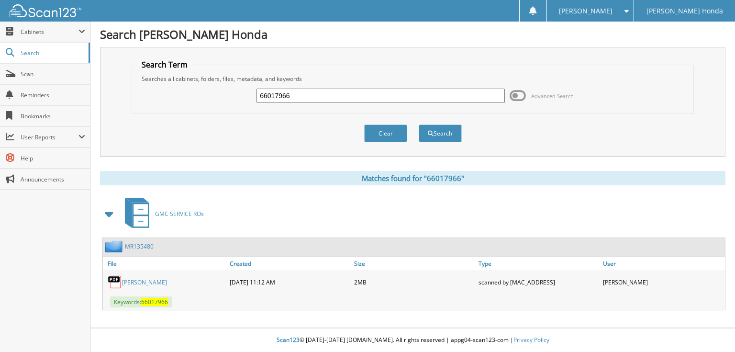
click at [367, 100] on input "66017966" at bounding box center [380, 96] width 248 height 14
type input "66017967"
click at [419, 124] on button "Search" at bounding box center [440, 133] width 43 height 18
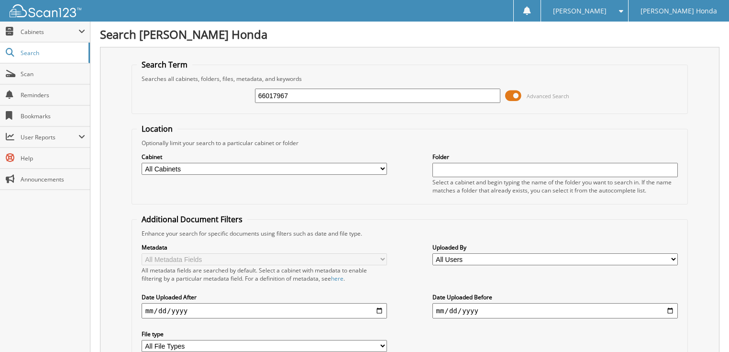
click at [511, 95] on span at bounding box center [513, 96] width 16 height 14
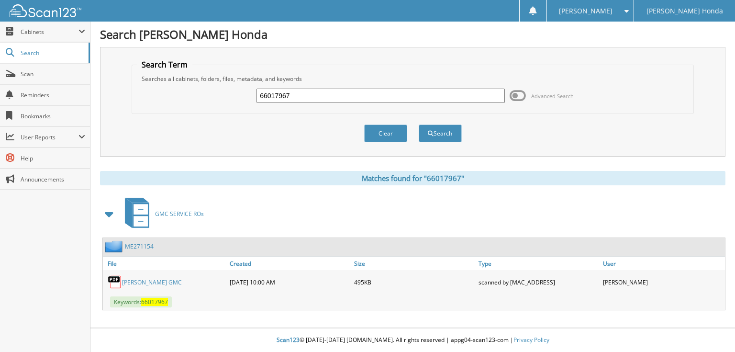
click at [376, 97] on input "66017967" at bounding box center [380, 96] width 248 height 14
type input "66017968"
click at [419, 124] on button "Search" at bounding box center [440, 133] width 43 height 18
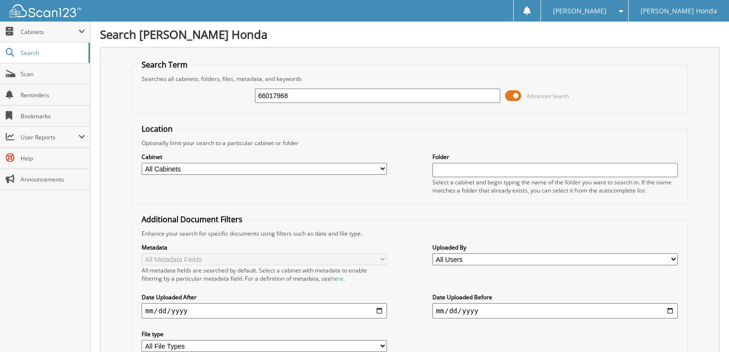
click at [508, 95] on span at bounding box center [513, 96] width 16 height 14
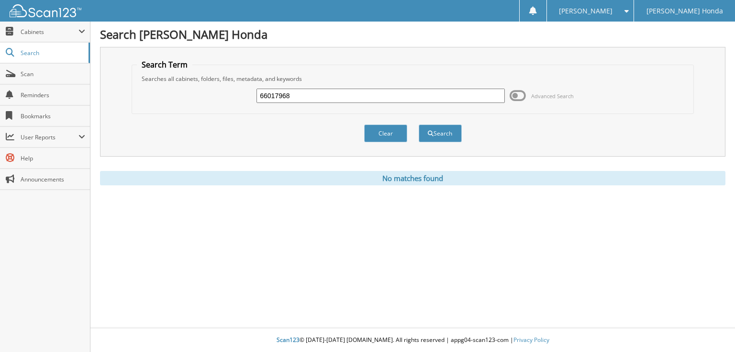
click at [295, 95] on input "66017968" at bounding box center [380, 96] width 248 height 14
type input "66017969"
click at [419, 124] on button "Search" at bounding box center [440, 133] width 43 height 18
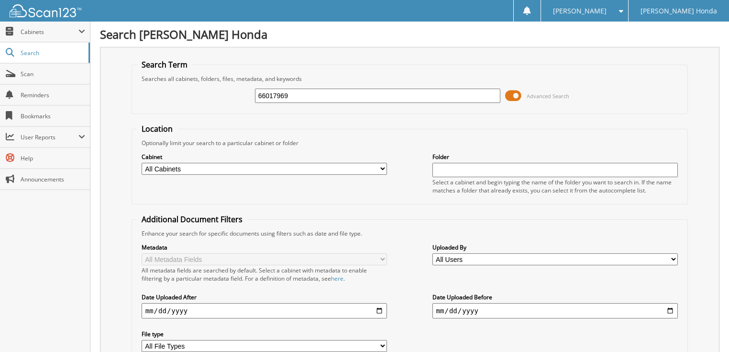
drag, startPoint x: 0, startPoint y: 0, endPoint x: 515, endPoint y: 94, distance: 523.4
click at [515, 94] on span at bounding box center [513, 96] width 16 height 14
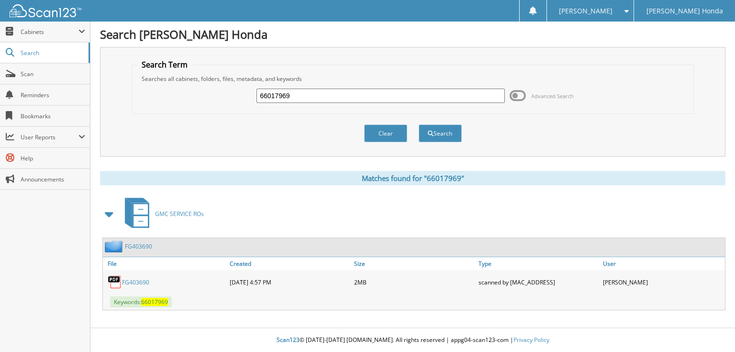
click at [330, 96] on input "66017969" at bounding box center [380, 96] width 248 height 14
type input "66017970"
click at [419, 124] on button "Search" at bounding box center [440, 133] width 43 height 18
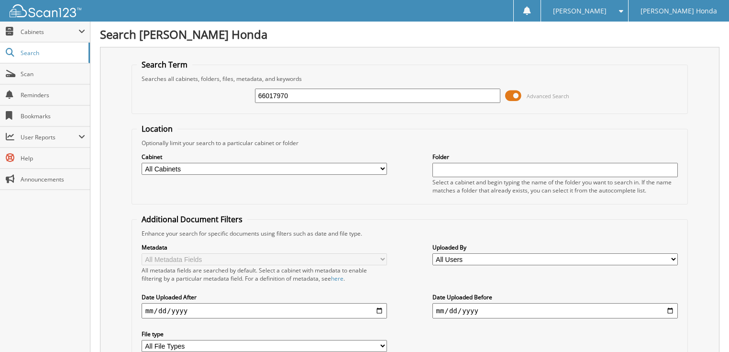
click at [519, 95] on span at bounding box center [513, 96] width 16 height 14
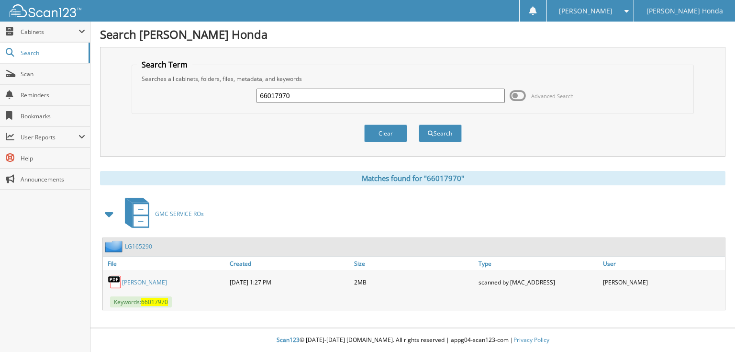
click at [329, 98] on input "66017970" at bounding box center [380, 96] width 248 height 14
type input "66017971"
click at [419, 124] on button "Search" at bounding box center [440, 133] width 43 height 18
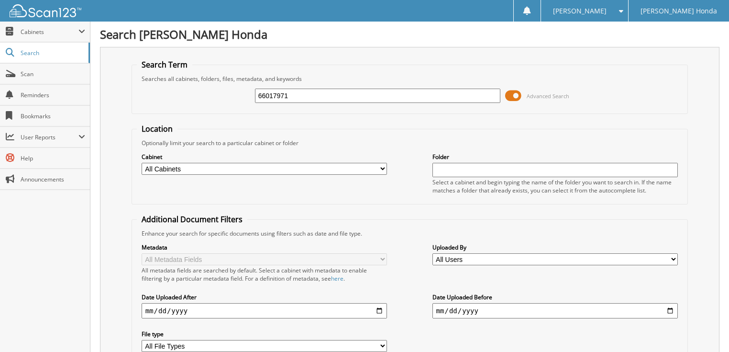
click at [521, 92] on span at bounding box center [513, 96] width 16 height 14
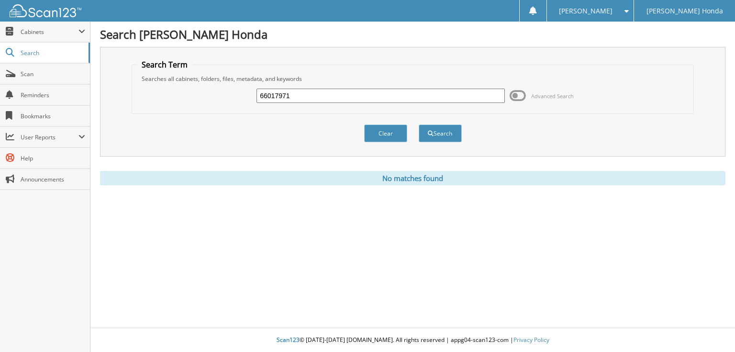
click at [314, 90] on input "66017971" at bounding box center [380, 96] width 248 height 14
type input "66017972"
click at [419, 124] on button "Search" at bounding box center [440, 133] width 43 height 18
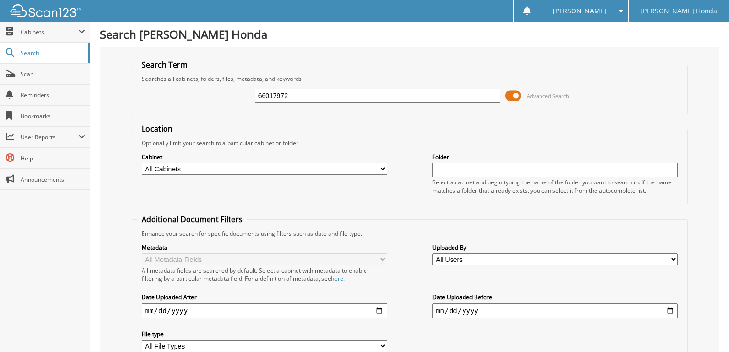
click at [514, 93] on span at bounding box center [513, 96] width 16 height 14
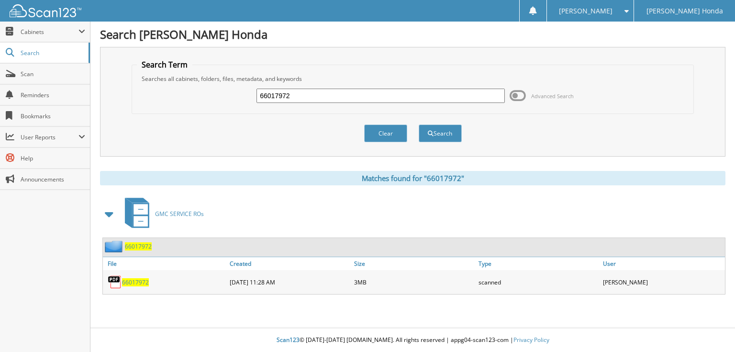
click at [375, 93] on input "66017972" at bounding box center [380, 96] width 248 height 14
type input "66017973"
click at [419, 124] on button "Search" at bounding box center [440, 133] width 43 height 18
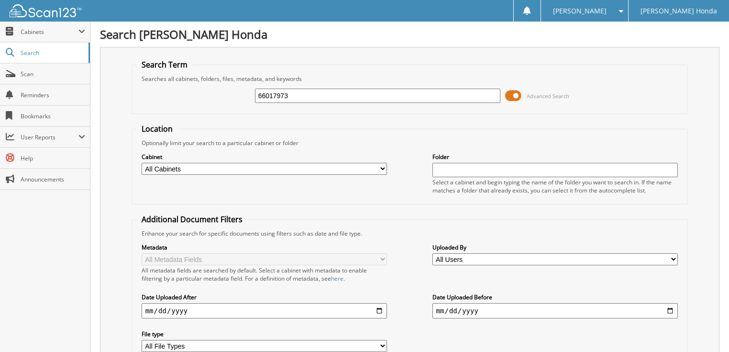
click at [519, 96] on span at bounding box center [513, 96] width 16 height 14
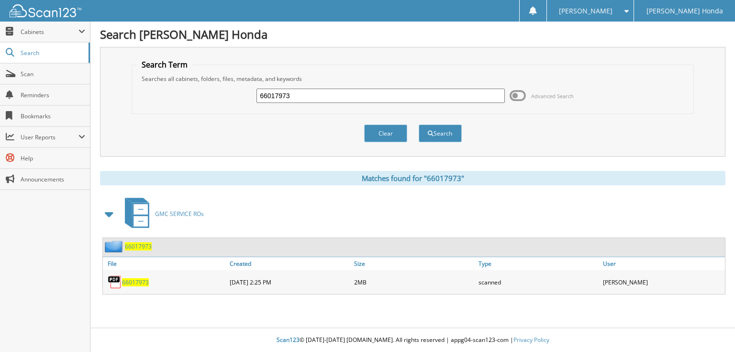
click at [365, 94] on input "66017973" at bounding box center [380, 96] width 248 height 14
type input "66017974"
click at [419, 124] on button "Search" at bounding box center [440, 133] width 43 height 18
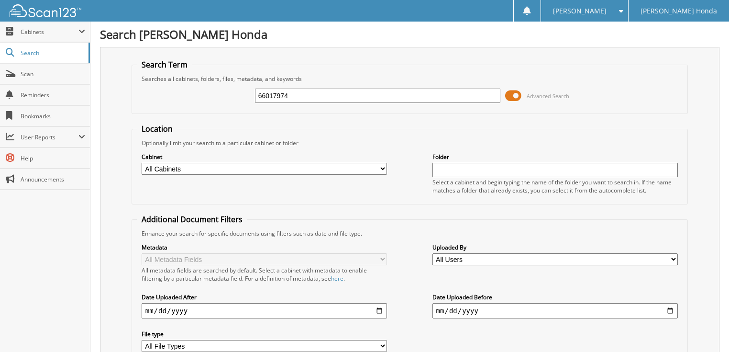
click at [513, 97] on span at bounding box center [513, 96] width 16 height 14
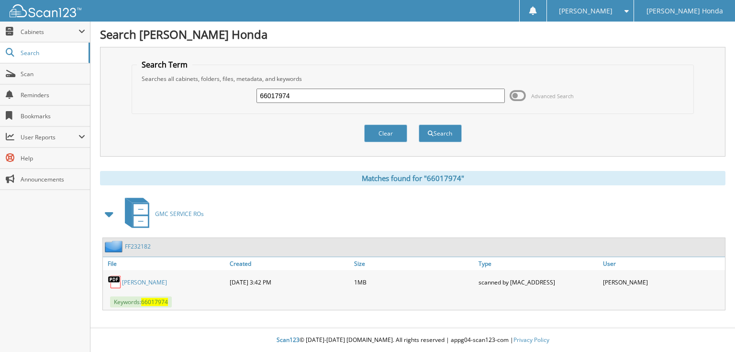
click at [400, 96] on input "66017974" at bounding box center [380, 96] width 248 height 14
type input "66017975"
click at [419, 124] on button "Search" at bounding box center [440, 133] width 43 height 18
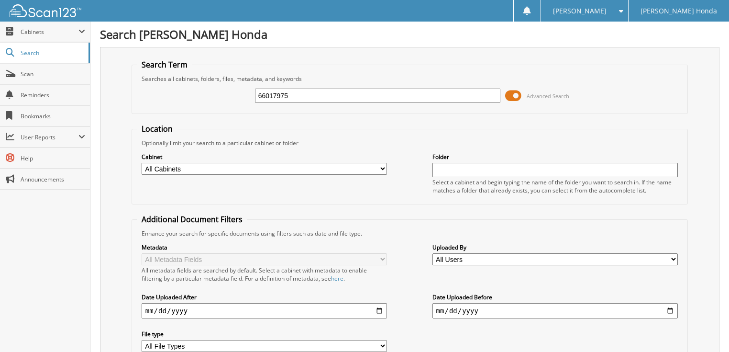
click at [516, 93] on span at bounding box center [513, 96] width 16 height 14
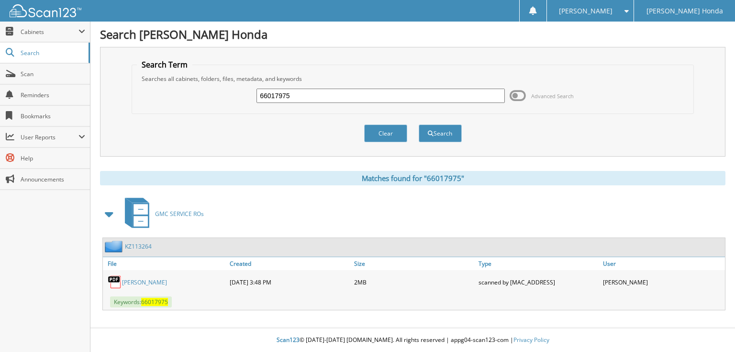
click at [369, 90] on input "66017975" at bounding box center [380, 96] width 248 height 14
type input "66017976"
click at [419, 124] on button "Search" at bounding box center [440, 133] width 43 height 18
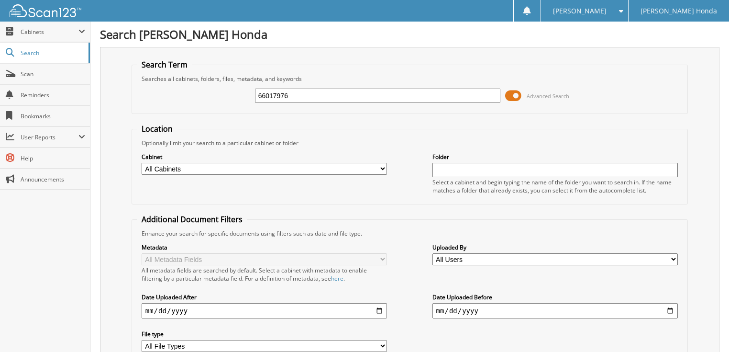
click at [512, 91] on span at bounding box center [513, 96] width 16 height 14
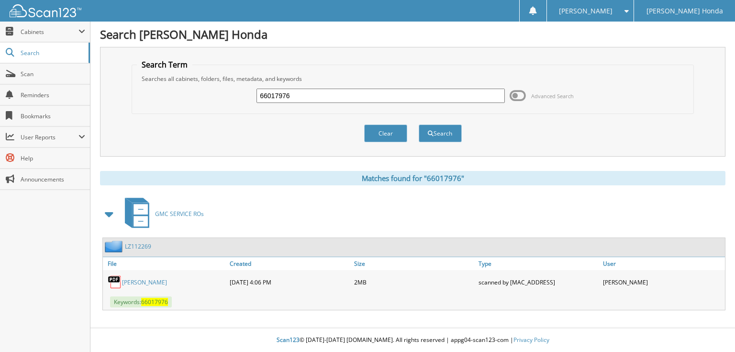
click at [392, 95] on input "66017976" at bounding box center [380, 96] width 248 height 14
type input "6601797"
click at [132, 278] on link "MAUCK, JOHN" at bounding box center [144, 282] width 45 height 8
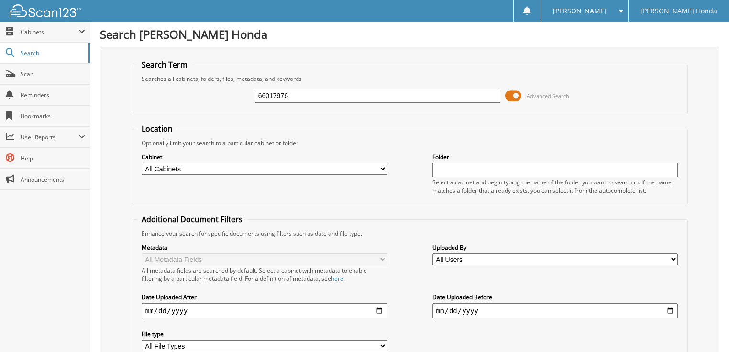
click at [436, 96] on input "66017976" at bounding box center [378, 96] width 246 height 14
type input "66017977"
click at [513, 95] on span at bounding box center [513, 96] width 16 height 14
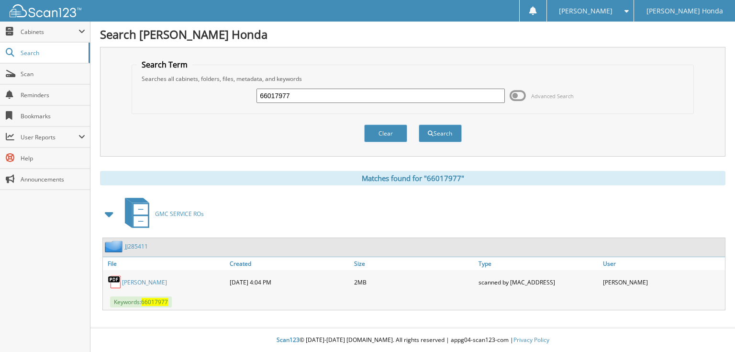
click at [343, 89] on input "66017977" at bounding box center [380, 96] width 248 height 14
type input "66017978"
click at [419, 124] on button "Search" at bounding box center [440, 133] width 43 height 18
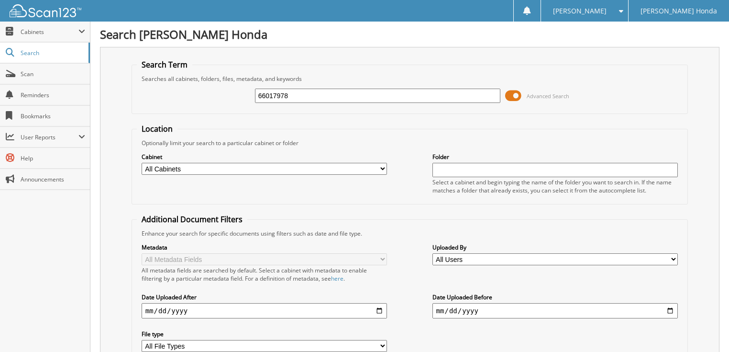
click at [513, 93] on span at bounding box center [513, 96] width 16 height 14
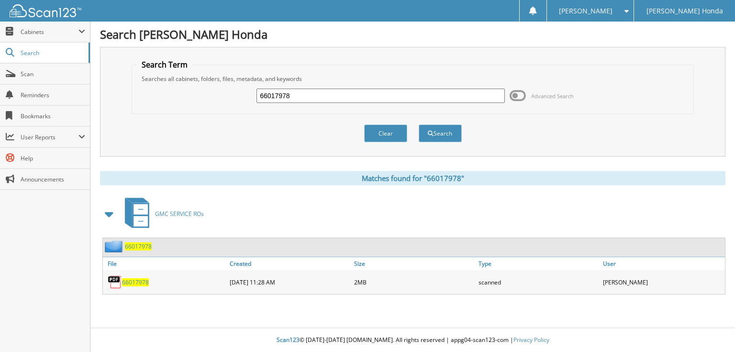
click at [519, 95] on span at bounding box center [518, 96] width 16 height 14
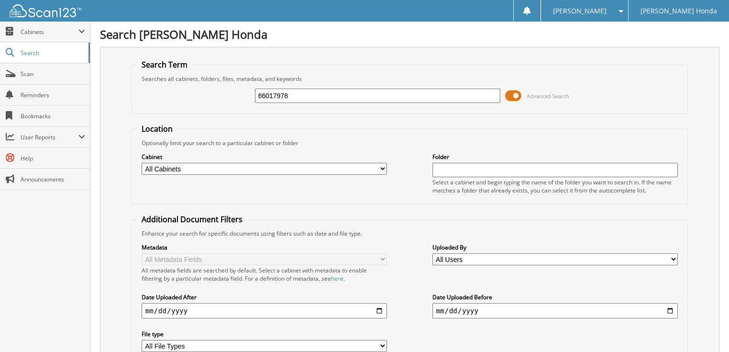
click at [518, 95] on span at bounding box center [513, 96] width 16 height 14
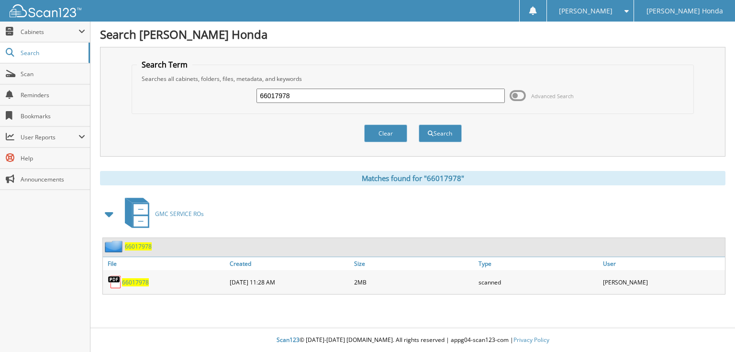
click at [329, 88] on div "66017978" at bounding box center [380, 96] width 248 height 16
click at [327, 89] on input "66017978" at bounding box center [380, 96] width 248 height 14
type input "66017979"
click at [419, 124] on button "Search" at bounding box center [440, 133] width 43 height 18
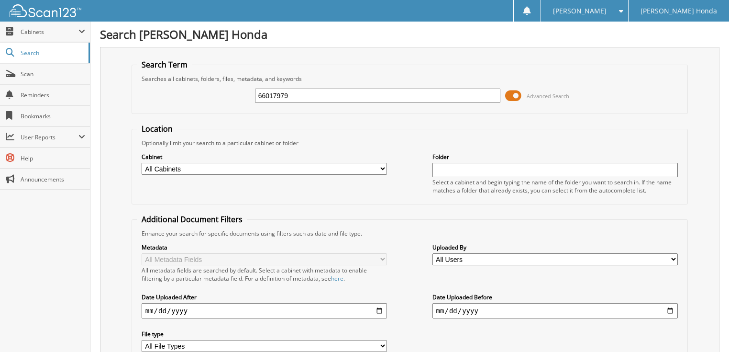
click at [513, 97] on span at bounding box center [513, 96] width 16 height 14
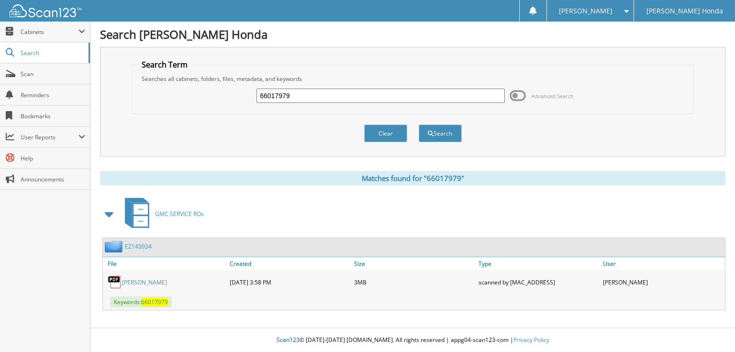
click at [380, 98] on input "66017979" at bounding box center [380, 96] width 248 height 14
type input "66017980"
click at [419, 124] on button "Search" at bounding box center [440, 133] width 43 height 18
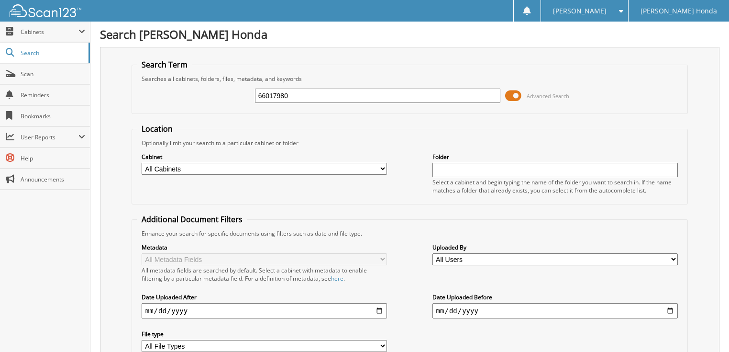
click at [517, 92] on span at bounding box center [513, 96] width 16 height 14
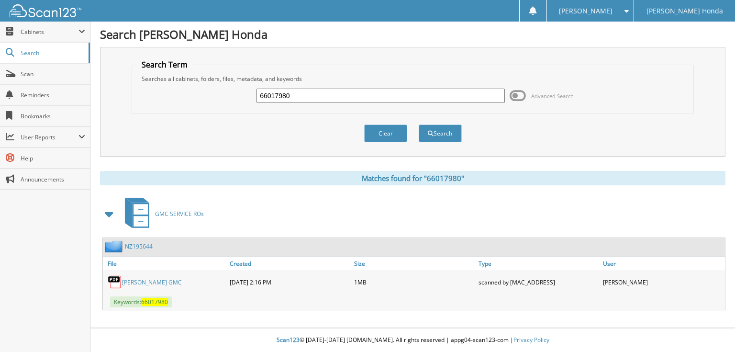
click at [366, 98] on input "66017980" at bounding box center [380, 96] width 248 height 14
type input "66017981"
click at [419, 124] on button "Search" at bounding box center [440, 133] width 43 height 18
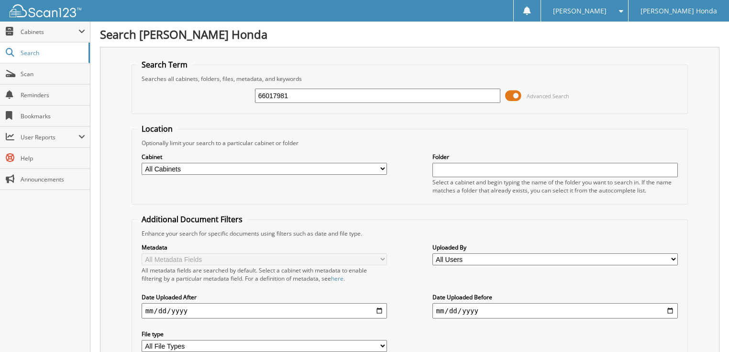
click at [515, 93] on span at bounding box center [513, 96] width 16 height 14
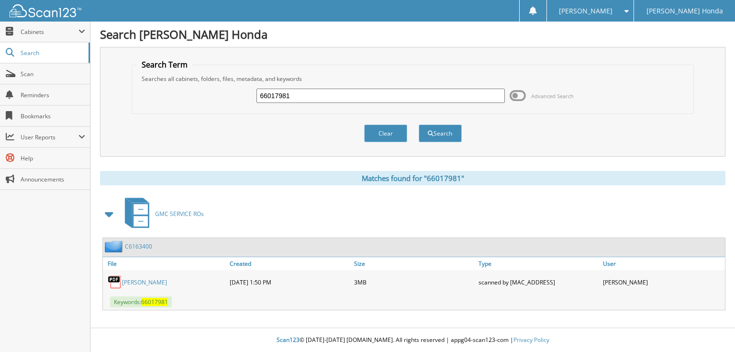
click at [404, 96] on input "66017981" at bounding box center [380, 96] width 248 height 14
type input "66017982"
click at [419, 124] on button "Search" at bounding box center [440, 133] width 43 height 18
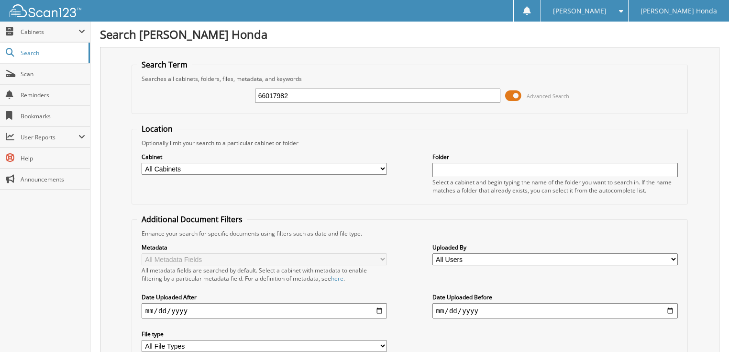
click at [512, 93] on span at bounding box center [513, 96] width 16 height 14
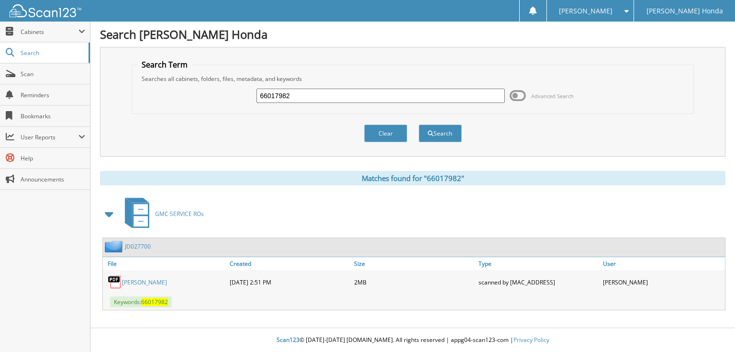
click at [383, 89] on input "66017982" at bounding box center [380, 96] width 248 height 14
type input "66017983"
click at [419, 124] on button "Search" at bounding box center [440, 133] width 43 height 18
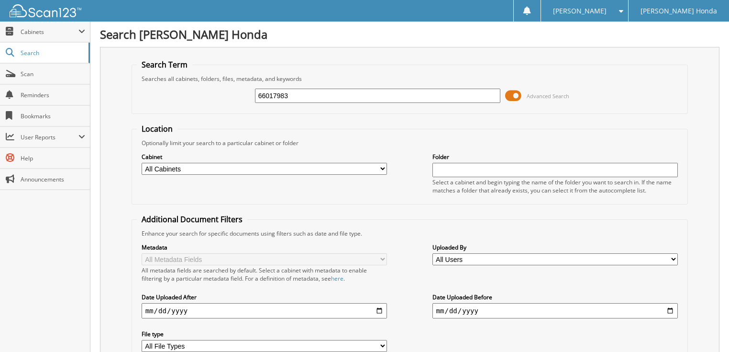
click at [516, 94] on span at bounding box center [513, 96] width 16 height 14
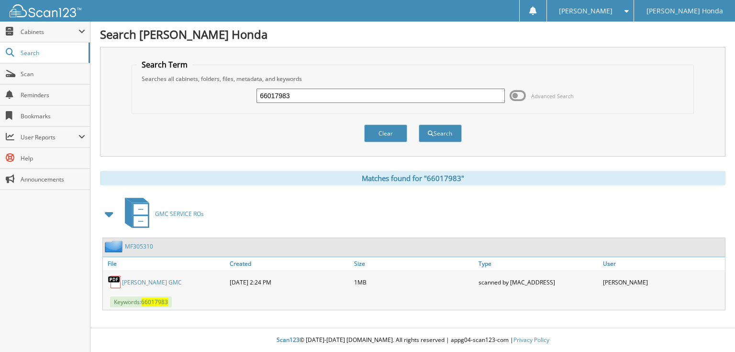
click at [329, 92] on input "66017983" at bounding box center [380, 96] width 248 height 14
type input "66017984"
click at [419, 124] on button "Search" at bounding box center [440, 133] width 43 height 18
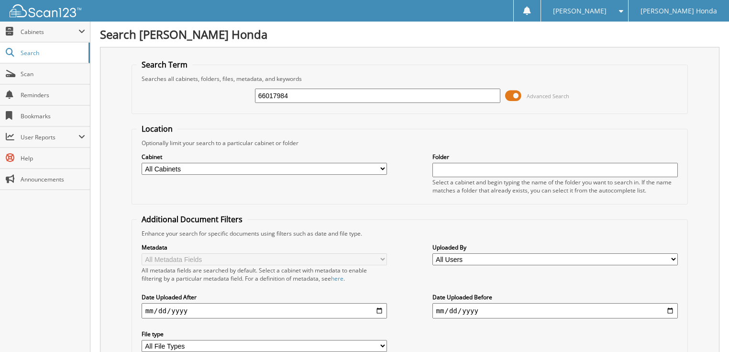
click at [517, 94] on span at bounding box center [513, 96] width 16 height 14
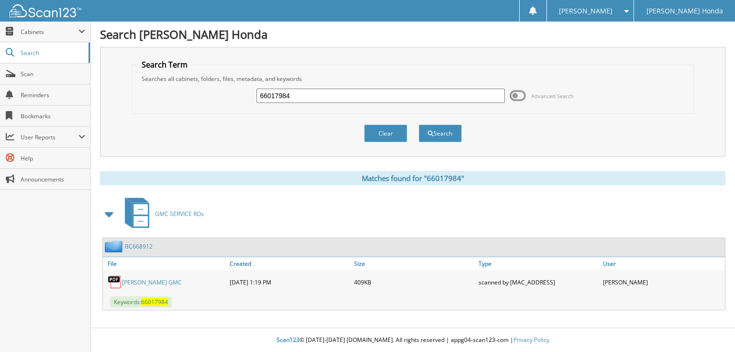
click at [438, 94] on input "66017984" at bounding box center [380, 96] width 248 height 14
type input "66017985"
click at [419, 124] on button "Search" at bounding box center [440, 133] width 43 height 18
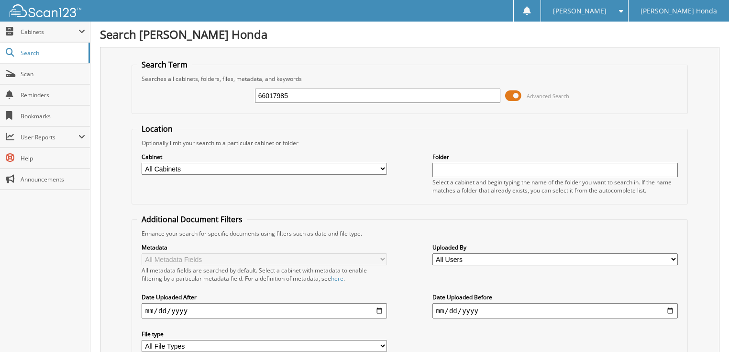
click at [511, 92] on span at bounding box center [513, 96] width 16 height 14
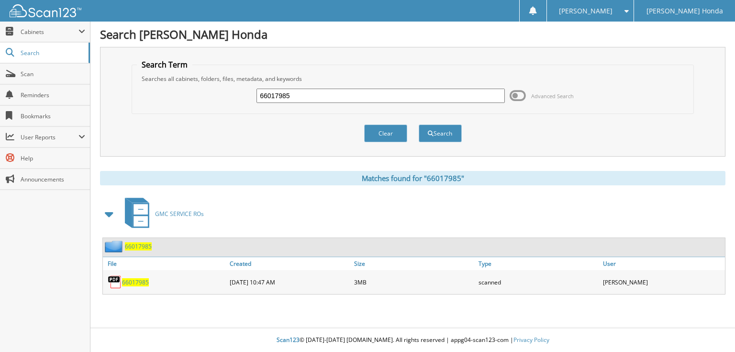
click at [393, 96] on input "66017985" at bounding box center [380, 96] width 248 height 14
type input "66017986"
click at [419, 124] on button "Search" at bounding box center [440, 133] width 43 height 18
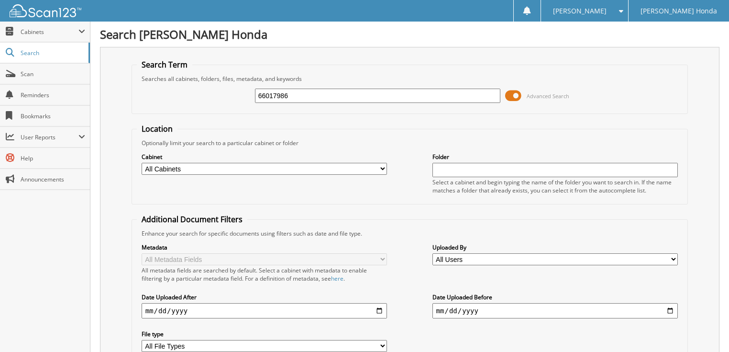
click at [511, 93] on span at bounding box center [513, 96] width 16 height 14
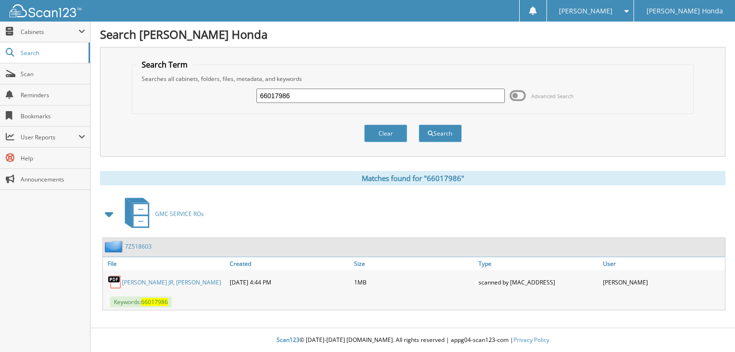
click at [340, 96] on input "66017986" at bounding box center [380, 96] width 248 height 14
type input "66017987"
click at [419, 124] on button "Search" at bounding box center [440, 133] width 43 height 18
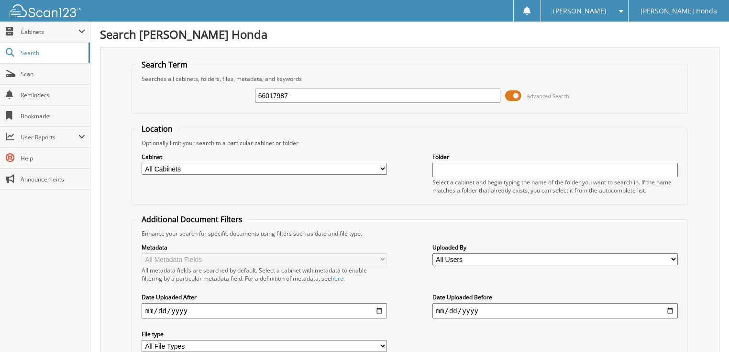
click at [513, 92] on span at bounding box center [513, 96] width 16 height 14
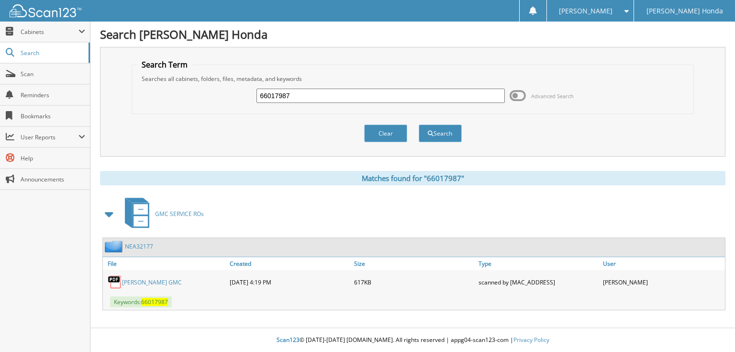
click at [374, 100] on input "66017987" at bounding box center [380, 96] width 248 height 14
type input "66017988"
click at [419, 124] on button "Search" at bounding box center [440, 133] width 43 height 18
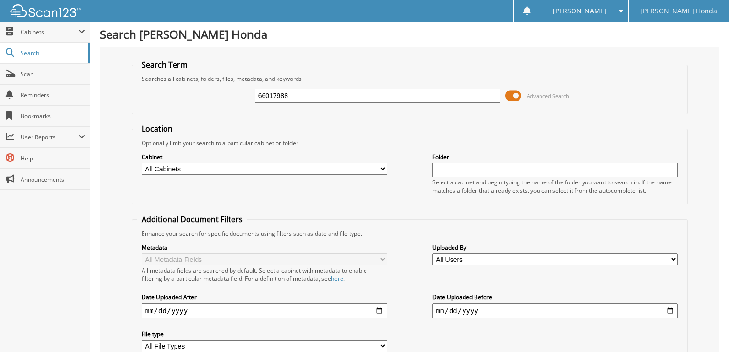
click at [515, 98] on span at bounding box center [513, 96] width 16 height 14
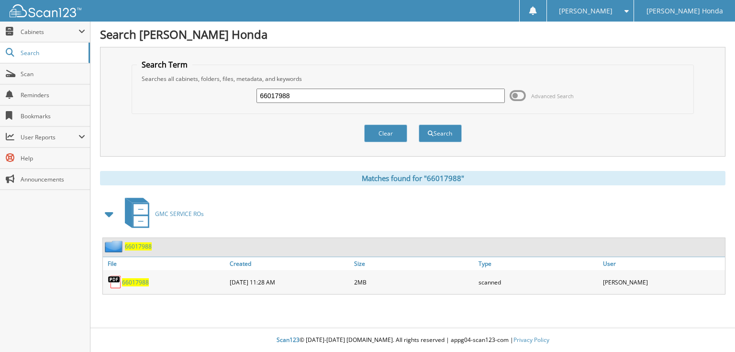
click at [364, 97] on input "66017988" at bounding box center [380, 96] width 248 height 14
type input "66017989"
click at [419, 124] on button "Search" at bounding box center [440, 133] width 43 height 18
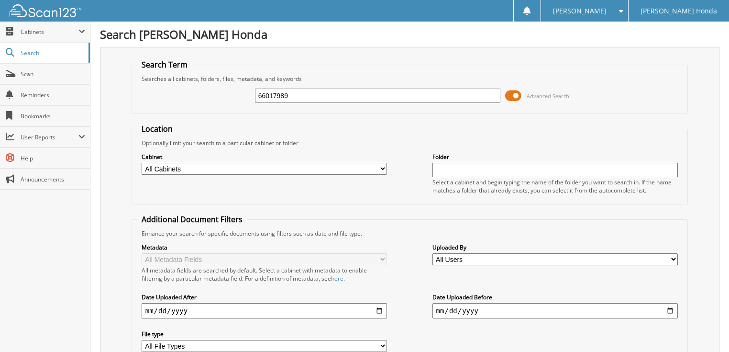
click at [520, 94] on span at bounding box center [513, 96] width 16 height 14
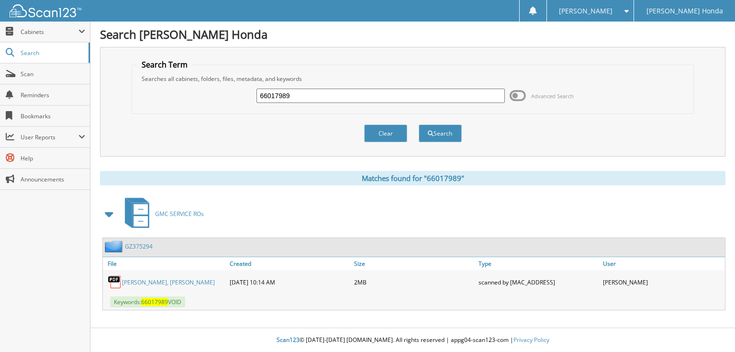
click at [367, 96] on input "66017989" at bounding box center [380, 96] width 248 height 14
type input "66017990"
click at [419, 124] on button "Search" at bounding box center [440, 133] width 43 height 18
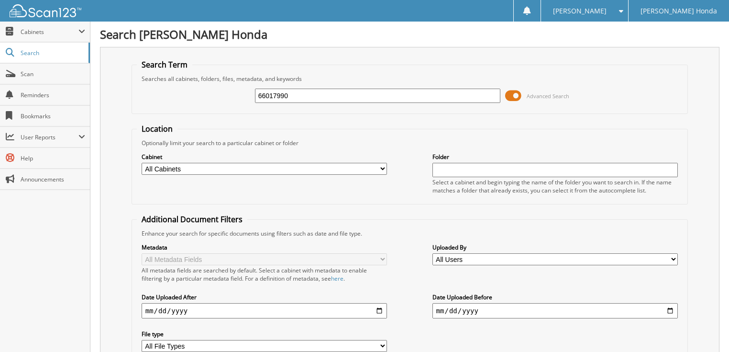
click at [517, 92] on span at bounding box center [513, 96] width 16 height 14
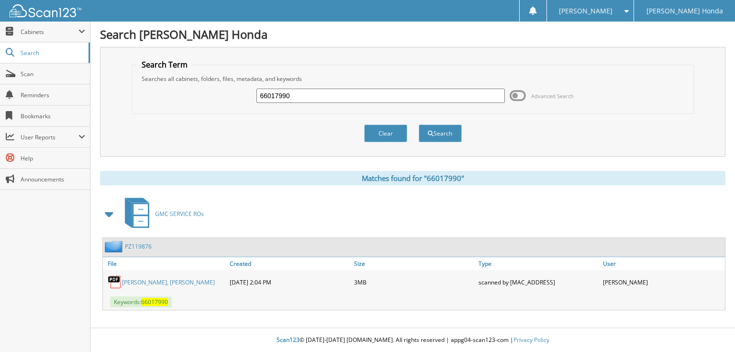
click at [392, 93] on input "66017990" at bounding box center [380, 96] width 248 height 14
type input "66017991"
click at [419, 124] on button "Search" at bounding box center [440, 133] width 43 height 18
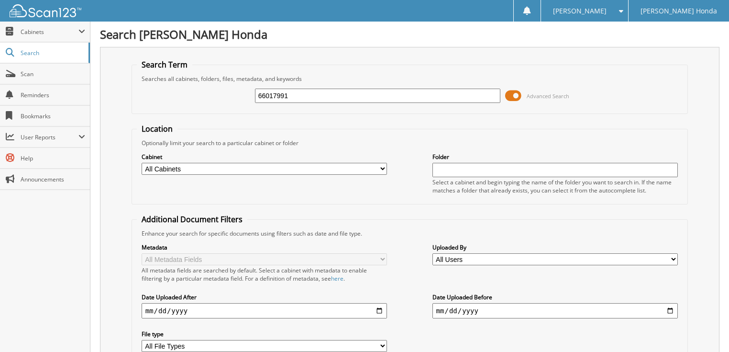
click at [515, 95] on span at bounding box center [513, 96] width 16 height 14
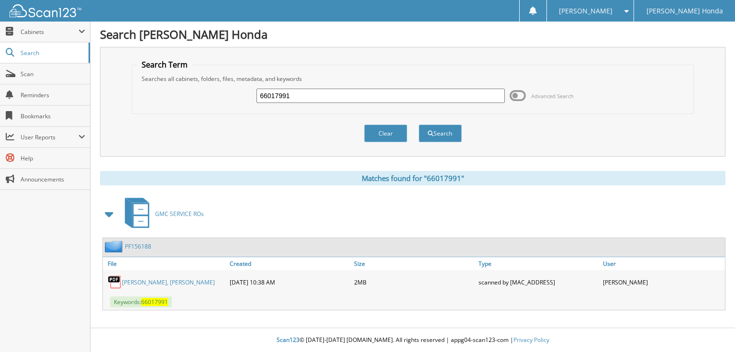
click at [425, 104] on div "66017991 Advanced Search" at bounding box center [412, 96] width 551 height 26
click at [337, 98] on input "66017991" at bounding box center [380, 96] width 248 height 14
type input "66017992"
click at [419, 124] on button "Search" at bounding box center [440, 133] width 43 height 18
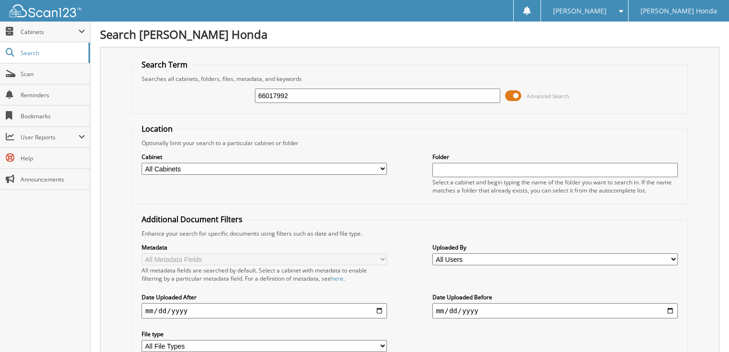
click at [519, 92] on span at bounding box center [513, 96] width 16 height 14
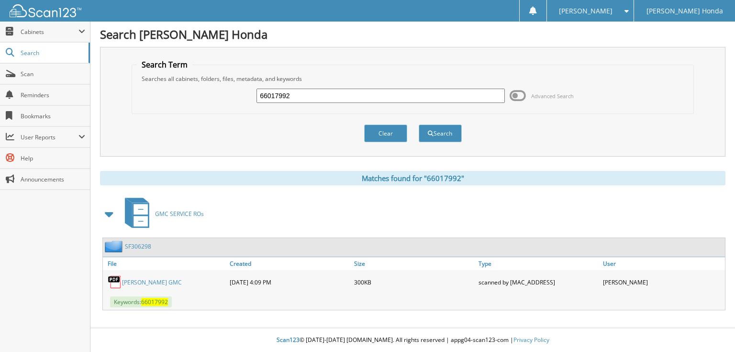
click at [355, 98] on input "66017992" at bounding box center [380, 96] width 248 height 14
type input "66017993"
click at [419, 124] on button "Search" at bounding box center [440, 133] width 43 height 18
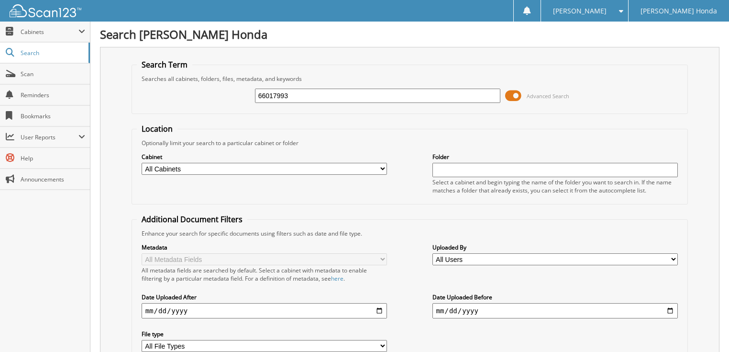
click at [517, 93] on span at bounding box center [513, 96] width 16 height 14
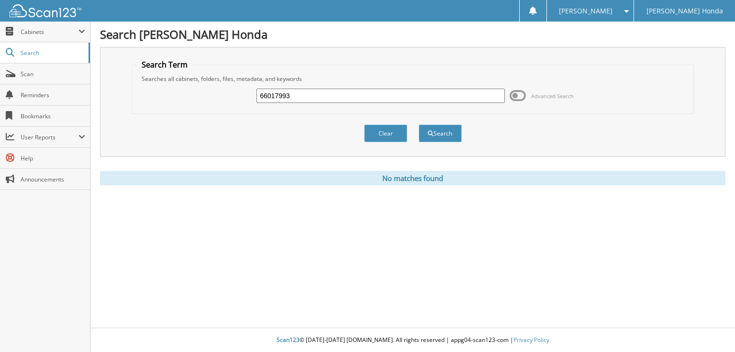
click at [325, 100] on input "66017993" at bounding box center [380, 96] width 248 height 14
click at [515, 93] on span at bounding box center [518, 96] width 16 height 14
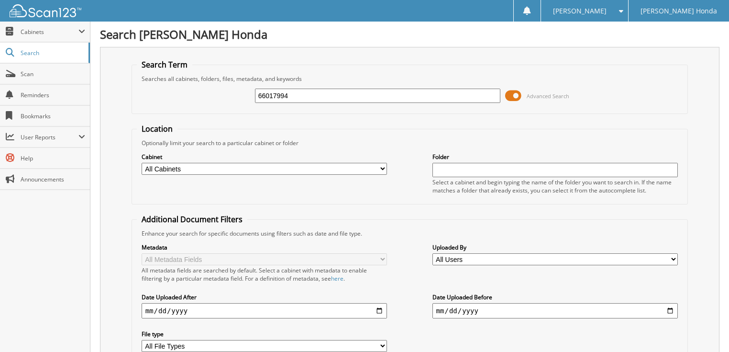
click at [523, 96] on span "Advanced Search" at bounding box center [537, 96] width 64 height 14
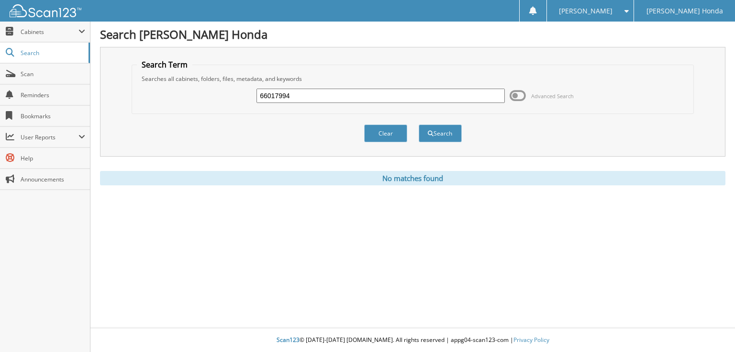
click at [515, 95] on span at bounding box center [518, 96] width 16 height 14
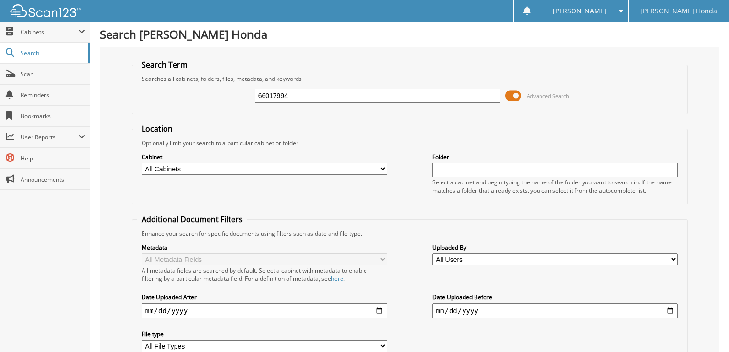
click at [356, 92] on input "66017994" at bounding box center [378, 96] width 246 height 14
type input "66017995"
click at [515, 95] on span at bounding box center [513, 96] width 16 height 14
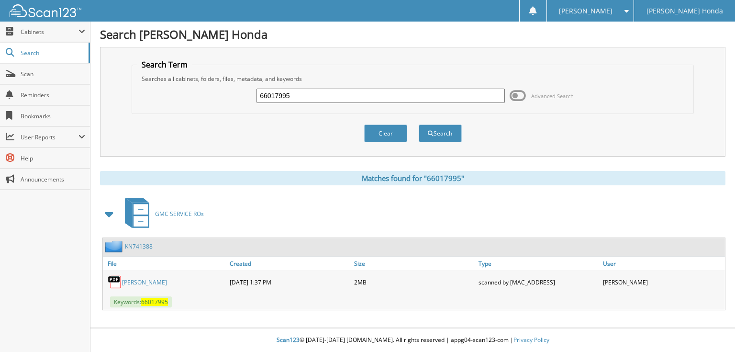
click at [407, 92] on input "66017995" at bounding box center [380, 96] width 248 height 14
type input "66017996"
click at [419, 124] on button "Search" at bounding box center [440, 133] width 43 height 18
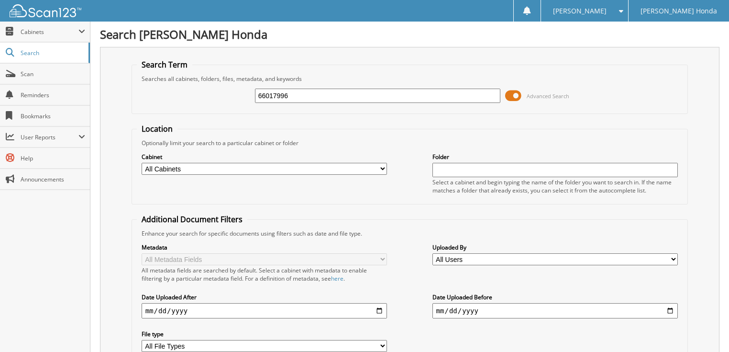
click at [513, 96] on span at bounding box center [513, 96] width 16 height 14
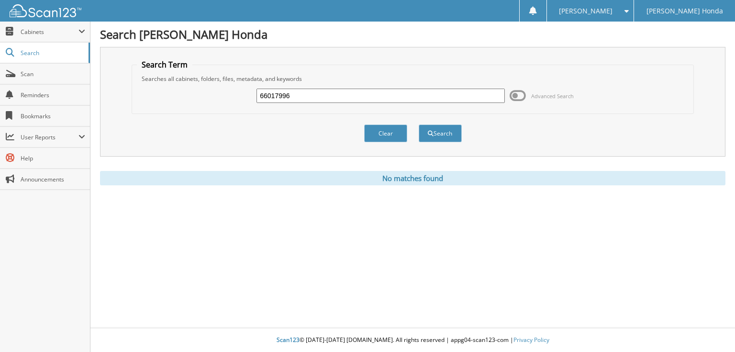
click at [324, 95] on input "66017996" at bounding box center [380, 96] width 248 height 14
type input "66017997"
click at [419, 124] on button "Search" at bounding box center [440, 133] width 43 height 18
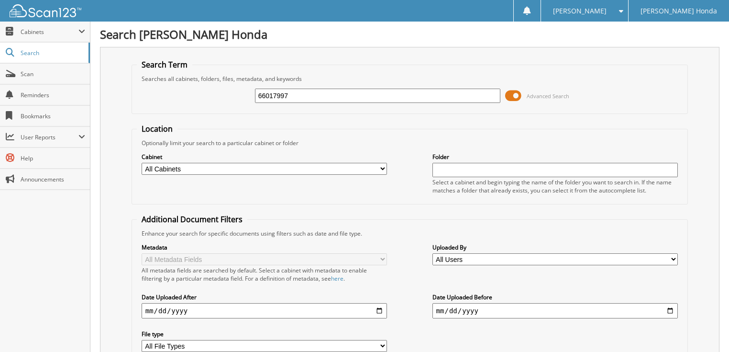
click at [512, 95] on span at bounding box center [513, 96] width 16 height 14
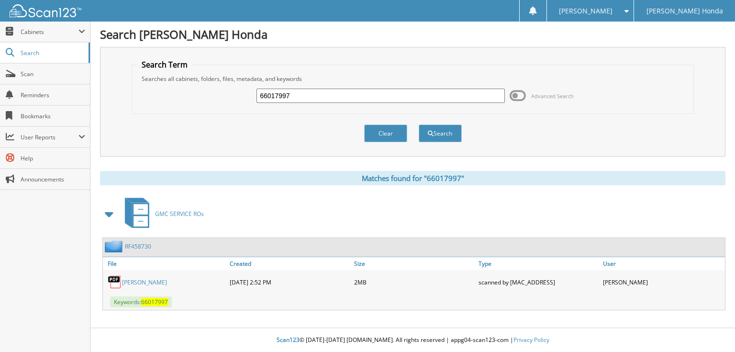
click at [366, 98] on input "66017997" at bounding box center [380, 96] width 248 height 14
type input "66017998"
click at [419, 124] on button "Search" at bounding box center [440, 133] width 43 height 18
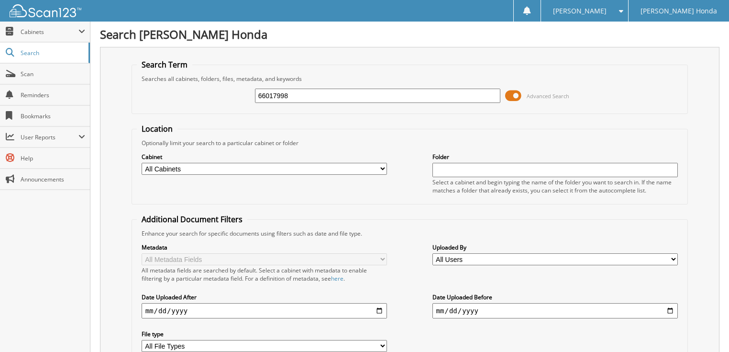
click at [517, 95] on span at bounding box center [513, 96] width 16 height 14
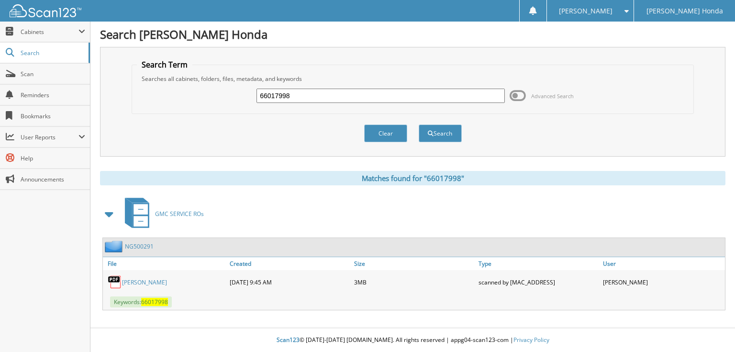
click at [408, 95] on input "66017998" at bounding box center [380, 96] width 248 height 14
type input "66017999"
click at [419, 124] on button "Search" at bounding box center [440, 133] width 43 height 18
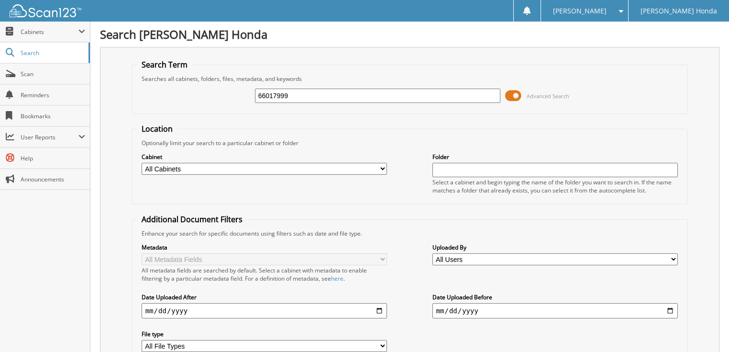
click at [514, 92] on span at bounding box center [513, 96] width 16 height 14
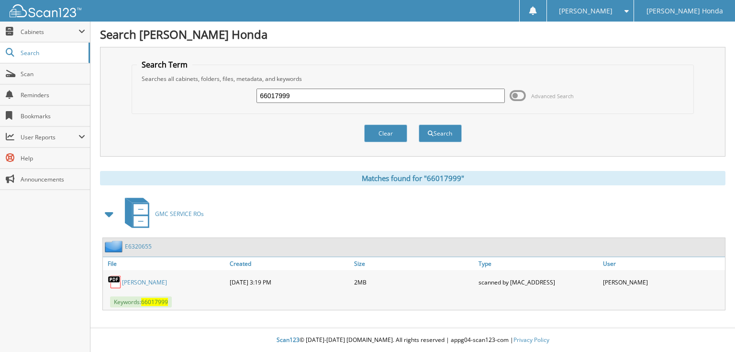
click at [306, 96] on input "66017999" at bounding box center [380, 96] width 248 height 14
type input "66018000"
click at [419, 124] on button "Search" at bounding box center [440, 133] width 43 height 18
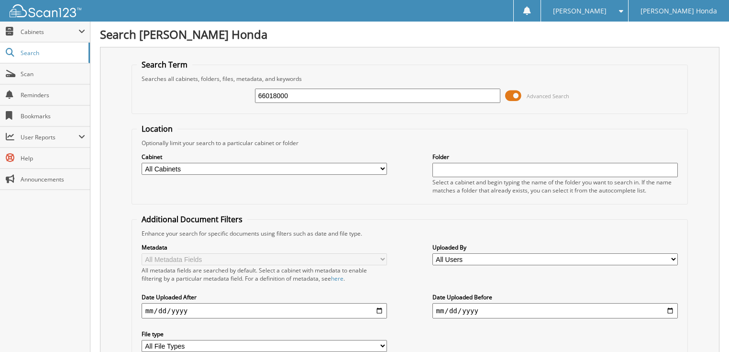
click at [512, 97] on span at bounding box center [513, 96] width 16 height 14
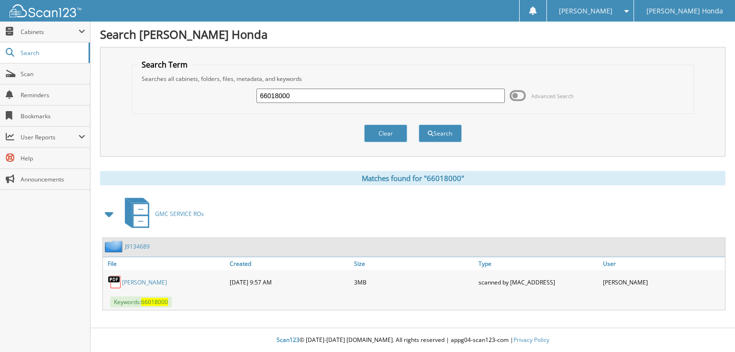
click at [410, 100] on input "66018000" at bounding box center [380, 96] width 248 height 14
type input "66018001"
click at [419, 124] on button "Search" at bounding box center [440, 133] width 43 height 18
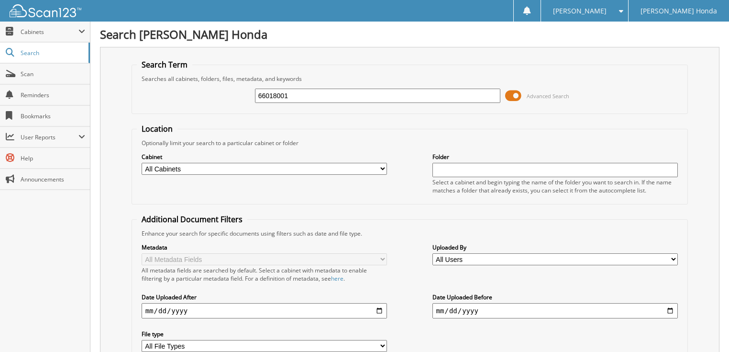
click at [510, 90] on span at bounding box center [513, 96] width 16 height 14
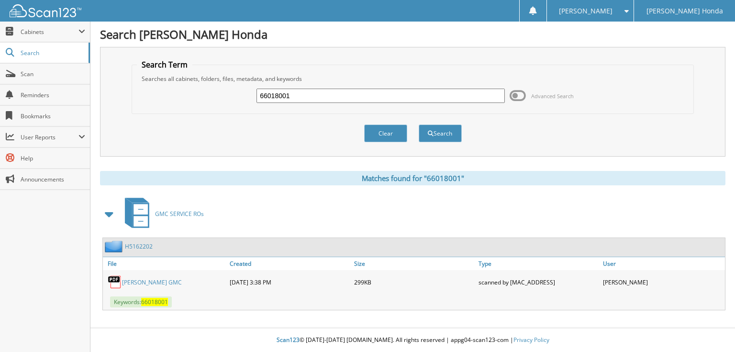
click at [233, 188] on div "Matches found for "66018001" GMC SERVICE ROs H5162202 File Size" at bounding box center [412, 240] width 625 height 139
click at [293, 98] on input "66018001" at bounding box center [380, 96] width 248 height 14
type input "66018002"
click at [419, 124] on button "Search" at bounding box center [440, 133] width 43 height 18
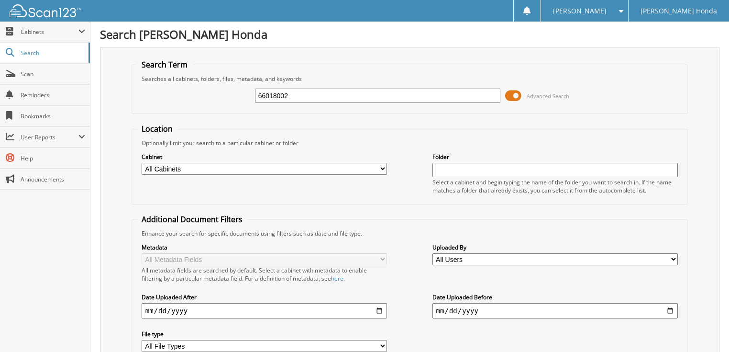
drag, startPoint x: 0, startPoint y: 0, endPoint x: 515, endPoint y: 96, distance: 524.1
click at [515, 96] on span at bounding box center [513, 96] width 16 height 14
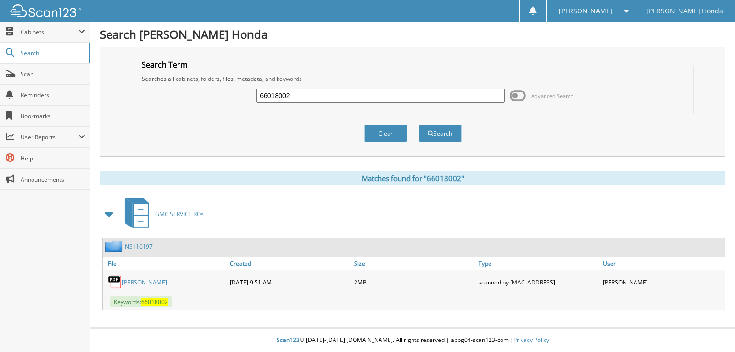
click at [381, 96] on input "66018002" at bounding box center [380, 96] width 248 height 14
type input "66018003"
click at [419, 124] on button "Search" at bounding box center [440, 133] width 43 height 18
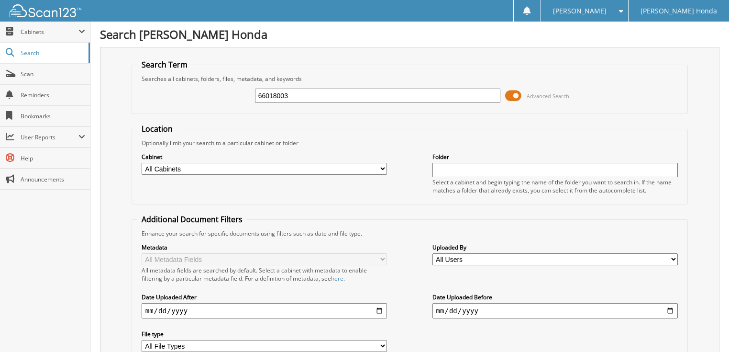
click at [512, 96] on span at bounding box center [513, 96] width 16 height 14
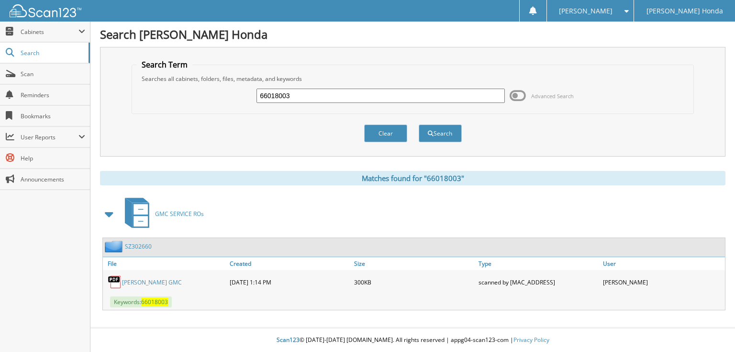
click at [348, 100] on input "66018003" at bounding box center [380, 96] width 248 height 14
type input "66018004"
click at [419, 124] on button "Search" at bounding box center [440, 133] width 43 height 18
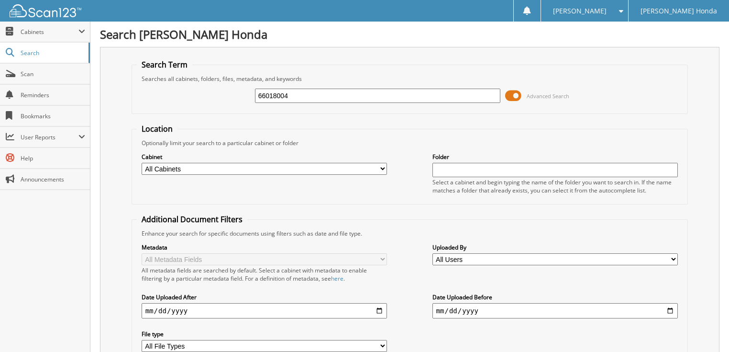
click at [514, 98] on span at bounding box center [513, 96] width 16 height 14
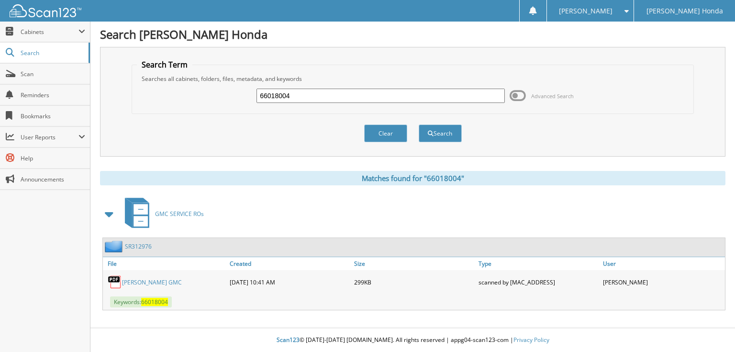
click at [396, 96] on input "66018004" at bounding box center [380, 96] width 248 height 14
type input "66018005"
click at [419, 124] on button "Search" at bounding box center [440, 133] width 43 height 18
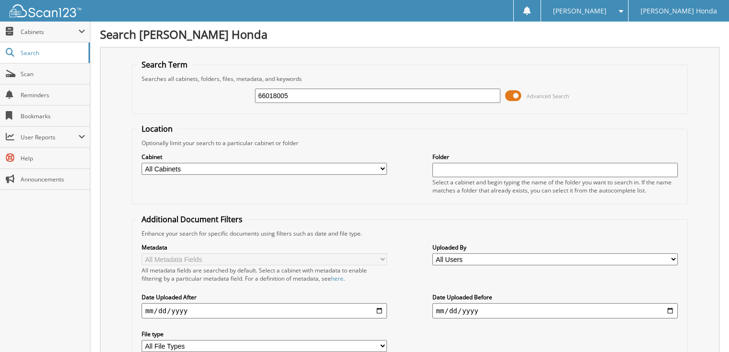
click at [513, 98] on span at bounding box center [513, 96] width 16 height 14
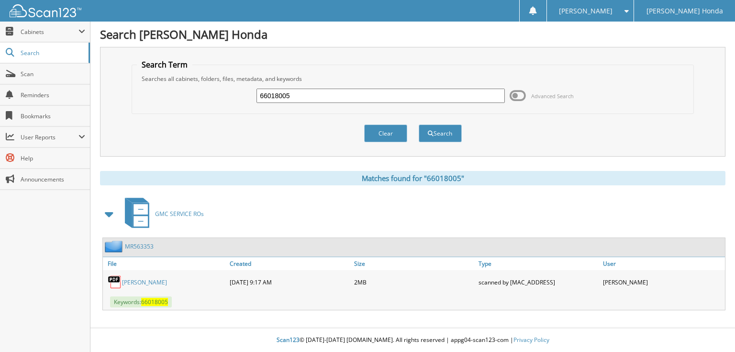
click at [408, 98] on input "66018005" at bounding box center [380, 96] width 248 height 14
type input "66018006"
click at [419, 124] on button "Search" at bounding box center [440, 133] width 43 height 18
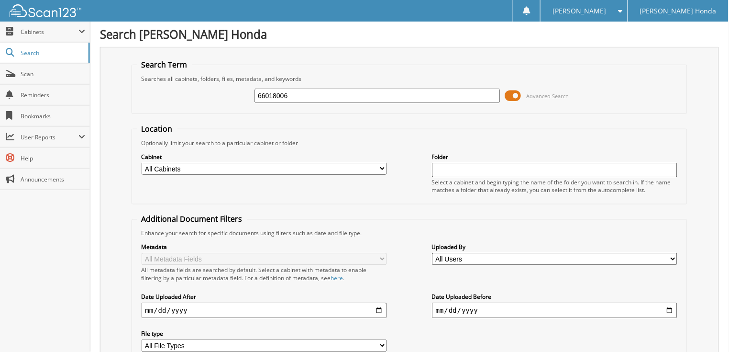
click at [513, 94] on span at bounding box center [513, 96] width 16 height 14
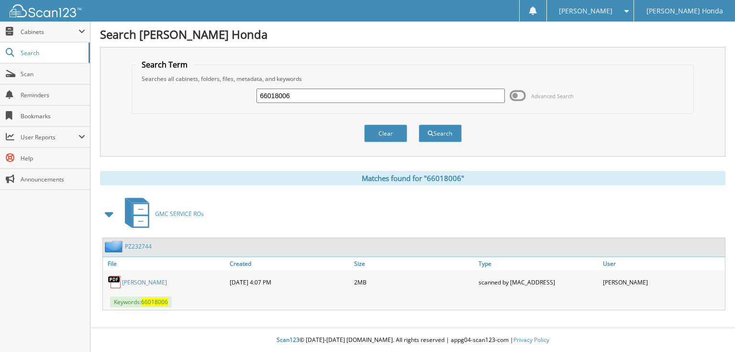
click at [423, 96] on input "66018006" at bounding box center [380, 96] width 248 height 14
type input "66018007"
click at [419, 124] on button "Search" at bounding box center [440, 133] width 43 height 18
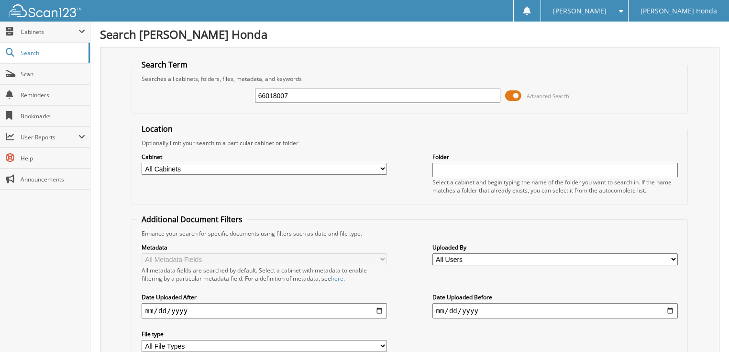
click at [517, 95] on span at bounding box center [513, 96] width 16 height 14
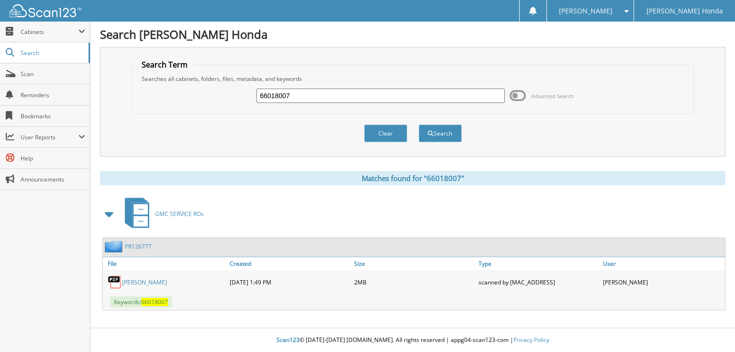
click at [427, 92] on input "66018007" at bounding box center [380, 96] width 248 height 14
type input "66018008"
click at [419, 124] on button "Search" at bounding box center [440, 133] width 43 height 18
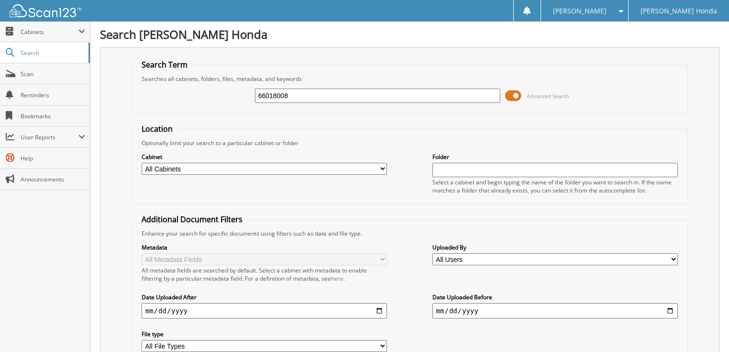
click at [520, 93] on span at bounding box center [513, 96] width 16 height 14
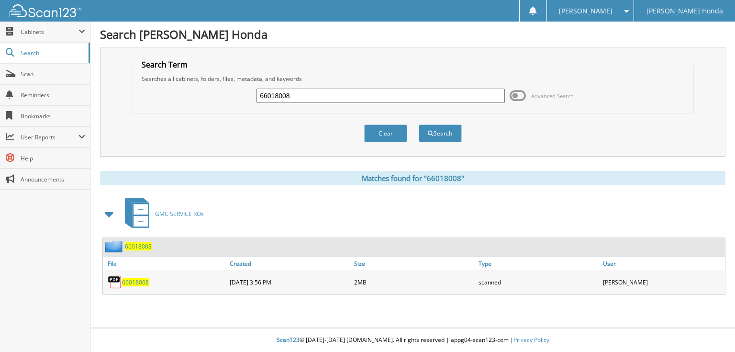
click at [423, 97] on input "66018008" at bounding box center [380, 96] width 248 height 14
type input "66018009"
click at [419, 124] on button "Search" at bounding box center [440, 133] width 43 height 18
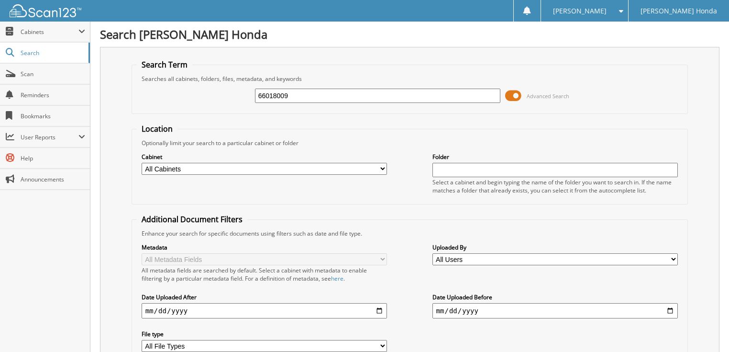
click at [516, 95] on span at bounding box center [513, 96] width 16 height 14
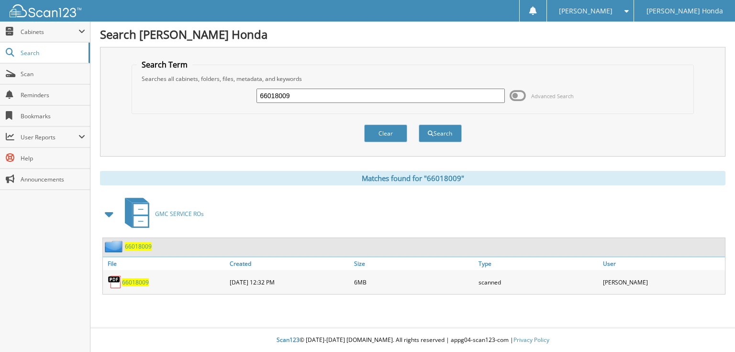
click at [368, 93] on input "66018009" at bounding box center [380, 96] width 248 height 14
type input "66018010"
click at [419, 124] on button "Search" at bounding box center [440, 133] width 43 height 18
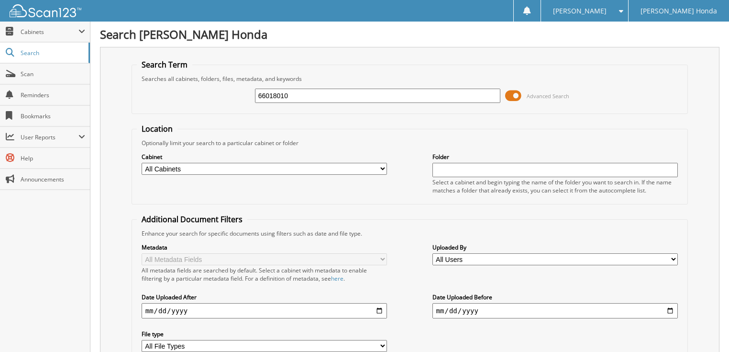
click at [508, 93] on span at bounding box center [513, 96] width 16 height 14
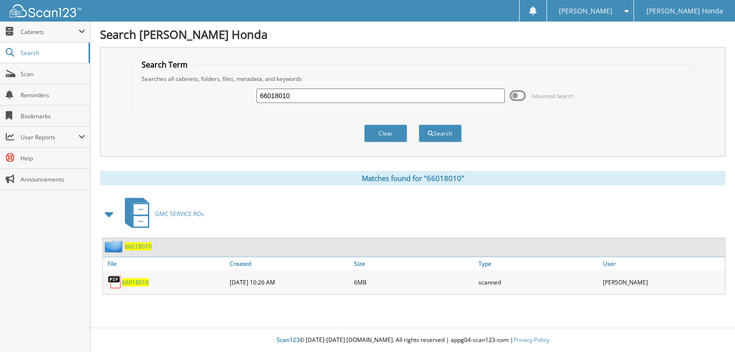
click at [431, 94] on input "66018010" at bounding box center [380, 96] width 248 height 14
type input "66018011"
click at [419, 124] on button "Search" at bounding box center [440, 133] width 43 height 18
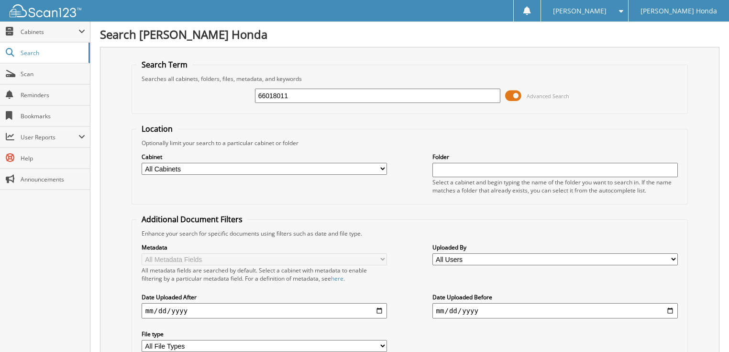
click at [517, 94] on span at bounding box center [513, 96] width 16 height 14
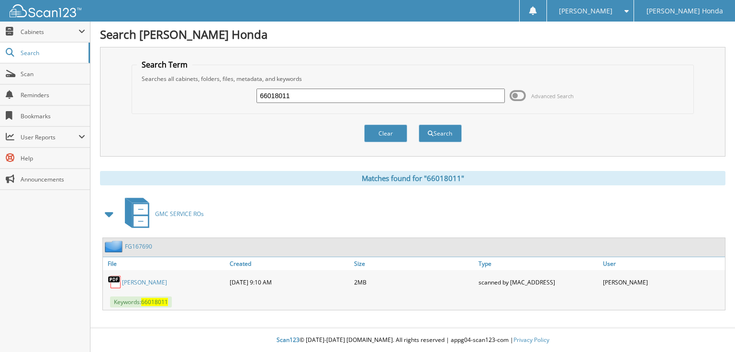
click at [385, 98] on input "66018011" at bounding box center [380, 96] width 248 height 14
type input "66018012"
click at [419, 124] on button "Search" at bounding box center [440, 133] width 43 height 18
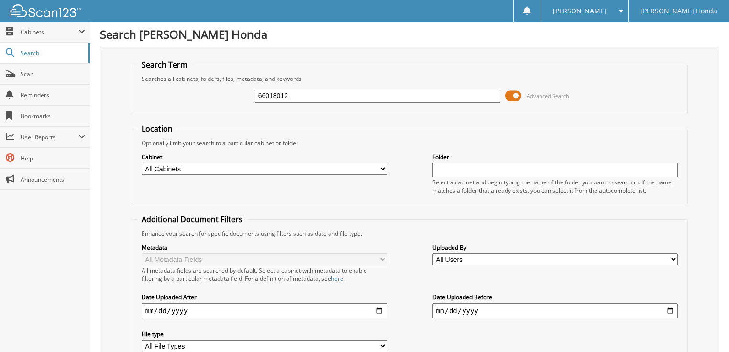
click at [513, 92] on span at bounding box center [513, 96] width 16 height 14
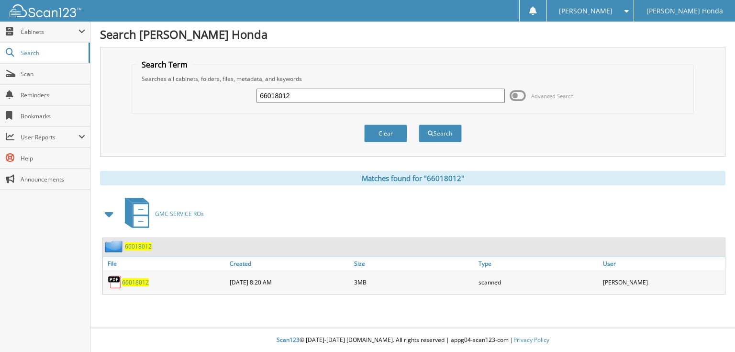
click at [321, 99] on input "66018012" at bounding box center [380, 96] width 248 height 14
type input "66018013"
click at [419, 124] on button "Search" at bounding box center [440, 133] width 43 height 18
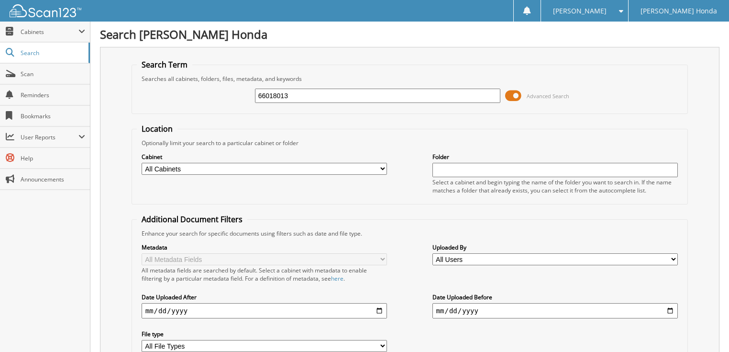
click at [505, 96] on div "66018013 Advanced Search" at bounding box center [410, 96] width 546 height 26
click at [506, 96] on span at bounding box center [513, 96] width 16 height 14
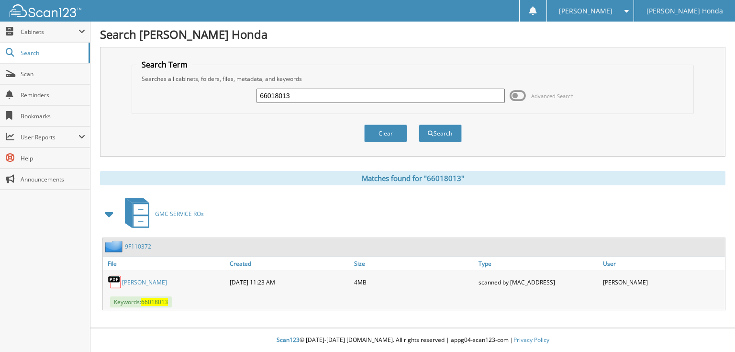
click at [384, 96] on input "66018013" at bounding box center [380, 96] width 248 height 14
type input "66018014"
click at [419, 124] on button "Search" at bounding box center [440, 133] width 43 height 18
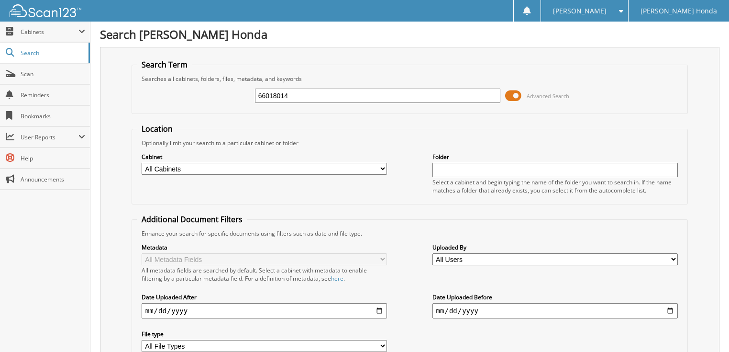
click at [513, 93] on span at bounding box center [513, 96] width 16 height 14
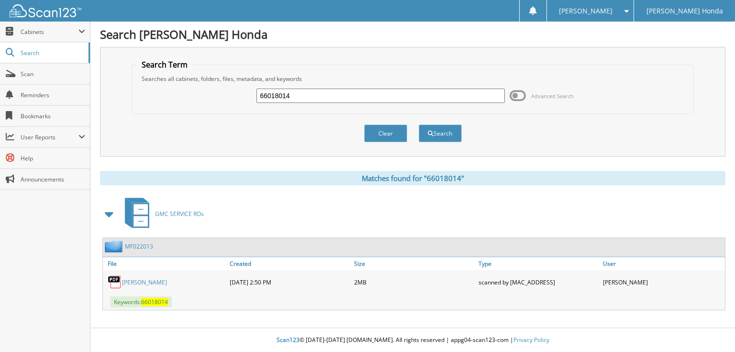
click at [435, 98] on input "66018014" at bounding box center [380, 96] width 248 height 14
type input "66018015"
click at [419, 124] on button "Search" at bounding box center [440, 133] width 43 height 18
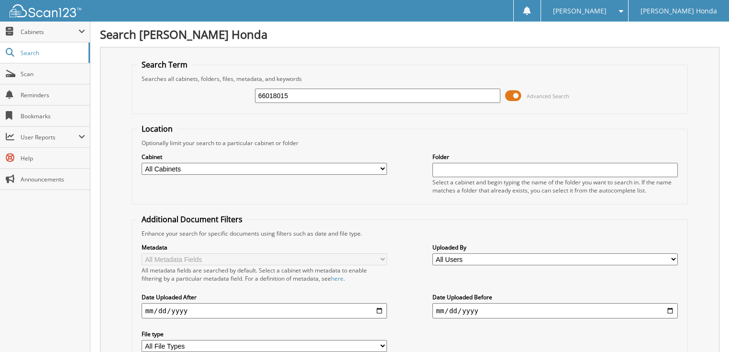
drag, startPoint x: 0, startPoint y: 0, endPoint x: 481, endPoint y: 92, distance: 489.6
click at [514, 92] on span at bounding box center [513, 96] width 16 height 14
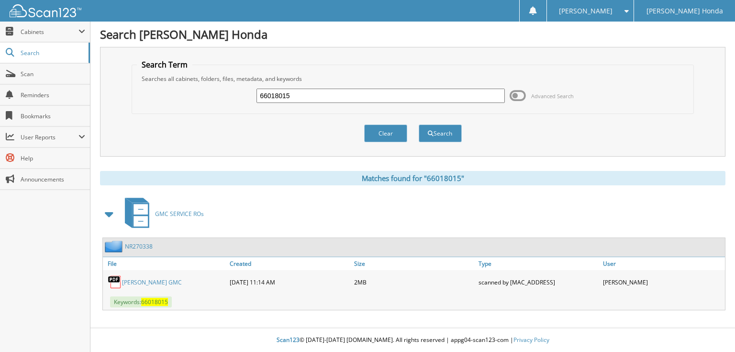
click at [391, 92] on input "66018015" at bounding box center [380, 96] width 248 height 14
type input "66018016"
click at [419, 124] on button "Search" at bounding box center [440, 133] width 43 height 18
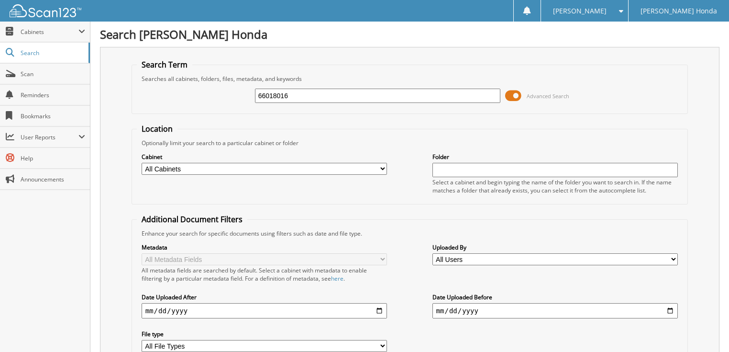
click at [293, 92] on input "66018016" at bounding box center [378, 96] width 246 height 14
type input "66018017"
click at [514, 96] on span at bounding box center [513, 96] width 16 height 14
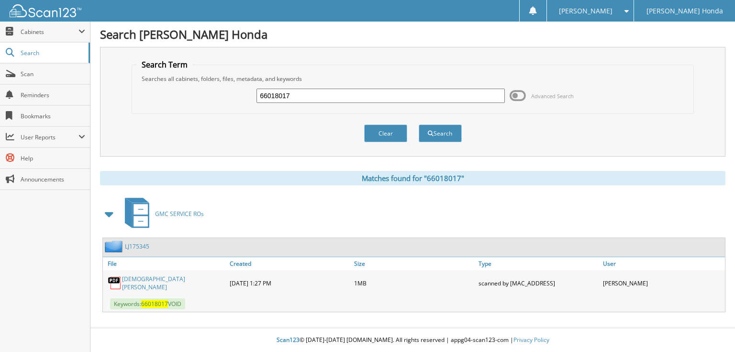
click at [371, 95] on input "66018017" at bounding box center [380, 96] width 248 height 14
type input "66018018"
click at [419, 124] on button "Search" at bounding box center [440, 133] width 43 height 18
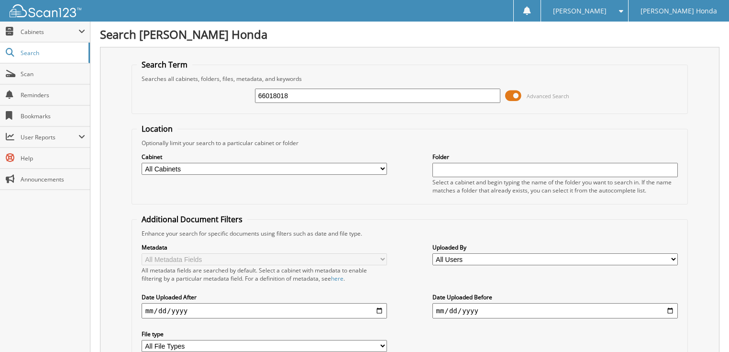
click at [517, 92] on span at bounding box center [513, 96] width 16 height 14
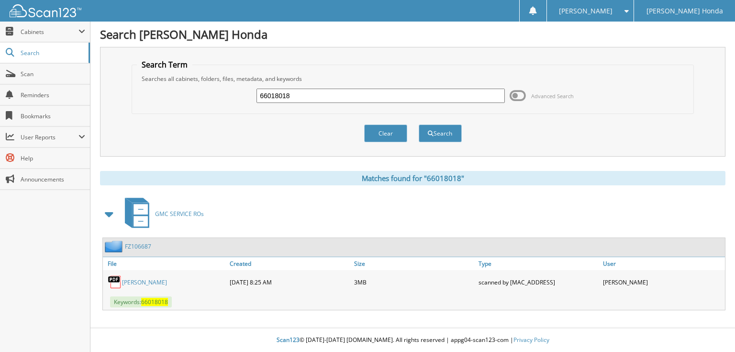
click at [400, 90] on input "66018018" at bounding box center [380, 96] width 248 height 14
type input "66018019"
click at [419, 124] on button "Search" at bounding box center [440, 133] width 43 height 18
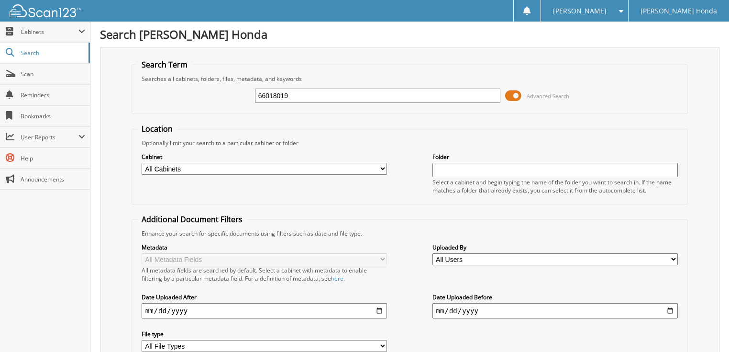
click at [515, 93] on span at bounding box center [513, 96] width 16 height 14
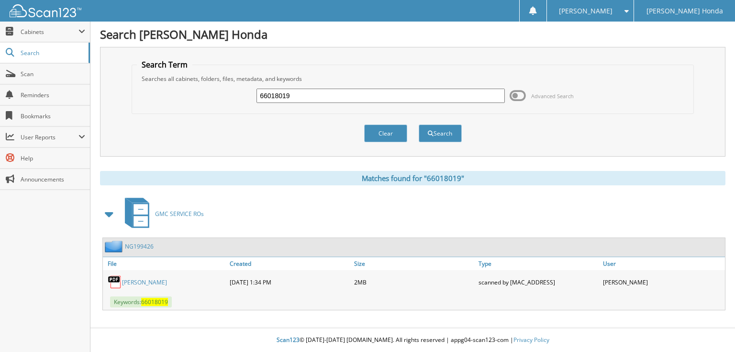
click at [413, 94] on input "66018019" at bounding box center [380, 96] width 248 height 14
type input "66018020"
click at [419, 124] on button "Search" at bounding box center [440, 133] width 43 height 18
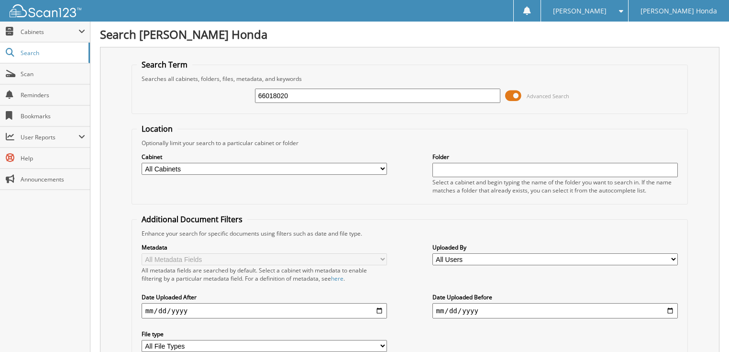
click at [517, 92] on span at bounding box center [513, 96] width 16 height 14
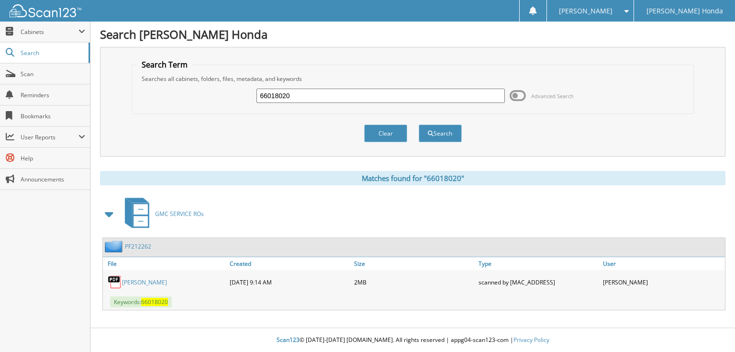
click at [379, 102] on div "66018020" at bounding box center [380, 96] width 248 height 16
click at [352, 93] on input "66018020" at bounding box center [380, 96] width 248 height 14
type input "66018021"
click at [419, 124] on button "Search" at bounding box center [440, 133] width 43 height 18
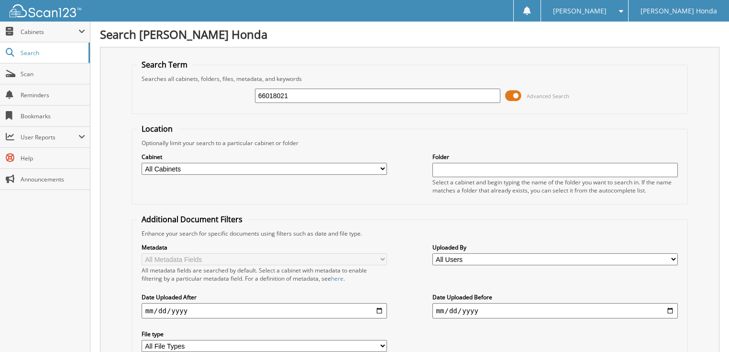
click at [516, 93] on span at bounding box center [513, 96] width 16 height 14
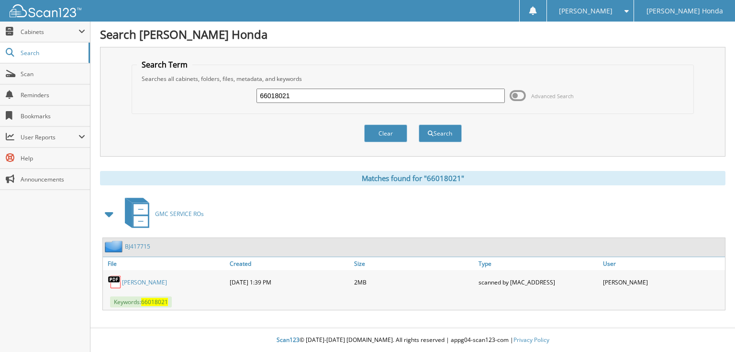
click at [294, 96] on input "66018021" at bounding box center [380, 96] width 248 height 14
type input "66018022"
click at [419, 124] on button "Search" at bounding box center [440, 133] width 43 height 18
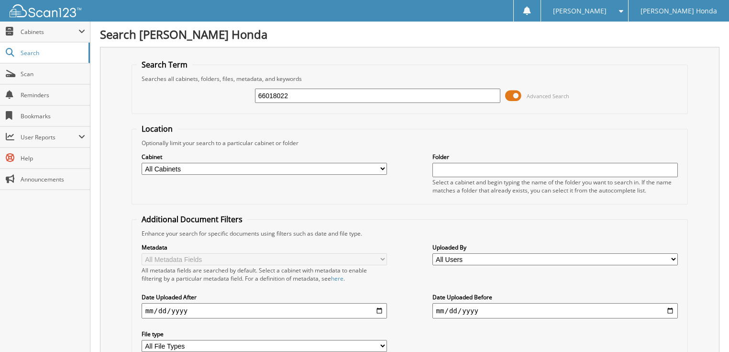
click at [512, 95] on span at bounding box center [513, 96] width 16 height 14
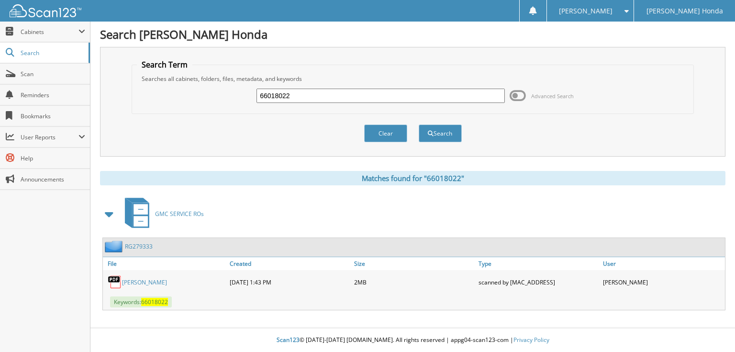
click at [371, 95] on input "66018022" at bounding box center [380, 96] width 248 height 14
type input "66018023"
click at [419, 124] on button "Search" at bounding box center [440, 133] width 43 height 18
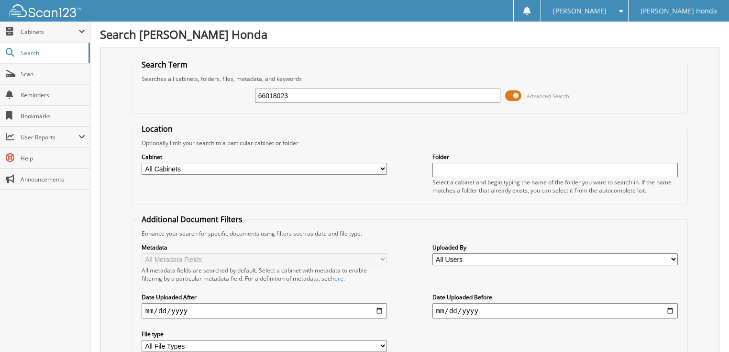
click at [511, 92] on span at bounding box center [513, 96] width 16 height 14
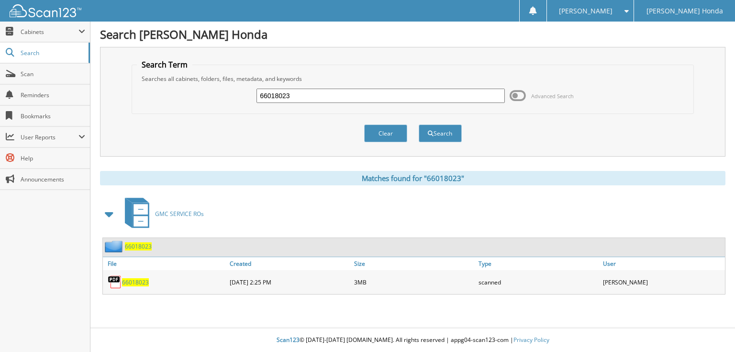
click at [390, 95] on input "66018023" at bounding box center [380, 96] width 248 height 14
type input "66018024"
click at [419, 124] on button "Search" at bounding box center [440, 133] width 43 height 18
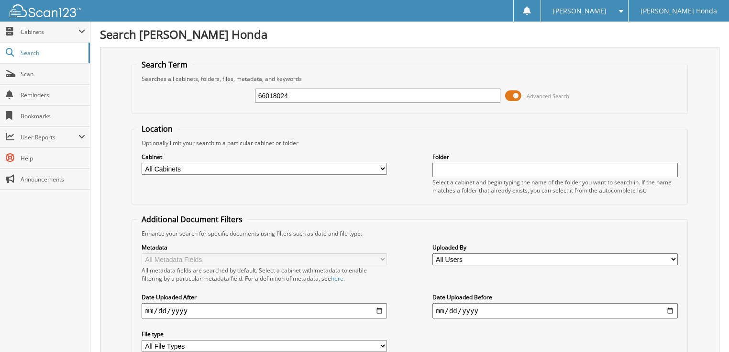
click at [513, 94] on span at bounding box center [513, 96] width 16 height 14
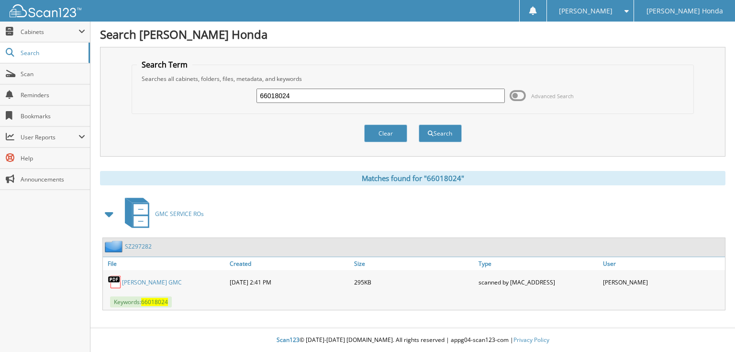
click at [367, 101] on input "66018024" at bounding box center [380, 96] width 248 height 14
type input "66018025"
click at [419, 124] on button "Search" at bounding box center [440, 133] width 43 height 18
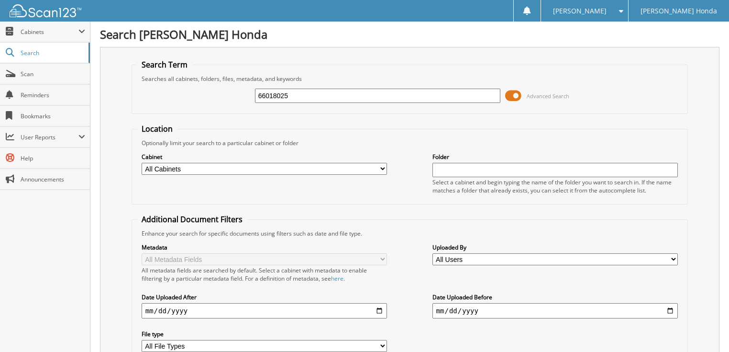
click at [511, 94] on span at bounding box center [513, 96] width 16 height 14
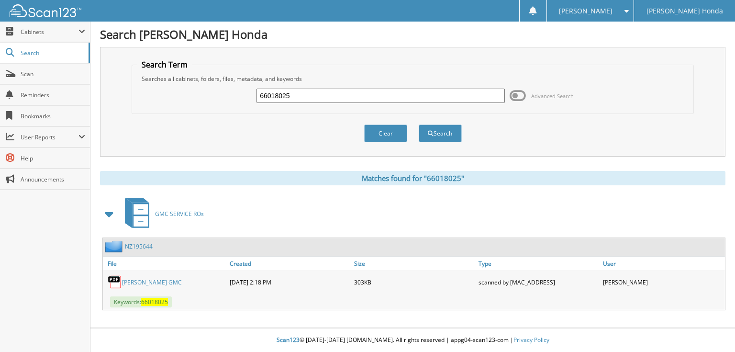
click at [362, 95] on input "66018025" at bounding box center [380, 96] width 248 height 14
type input "66018026"
click at [419, 124] on button "Search" at bounding box center [440, 133] width 43 height 18
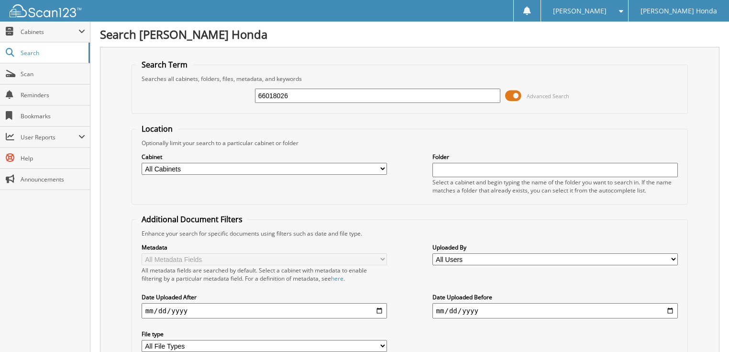
click at [295, 96] on input "66018026" at bounding box center [378, 96] width 246 height 14
type input "66018027"
click at [368, 100] on input "66018027" at bounding box center [378, 96] width 246 height 14
click at [519, 94] on span at bounding box center [513, 96] width 16 height 14
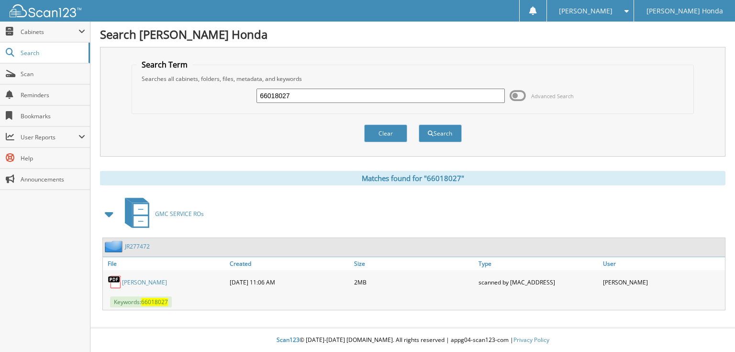
click at [381, 97] on input "66018027" at bounding box center [380, 96] width 248 height 14
type input "66018028"
click at [419, 124] on button "Search" at bounding box center [440, 133] width 43 height 18
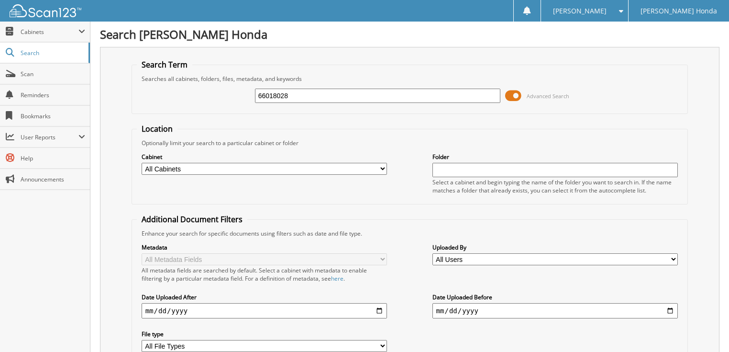
click at [511, 94] on span at bounding box center [513, 96] width 16 height 14
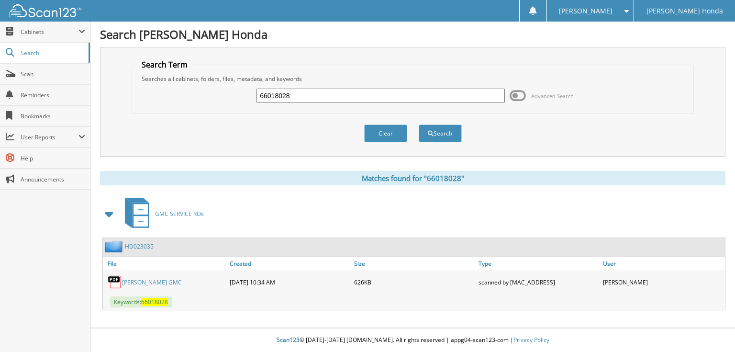
click at [364, 97] on input "66018028" at bounding box center [380, 96] width 248 height 14
type input "66018029"
click at [419, 124] on button "Search" at bounding box center [440, 133] width 43 height 18
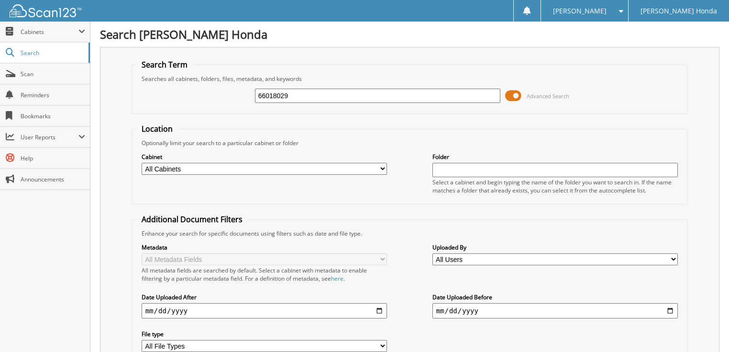
click at [344, 97] on input "66018029" at bounding box center [378, 96] width 246 height 14
click at [517, 95] on span at bounding box center [513, 96] width 16 height 14
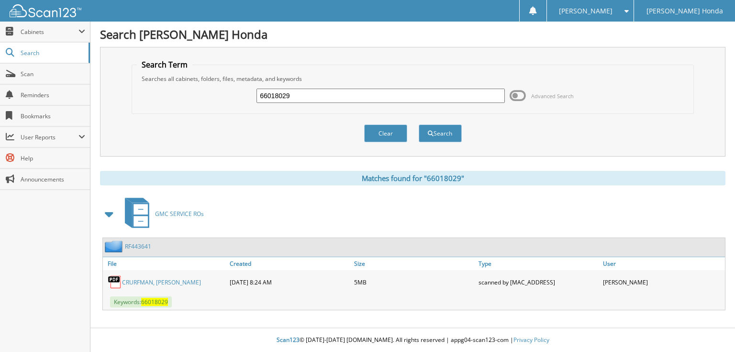
click at [335, 97] on input "66018029" at bounding box center [380, 96] width 248 height 14
click at [179, 278] on link "CRURFMAN, [PERSON_NAME]" at bounding box center [161, 282] width 79 height 8
click at [288, 95] on input "660180" at bounding box center [380, 96] width 248 height 14
type input "66018030"
click at [419, 124] on button "Search" at bounding box center [440, 133] width 43 height 18
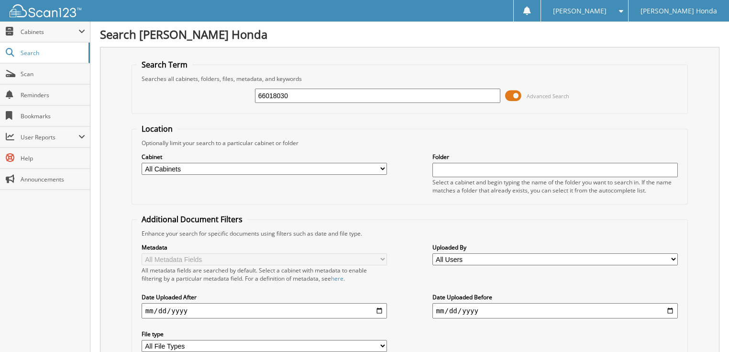
click at [509, 92] on span at bounding box center [513, 96] width 16 height 14
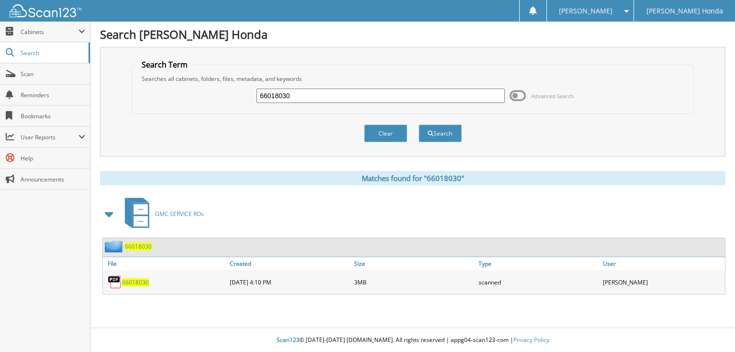
click at [406, 95] on input "66018030" at bounding box center [380, 96] width 248 height 14
type input "66018031"
click at [419, 124] on button "Search" at bounding box center [440, 133] width 43 height 18
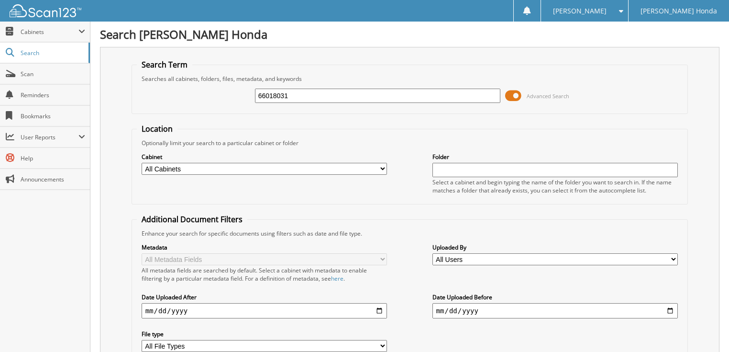
click at [515, 94] on span at bounding box center [513, 96] width 16 height 14
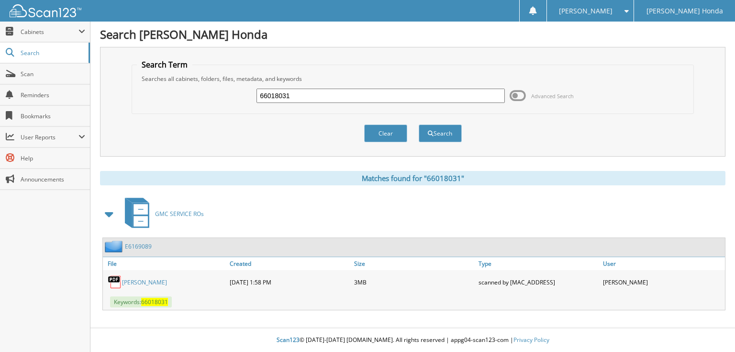
click at [392, 95] on input "66018031" at bounding box center [380, 96] width 248 height 14
type input "66018032"
click at [419, 124] on button "Search" at bounding box center [440, 133] width 43 height 18
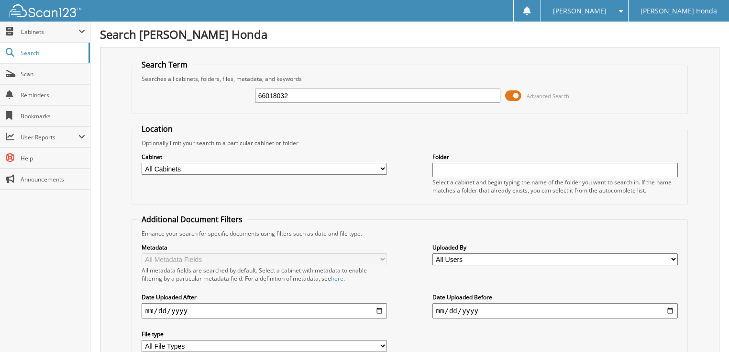
click at [514, 91] on span at bounding box center [513, 96] width 16 height 14
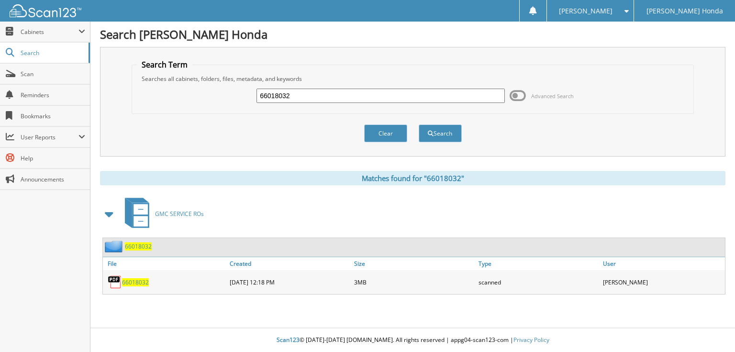
click at [363, 97] on input "66018032" at bounding box center [380, 96] width 248 height 14
type input "66018033"
click at [419, 124] on button "Search" at bounding box center [440, 133] width 43 height 18
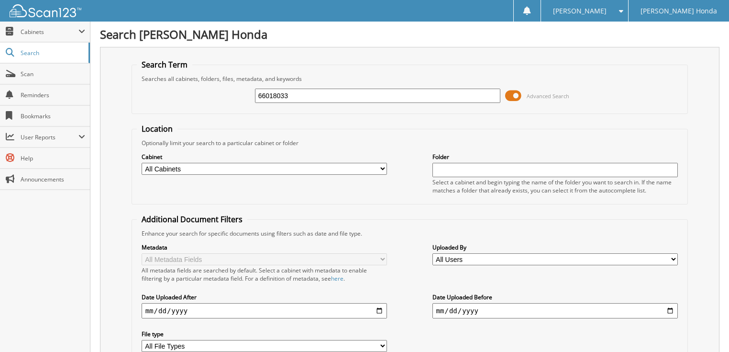
click at [511, 92] on span at bounding box center [513, 96] width 16 height 14
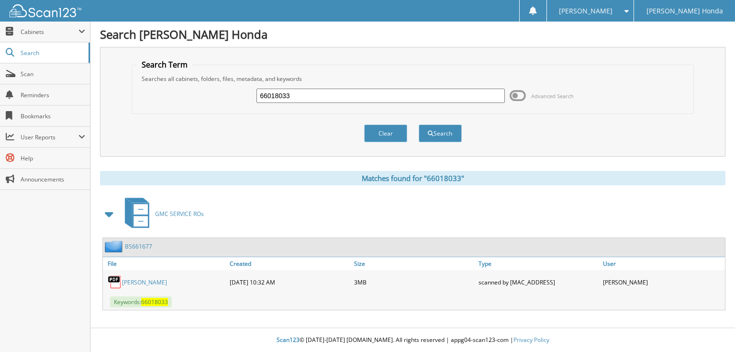
click at [348, 99] on input "66018033" at bounding box center [380, 96] width 248 height 14
type input "66018034"
click at [419, 124] on button "Search" at bounding box center [440, 133] width 43 height 18
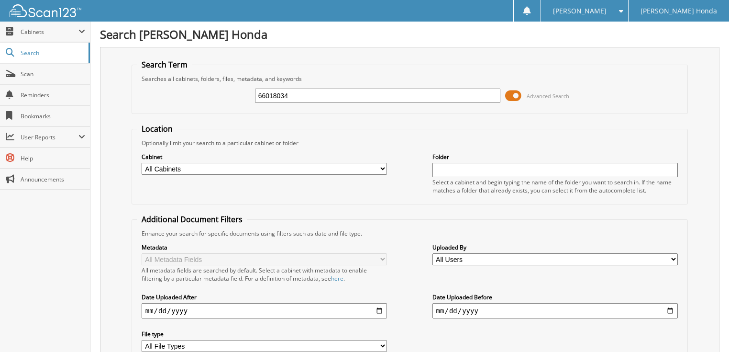
click at [512, 90] on span at bounding box center [513, 96] width 16 height 14
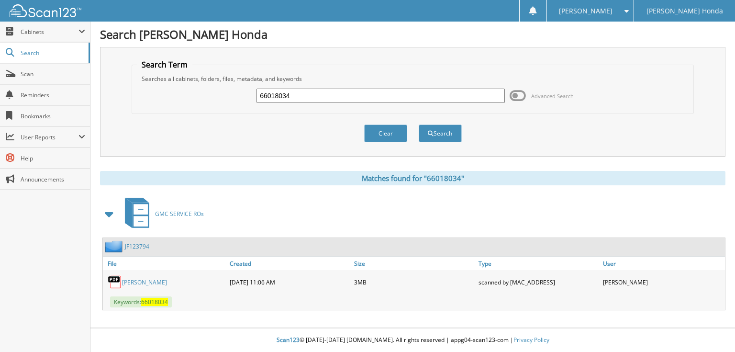
click at [443, 98] on input "66018034" at bounding box center [380, 96] width 248 height 14
type input "6601803"
click at [419, 124] on button "Search" at bounding box center [440, 133] width 43 height 18
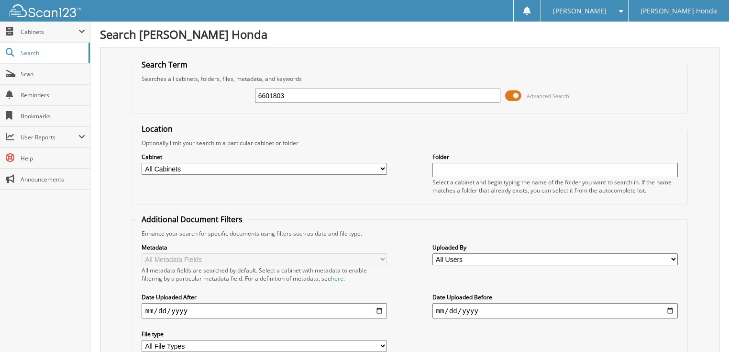
click at [385, 100] on input "6601803" at bounding box center [378, 96] width 246 height 14
click at [365, 99] on input "66018033" at bounding box center [378, 96] width 246 height 14
type input "66018035"
click at [519, 97] on span at bounding box center [513, 96] width 16 height 14
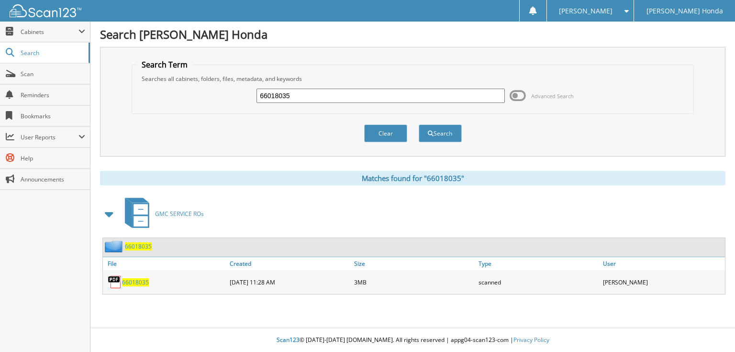
click at [314, 90] on input "66018035" at bounding box center [380, 96] width 248 height 14
type input "66018036"
click at [419, 124] on button "Search" at bounding box center [440, 133] width 43 height 18
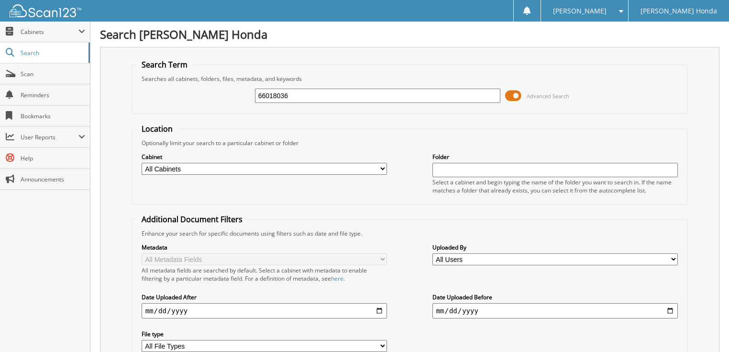
click at [517, 95] on span at bounding box center [513, 96] width 16 height 14
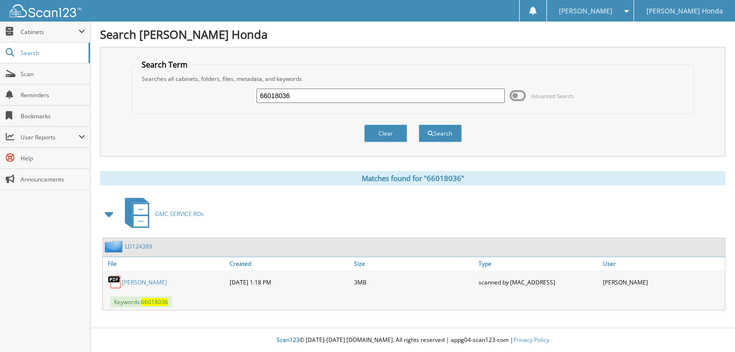
click at [408, 93] on input "66018036" at bounding box center [380, 96] width 248 height 14
type input "66018037"
click at [419, 124] on button "Search" at bounding box center [440, 133] width 43 height 18
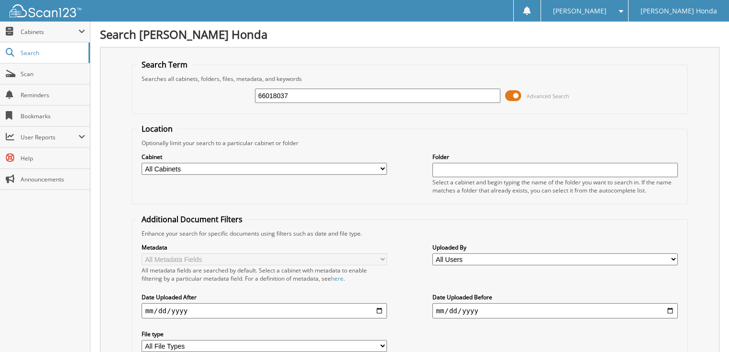
click at [521, 97] on span at bounding box center [513, 96] width 16 height 14
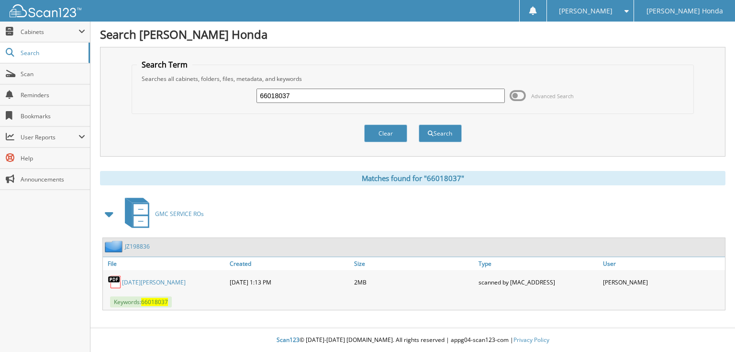
click at [417, 96] on input "66018037" at bounding box center [380, 96] width 248 height 14
type input "66018038"
click at [419, 124] on button "Search" at bounding box center [440, 133] width 43 height 18
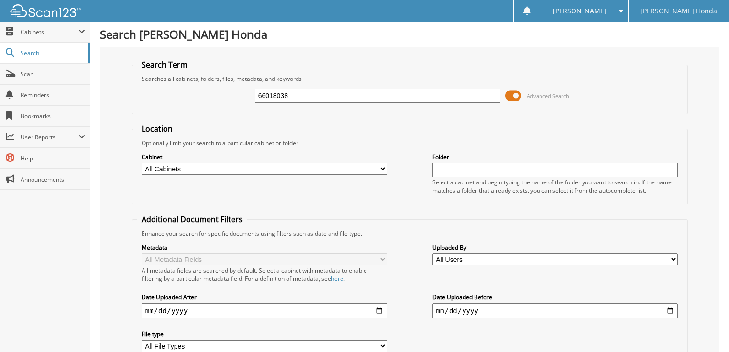
click at [513, 94] on span at bounding box center [513, 96] width 16 height 14
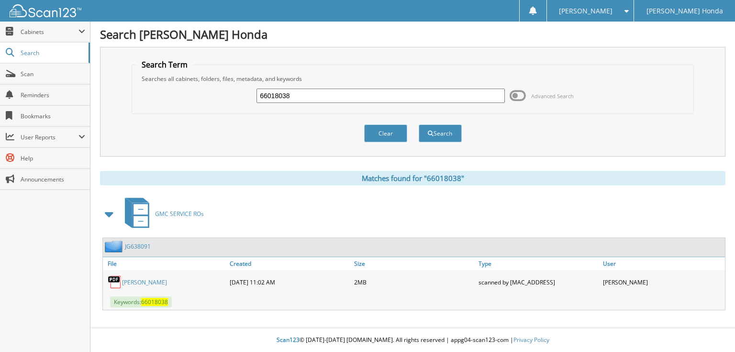
click at [429, 98] on input "66018038" at bounding box center [380, 96] width 248 height 14
type input "66018039"
click at [419, 124] on button "Search" at bounding box center [440, 133] width 43 height 18
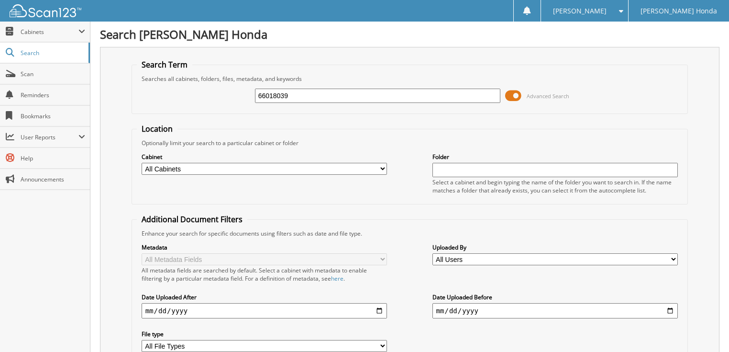
click at [519, 94] on span at bounding box center [513, 96] width 16 height 14
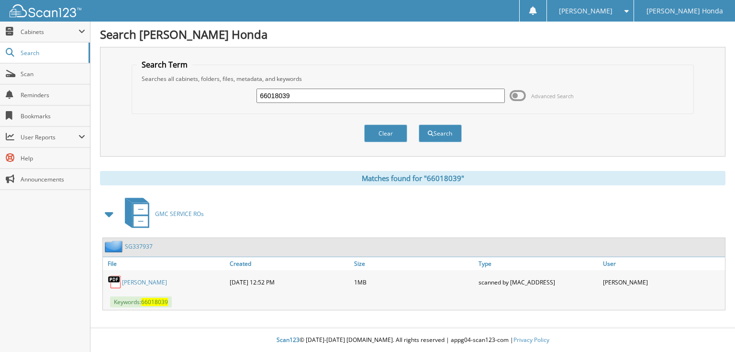
click at [386, 99] on input "66018039" at bounding box center [380, 96] width 248 height 14
type input "66018040"
click at [419, 124] on button "Search" at bounding box center [440, 133] width 43 height 18
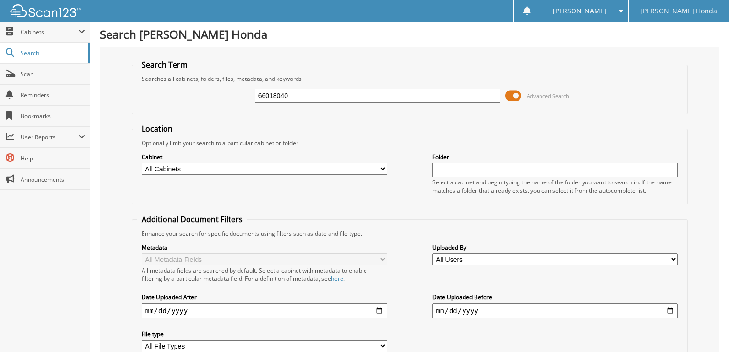
drag, startPoint x: 513, startPoint y: 93, endPoint x: 421, endPoint y: 93, distance: 92.3
click at [512, 93] on span at bounding box center [513, 96] width 16 height 14
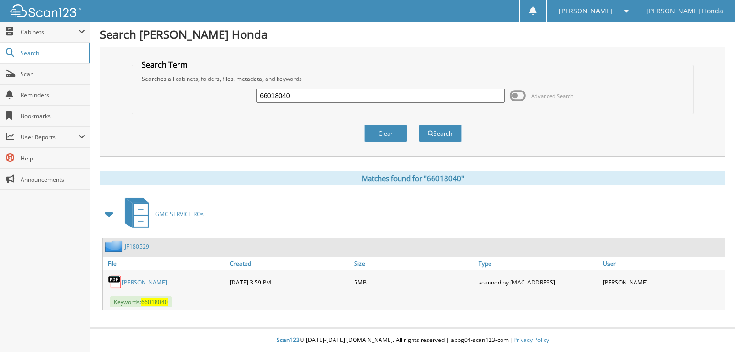
click at [364, 96] on input "66018040" at bounding box center [380, 96] width 248 height 14
type input "66018041"
click at [419, 124] on button "Search" at bounding box center [440, 133] width 43 height 18
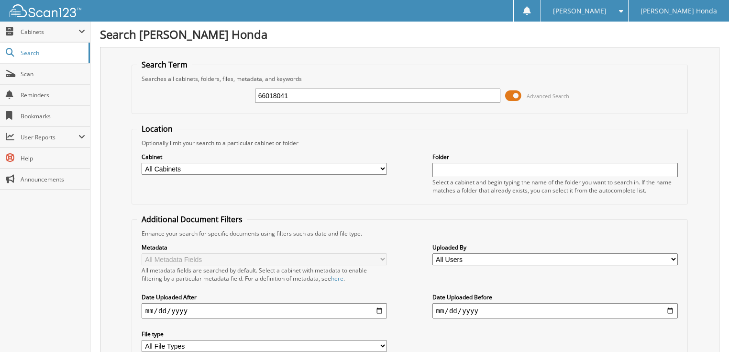
click at [515, 92] on span at bounding box center [513, 96] width 16 height 14
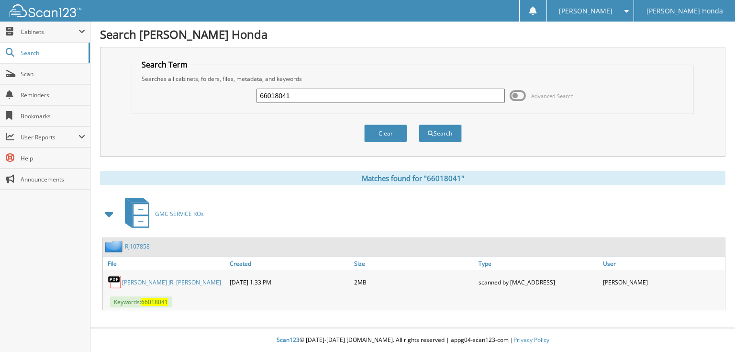
click at [359, 99] on input "66018041" at bounding box center [380, 96] width 248 height 14
type input "66018042"
click at [419, 124] on button "Search" at bounding box center [440, 133] width 43 height 18
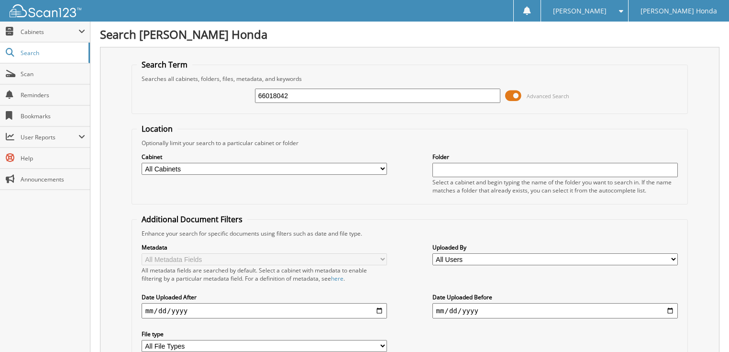
click at [515, 94] on span at bounding box center [513, 96] width 16 height 14
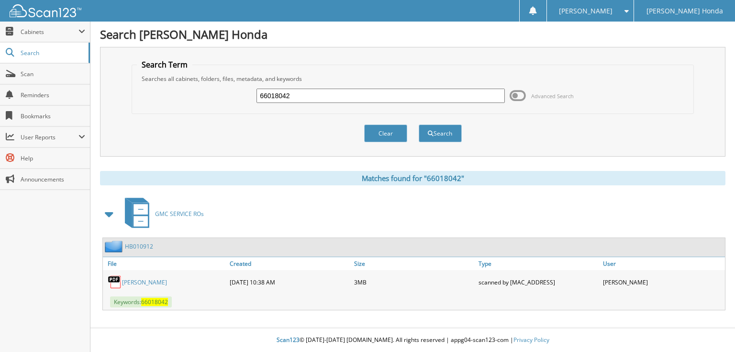
click at [383, 96] on input "66018042" at bounding box center [380, 96] width 248 height 14
type input "66018043"
click at [419, 124] on button "Search" at bounding box center [440, 133] width 43 height 18
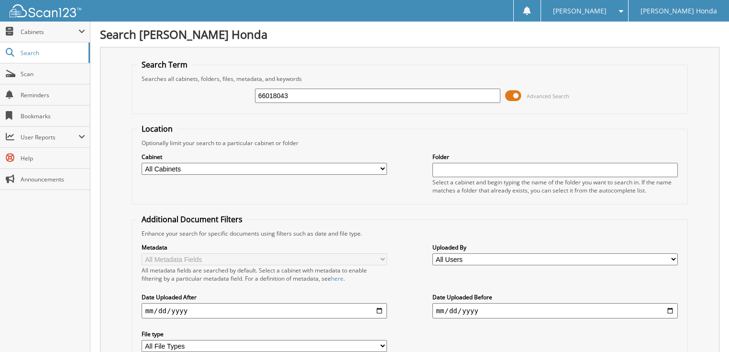
click at [516, 96] on span at bounding box center [513, 96] width 16 height 14
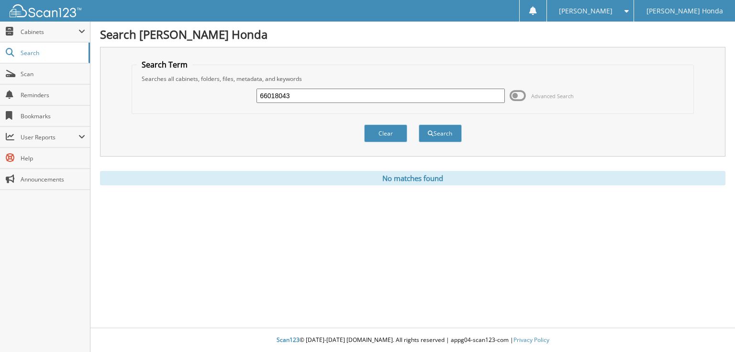
click at [339, 99] on input "66018043" at bounding box center [380, 96] width 248 height 14
type input "66018044"
click at [419, 124] on button "Search" at bounding box center [440, 133] width 43 height 18
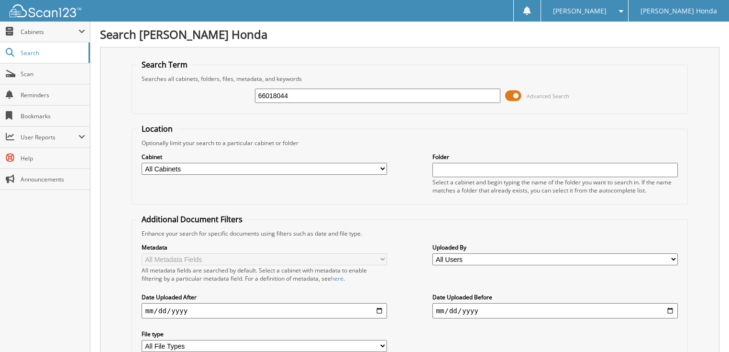
click at [520, 100] on span at bounding box center [513, 96] width 16 height 14
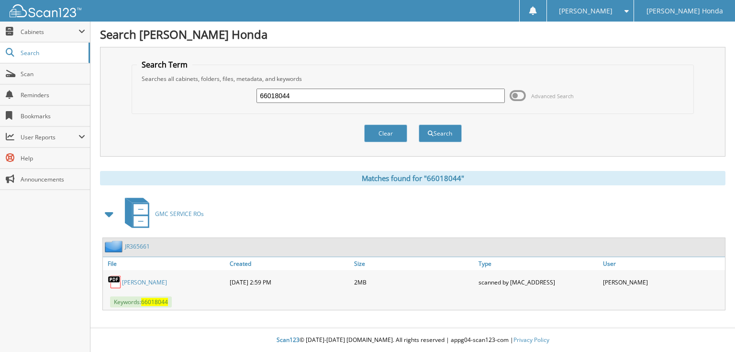
click at [318, 95] on input "66018044" at bounding box center [380, 96] width 248 height 14
type input "66018045"
click at [419, 124] on button "Search" at bounding box center [440, 133] width 43 height 18
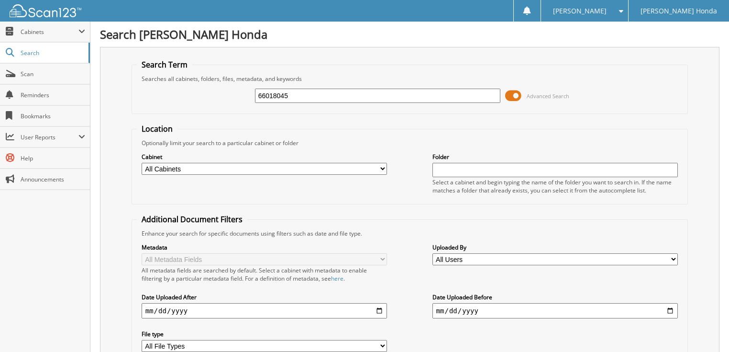
click at [520, 96] on span at bounding box center [513, 96] width 16 height 14
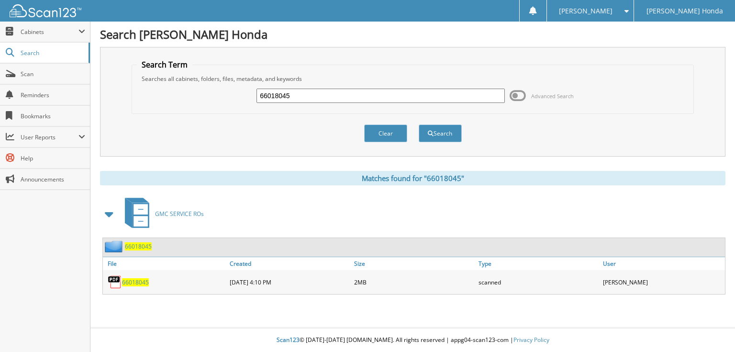
click at [385, 94] on input "66018045" at bounding box center [380, 96] width 248 height 14
type input "66018046"
click at [419, 124] on button "Search" at bounding box center [440, 133] width 43 height 18
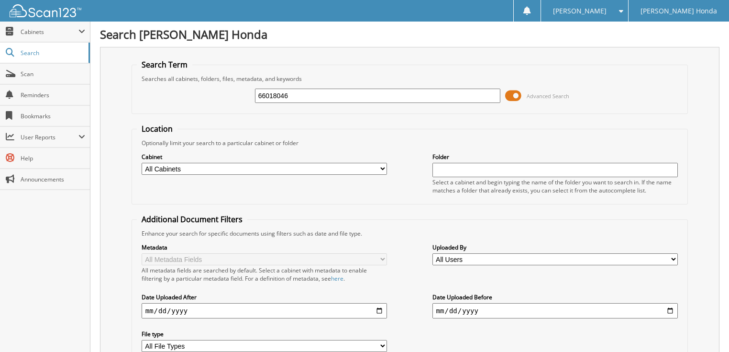
click at [515, 94] on span at bounding box center [513, 96] width 16 height 14
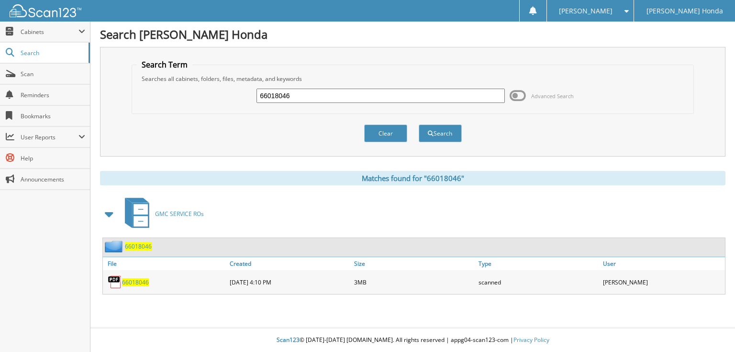
click at [402, 98] on input "66018046" at bounding box center [380, 96] width 248 height 14
type input "66018047"
click at [419, 124] on button "Search" at bounding box center [440, 133] width 43 height 18
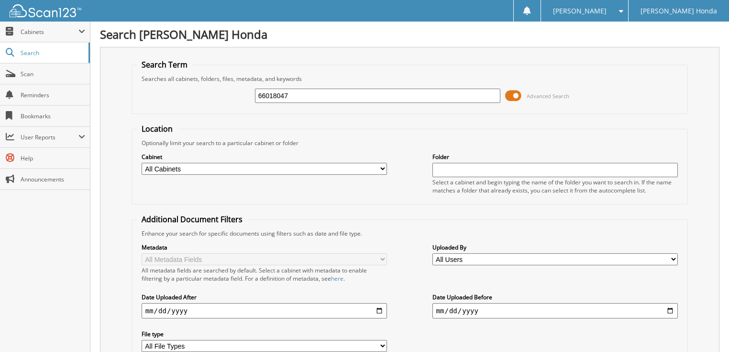
click at [519, 93] on span at bounding box center [513, 96] width 16 height 14
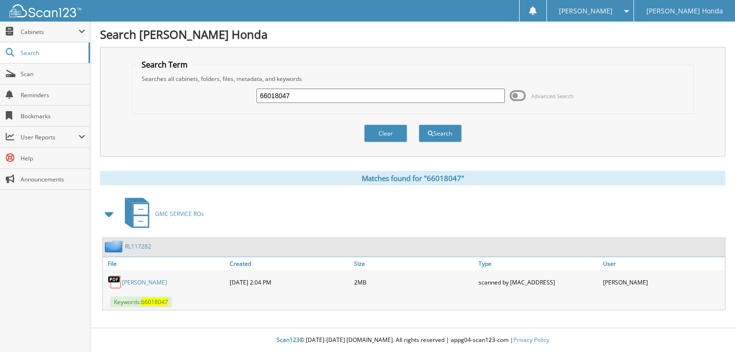
click at [403, 95] on input "66018047" at bounding box center [380, 96] width 248 height 14
type input "66018048"
click at [419, 124] on button "Search" at bounding box center [440, 133] width 43 height 18
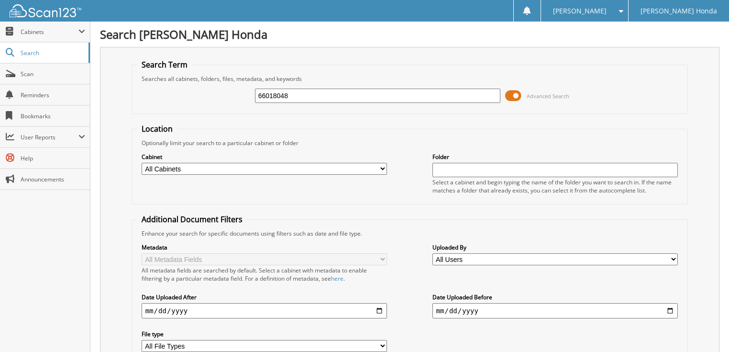
click at [522, 92] on span "Advanced Search" at bounding box center [537, 96] width 64 height 14
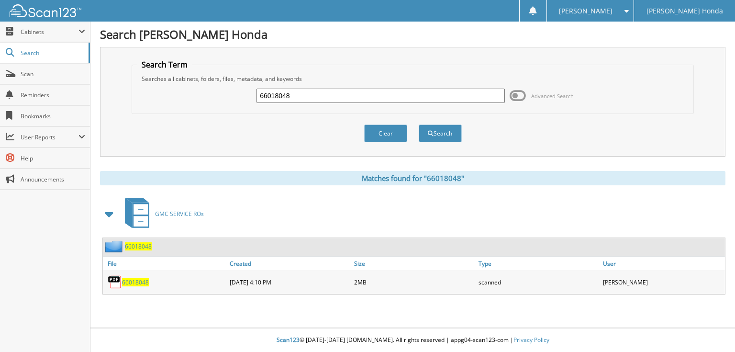
click at [397, 92] on input "66018048" at bounding box center [380, 96] width 248 height 14
type input "66018049"
click at [419, 124] on button "Search" at bounding box center [440, 133] width 43 height 18
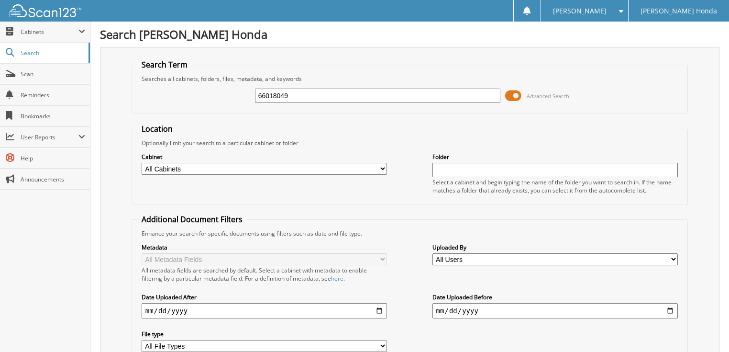
click at [520, 92] on span at bounding box center [513, 96] width 16 height 14
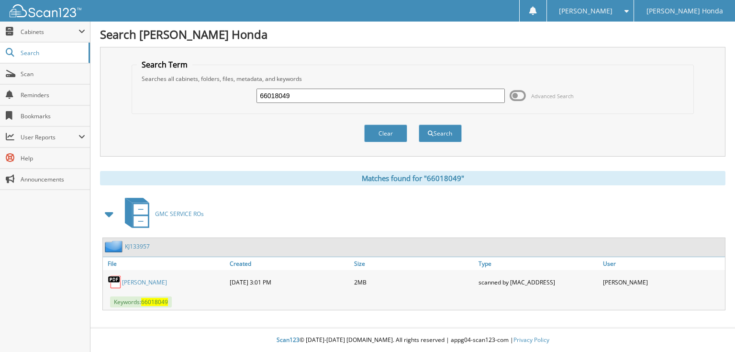
click at [355, 95] on input "66018049" at bounding box center [380, 96] width 248 height 14
type input "66018050"
click at [419, 124] on button "Search" at bounding box center [440, 133] width 43 height 18
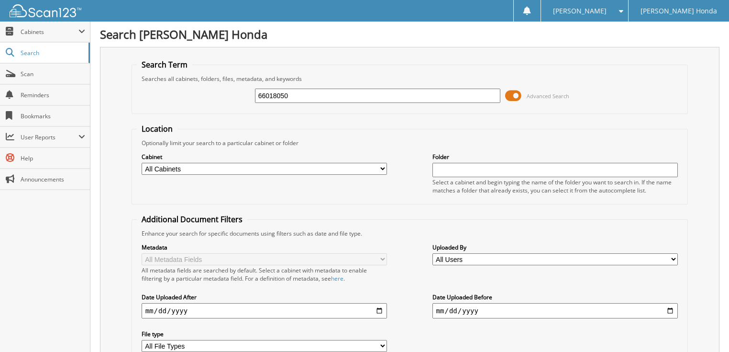
click at [519, 98] on span at bounding box center [513, 96] width 16 height 14
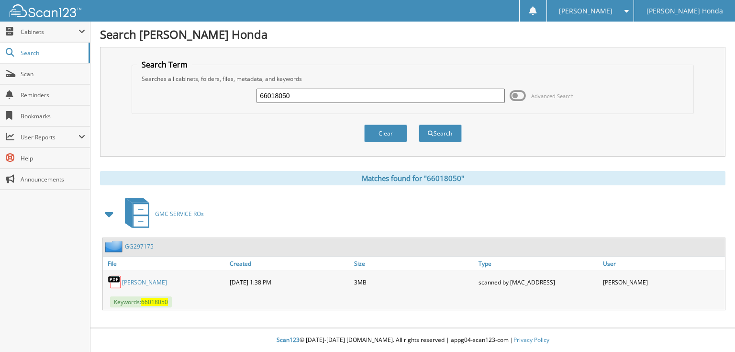
click at [395, 98] on input "66018050" at bounding box center [380, 96] width 248 height 14
click at [299, 276] on div "[DATE] 1:38 PM" at bounding box center [289, 281] width 124 height 19
